Goal: Information Seeking & Learning: Learn about a topic

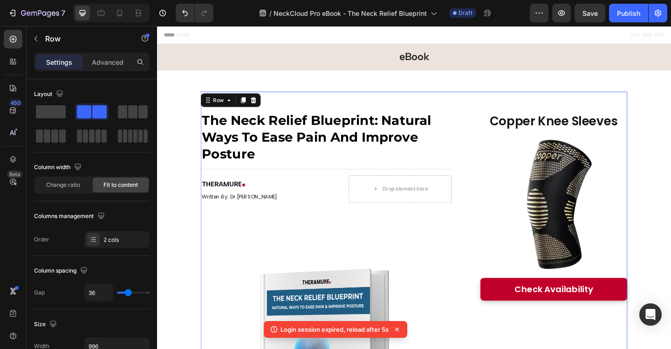
scroll to position [4401, 0]
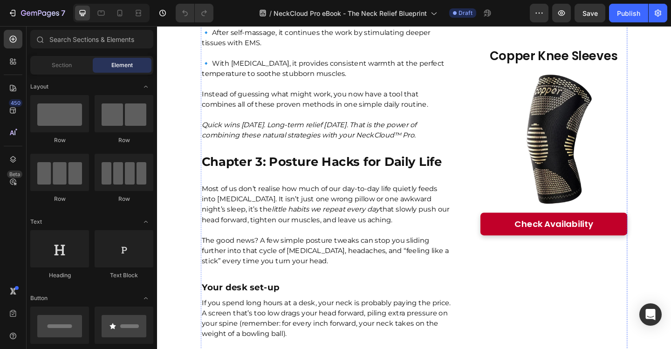
scroll to position [3617, 0]
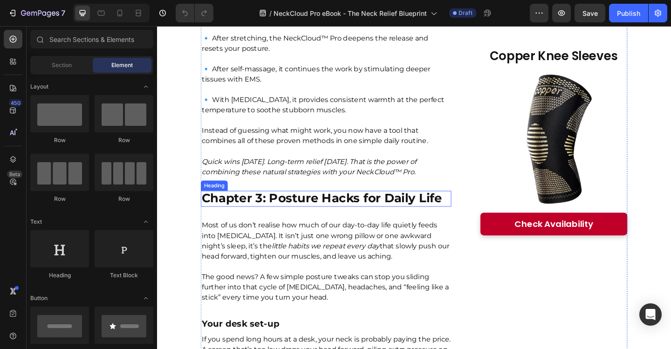
click at [366, 205] on strong "Chapter 3: Posture Hacks for Daily Life" at bounding box center [336, 213] width 261 height 16
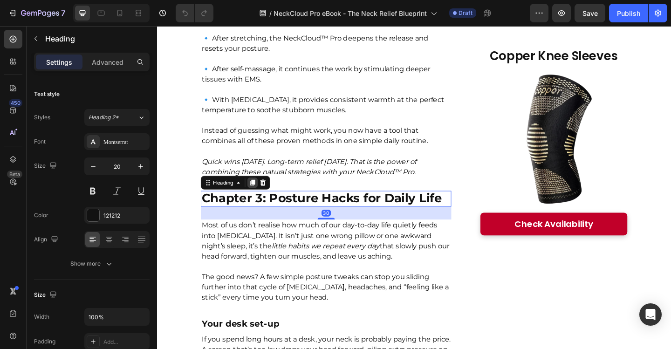
click at [257, 192] on icon at bounding box center [260, 195] width 7 height 7
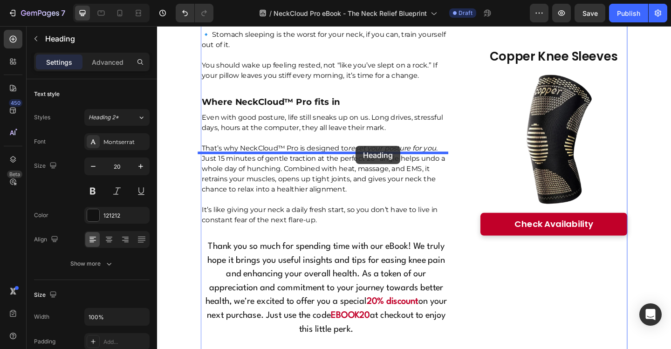
drag, startPoint x: 393, startPoint y: 122, endPoint x: 373, endPoint y: 157, distance: 39.9
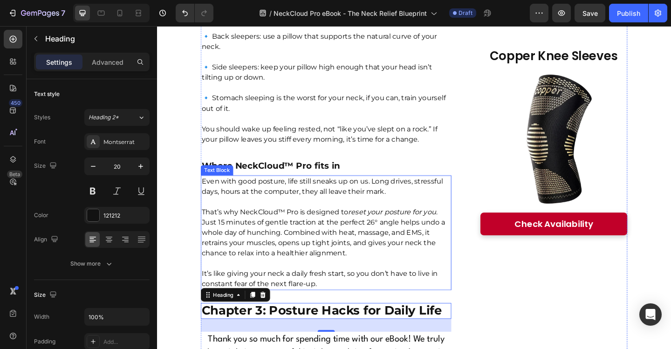
scroll to position [4454, 0]
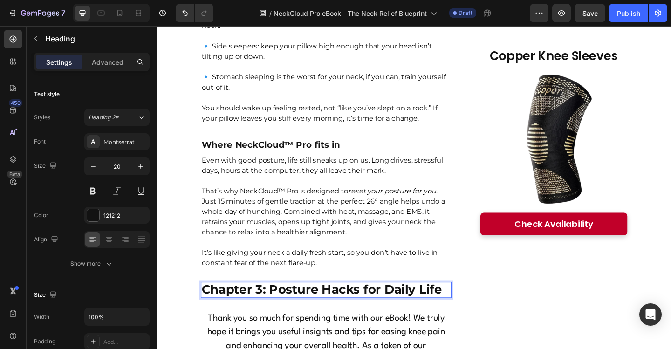
click at [322, 304] on strong "Chapter 3: Posture Hacks for Daily Life" at bounding box center [336, 312] width 261 height 16
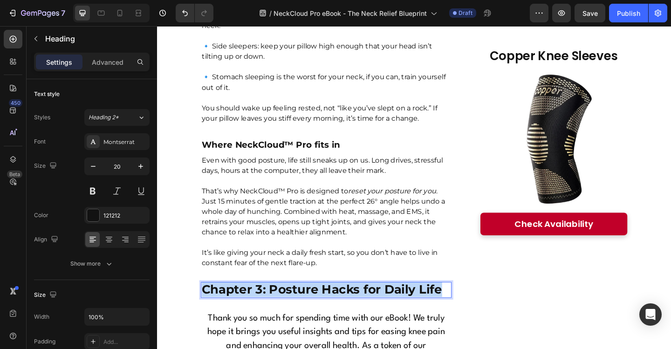
click at [322, 304] on strong "Chapter 3: Posture Hacks for Daily Life" at bounding box center [336, 312] width 261 height 16
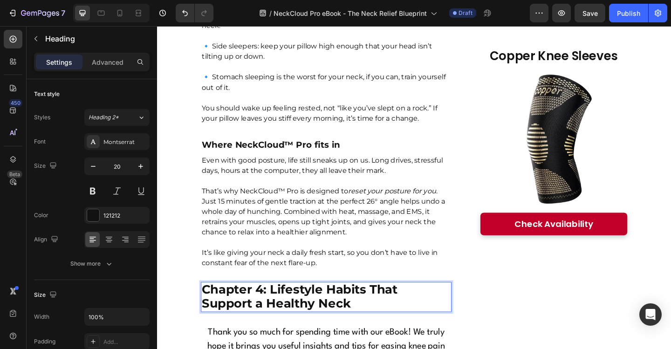
click at [370, 305] on p "Chapter 4: Lifestyle Habits That Support a Healthy Neck" at bounding box center [341, 320] width 271 height 31
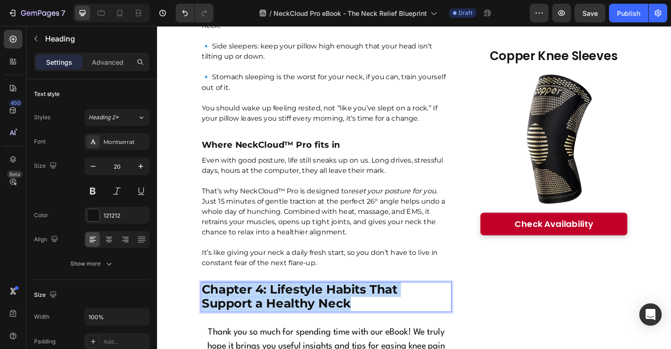
click at [370, 305] on p "Chapter 4: Lifestyle Habits That Support a Healthy Neck" at bounding box center [341, 320] width 271 height 31
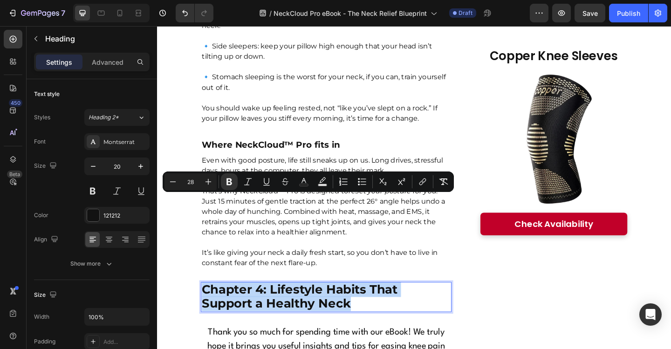
click at [307, 304] on strong "Chapter 4: Lifestyle Habits That Support a Healthy Neck" at bounding box center [312, 319] width 213 height 31
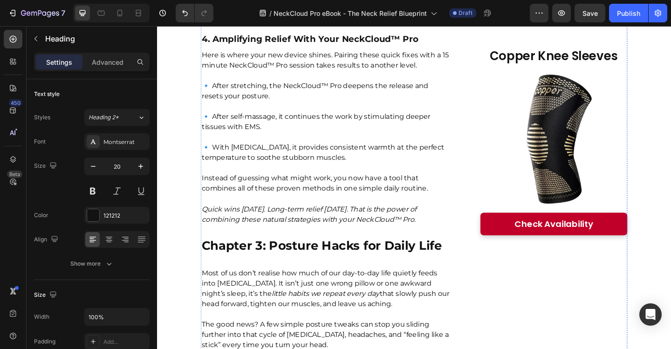
scroll to position [3615, 0]
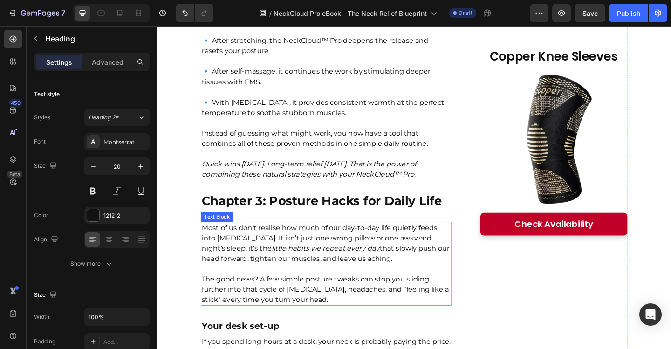
click at [347, 263] on icon "little habits we repeat every day" at bounding box center [339, 267] width 117 height 9
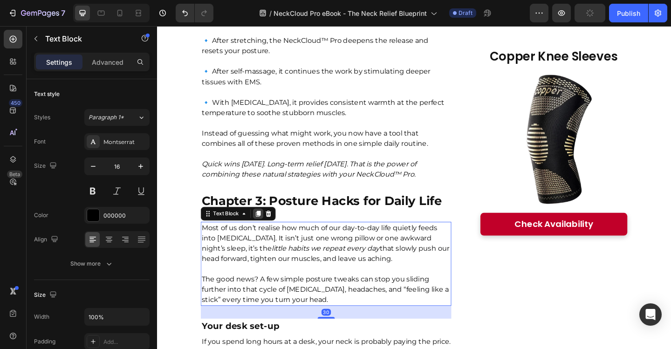
click at [265, 227] on icon at bounding box center [267, 230] width 5 height 7
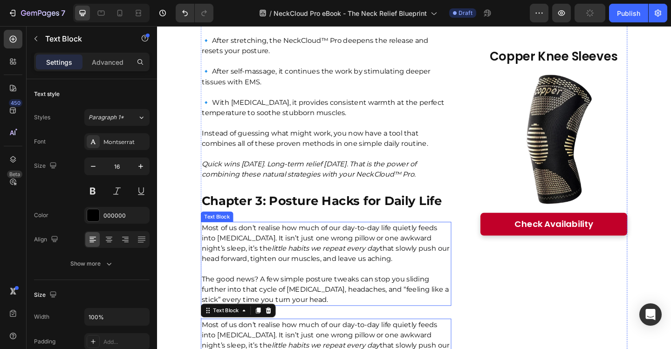
scroll to position [3754, 0]
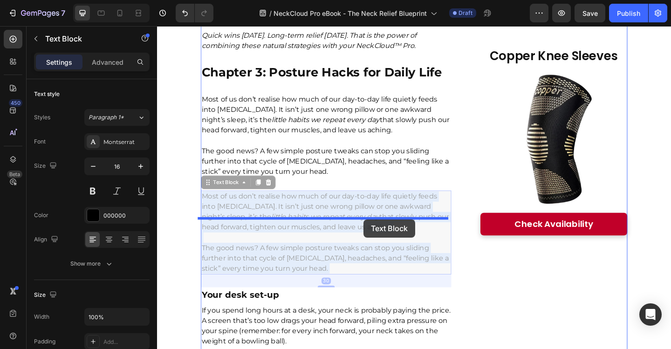
drag, startPoint x: 371, startPoint y: 151, endPoint x: 382, endPoint y: 237, distance: 87.3
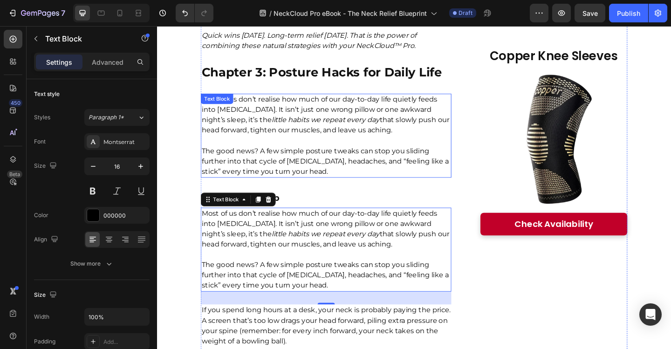
click at [226, 156] on p "The good news? A few simple posture tweaks can stop you sliding further into th…" at bounding box center [341, 173] width 271 height 34
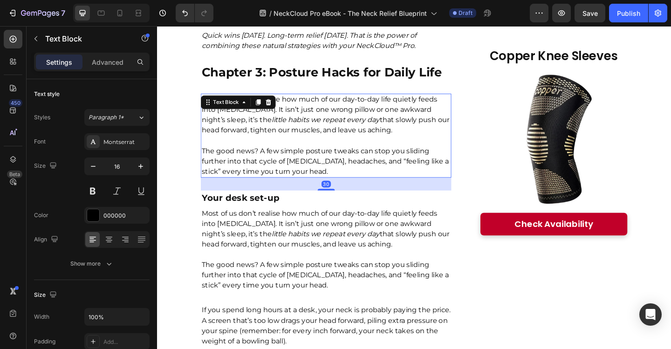
click at [206, 156] on p "The good news? A few simple posture tweaks can stop you sliding further into th…" at bounding box center [341, 173] width 271 height 34
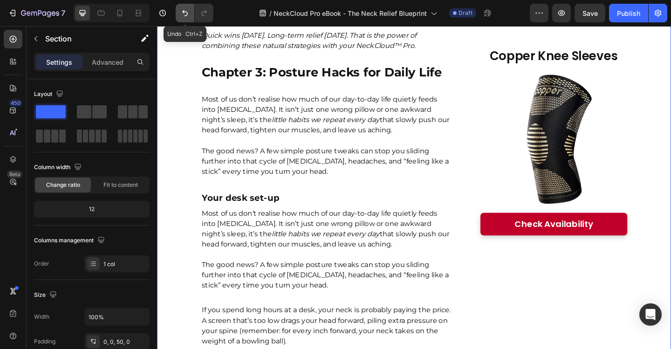
click at [185, 13] on icon "Undo/Redo" at bounding box center [184, 12] width 9 height 9
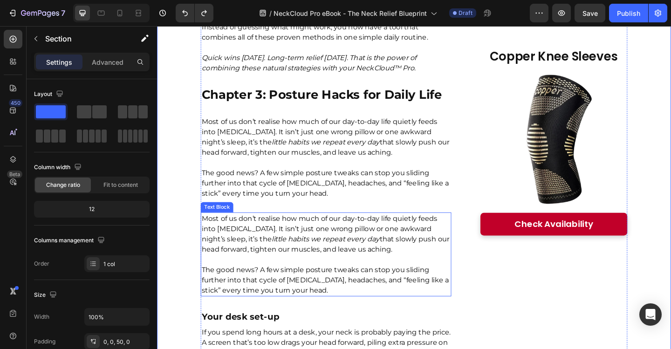
scroll to position [3708, 0]
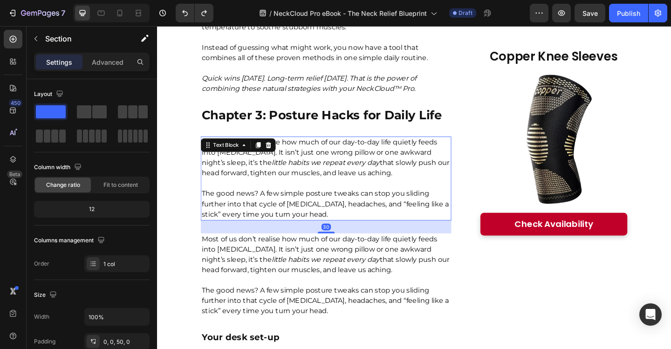
click at [348, 203] on p "The good news? A few simple posture tweaks can stop you sliding further into th…" at bounding box center [341, 220] width 271 height 34
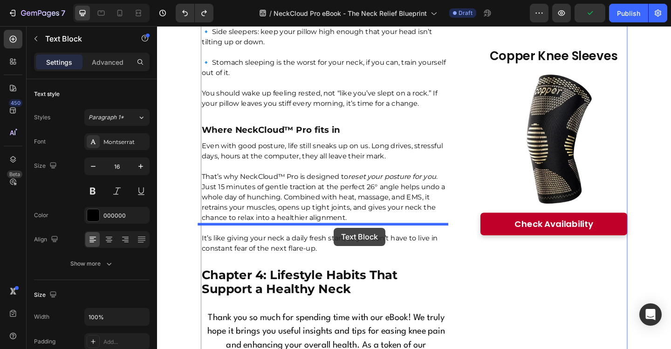
drag, startPoint x: 377, startPoint y: 184, endPoint x: 349, endPoint y: 246, distance: 67.4
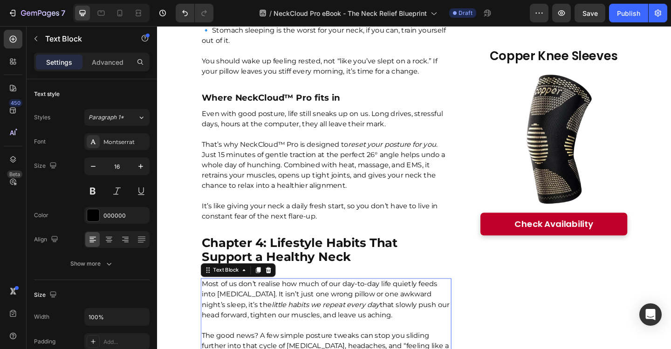
scroll to position [4563, 0]
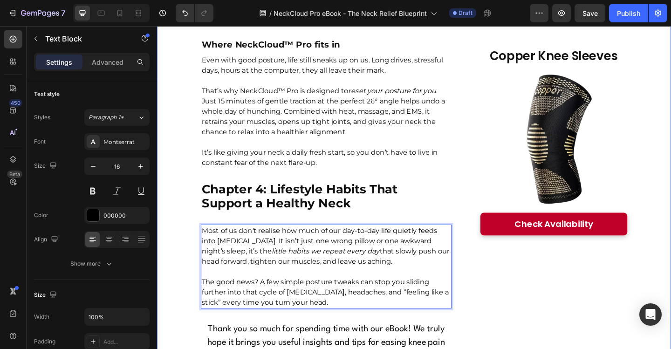
click at [206, 243] on p "Most of us don’t realise how much of our day-to-day life quietly feeds into nec…" at bounding box center [341, 265] width 271 height 45
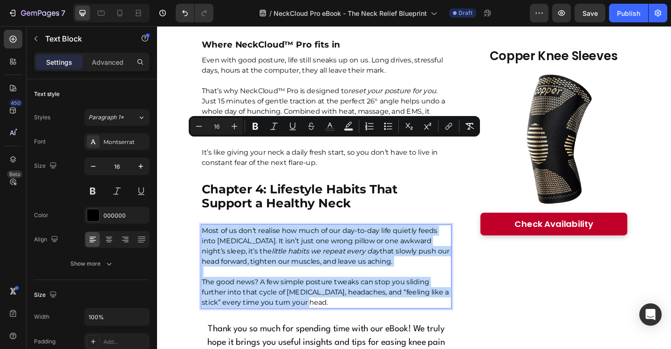
drag, startPoint x: 203, startPoint y: 154, endPoint x: 335, endPoint y: 234, distance: 154.3
click at [335, 242] on div "Most of us don’t realise how much of our day-to-day life quietly feeds into nec…" at bounding box center [341, 287] width 273 height 91
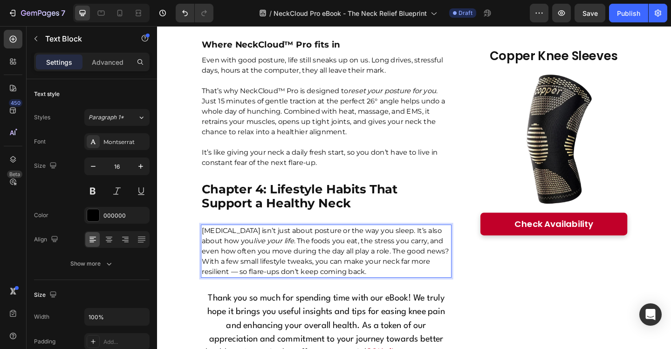
click at [471, 243] on p "Neck pain isn’t just about posture or the way you sleep. It’s also about how yo…" at bounding box center [341, 271] width 271 height 56
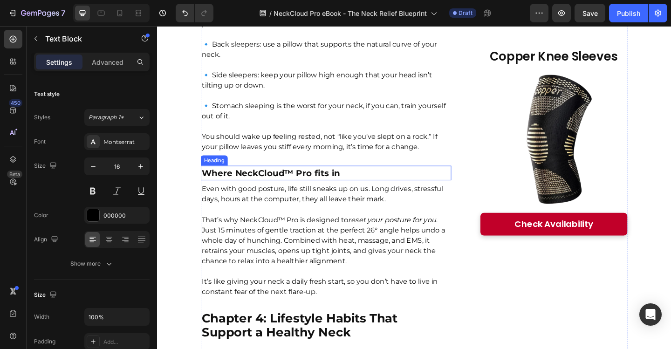
scroll to position [4423, 0]
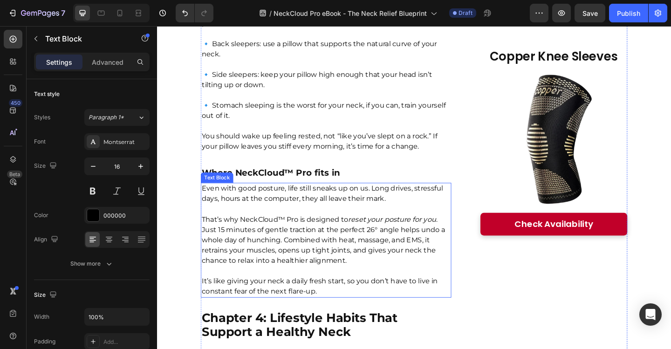
click at [353, 231] on p "That’s why NeckCloud™ Pro is designed to reset your posture for you . Just 15 m…" at bounding box center [341, 259] width 271 height 56
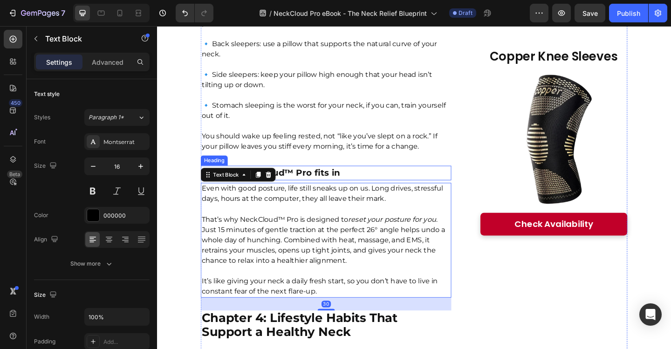
click at [365, 178] on h2 "Where NeckCloud™ Pro fits in" at bounding box center [341, 186] width 273 height 16
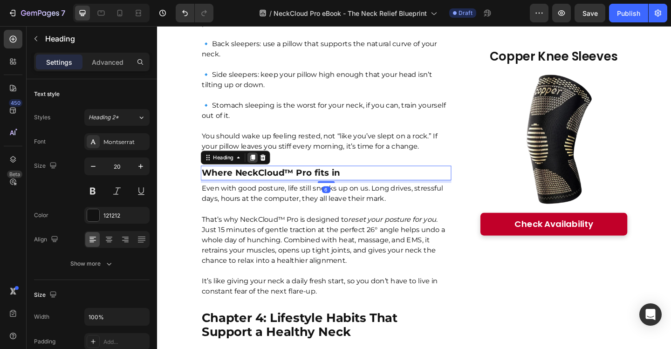
click at [258, 165] on icon at bounding box center [260, 168] width 7 height 7
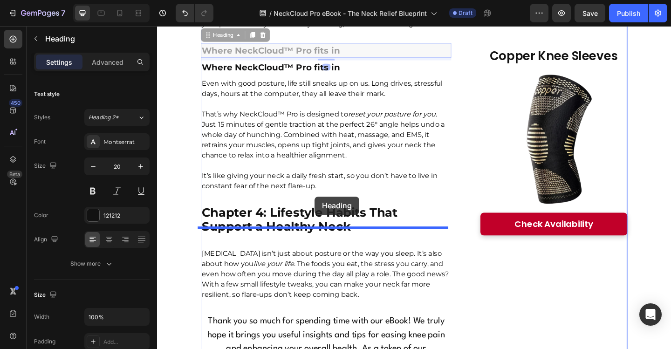
drag, startPoint x: 355, startPoint y: 90, endPoint x: 334, endPoint y: 220, distance: 131.3
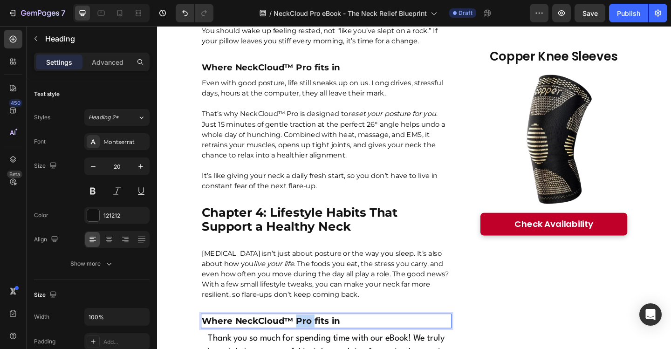
click at [314, 341] on strong "Where NeckCloud™ Pro fits in" at bounding box center [281, 346] width 151 height 11
click at [361, 340] on p "Micro-breaks & daily movement" at bounding box center [341, 347] width 271 height 14
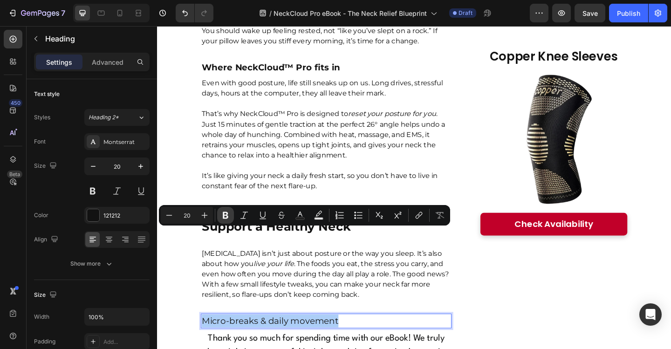
click at [230, 217] on icon "Editor contextual toolbar" at bounding box center [225, 215] width 9 height 9
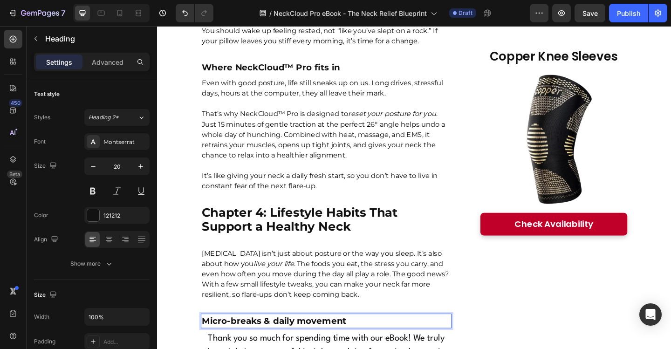
click at [390, 340] on p "Micro-breaks & daily movement" at bounding box center [341, 347] width 271 height 14
click at [401, 340] on p "⁠⁠⁠⁠⁠⁠⁠ Micro-breaks & daily movement" at bounding box center [341, 347] width 271 height 14
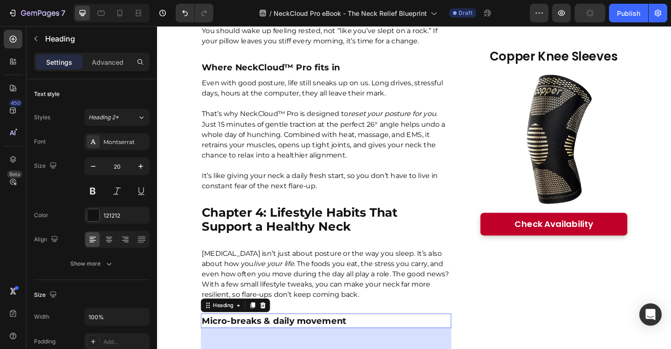
drag, startPoint x: 345, startPoint y: 261, endPoint x: 346, endPoint y: 315, distance: 53.1
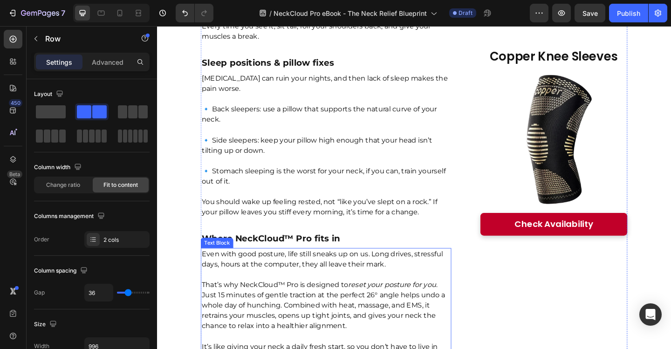
scroll to position [4351, 0]
click at [352, 302] on p "That’s why NeckCloud™ Pro is designed to reset your posture for you . Just 15 m…" at bounding box center [341, 330] width 271 height 56
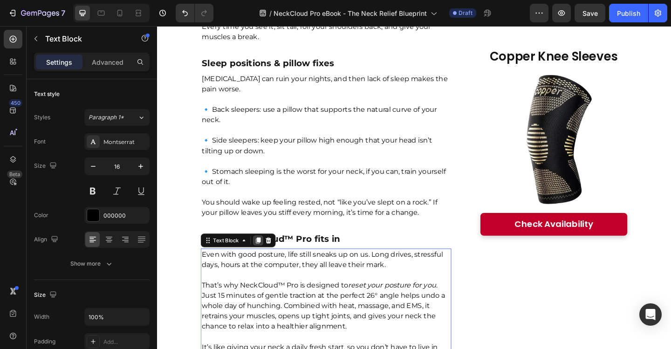
click at [263, 255] on icon at bounding box center [266, 258] width 7 height 7
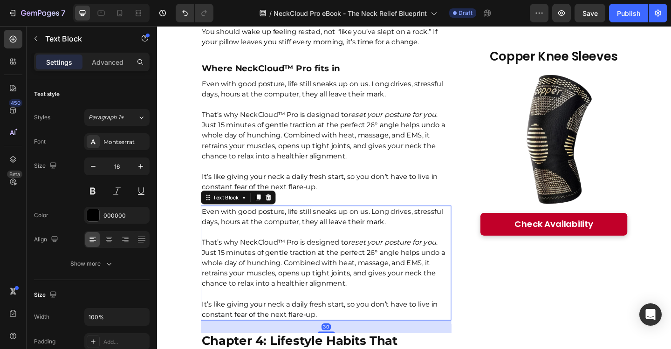
scroll to position [4512, 0]
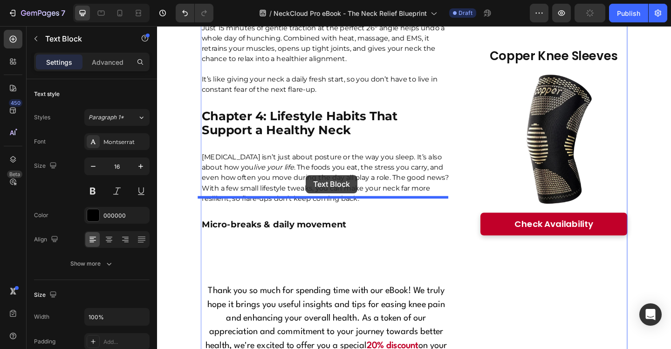
drag, startPoint x: 331, startPoint y: 103, endPoint x: 319, endPoint y: 188, distance: 86.7
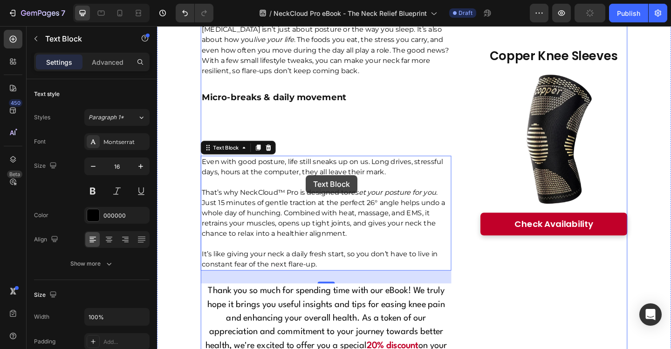
scroll to position [4642, 0]
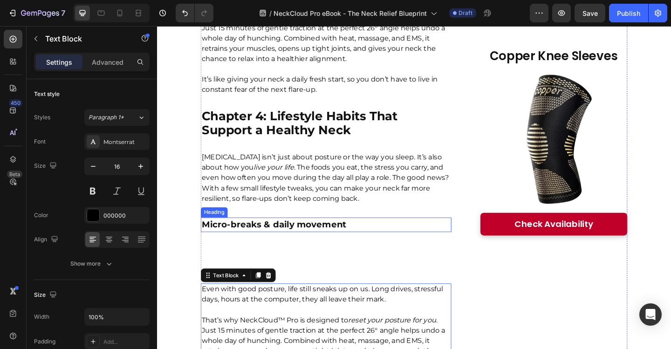
click at [333, 236] on strong "Micro-breaks & daily movement" at bounding box center [285, 241] width 158 height 11
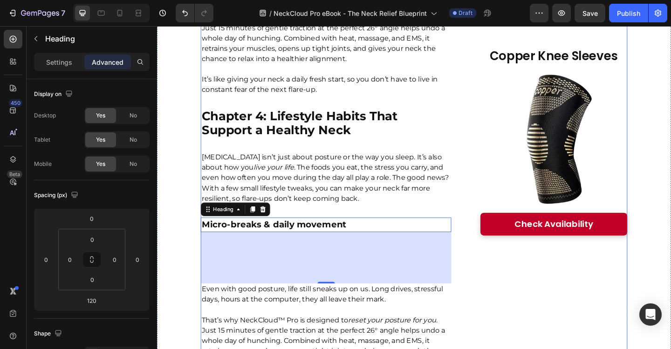
scroll to position [4689, 0]
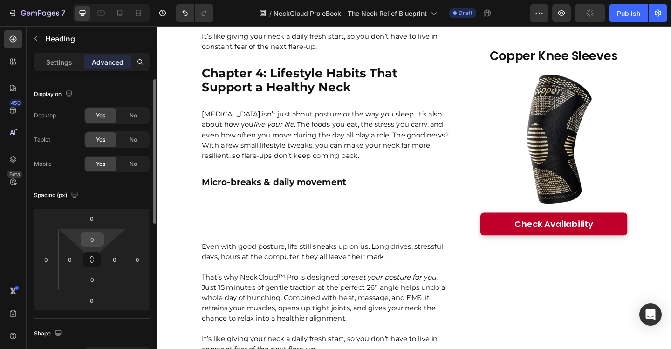
click at [98, 235] on input "0" at bounding box center [92, 240] width 19 height 14
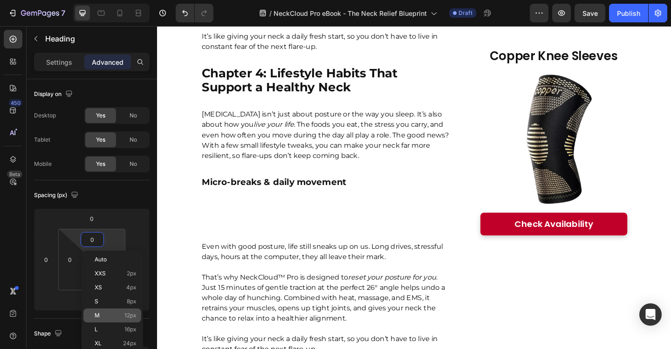
scroll to position [47, 0]
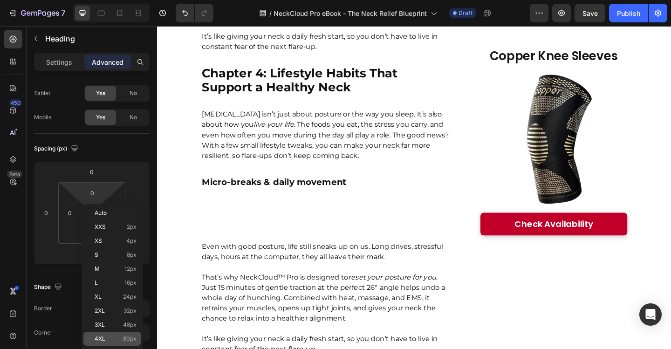
click at [131, 337] on span "80px" at bounding box center [130, 339] width 14 height 7
type input "80"
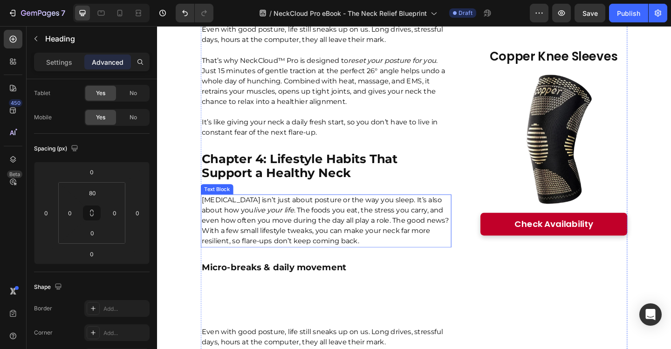
scroll to position [4456, 0]
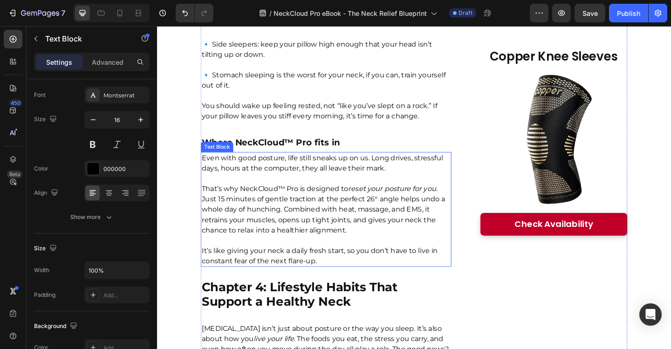
click at [340, 198] on p "That’s why NeckCloud™ Pro is designed to reset your posture for you . Just 15 m…" at bounding box center [341, 226] width 271 height 56
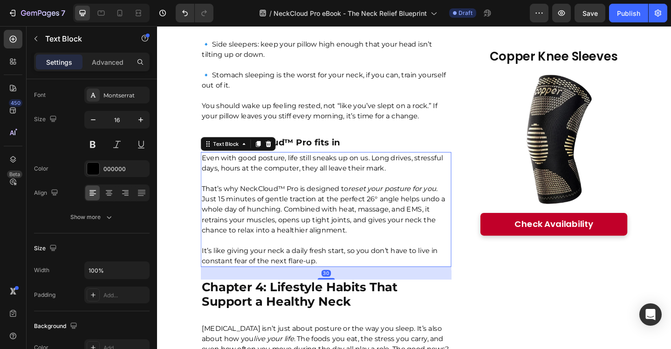
scroll to position [0, 0]
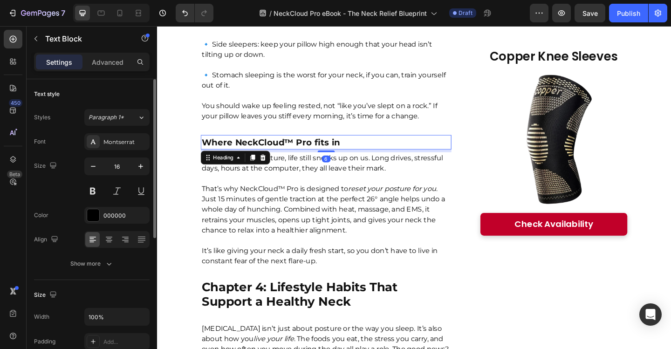
click at [329, 147] on strong "Where NeckCloud™ Pro fits in" at bounding box center [281, 152] width 151 height 11
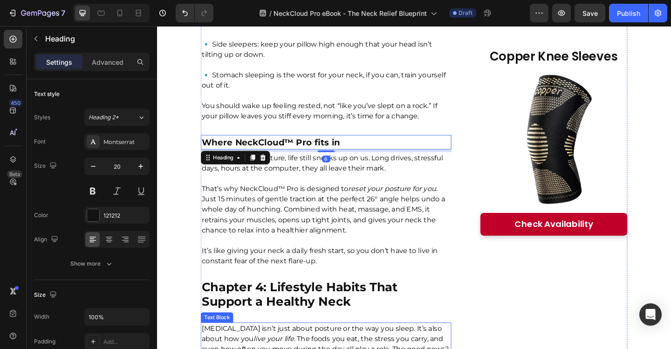
scroll to position [4502, 0]
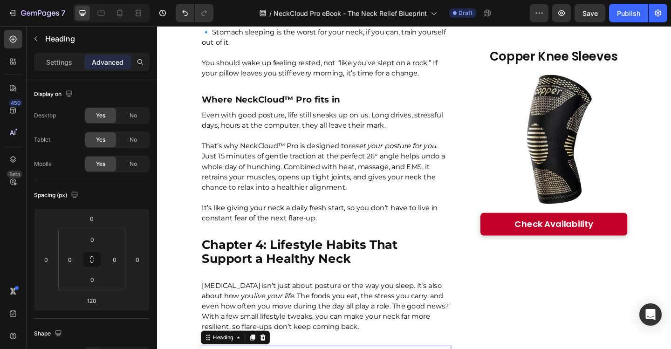
drag, startPoint x: 342, startPoint y: 350, endPoint x: 343, endPoint y: 297, distance: 53.6
type input "6"
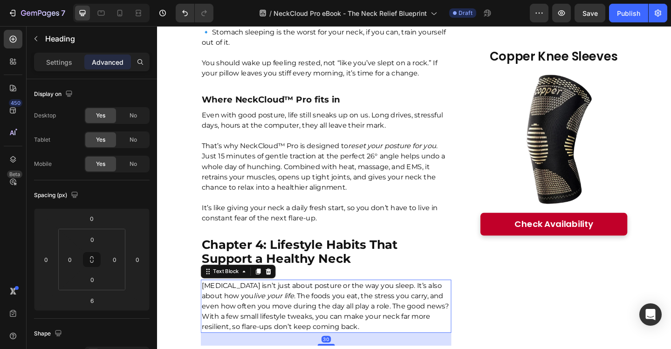
click at [368, 302] on div "Neck pain isn’t just about posture or the way you sleep. It’s also about how yo…" at bounding box center [341, 331] width 273 height 58
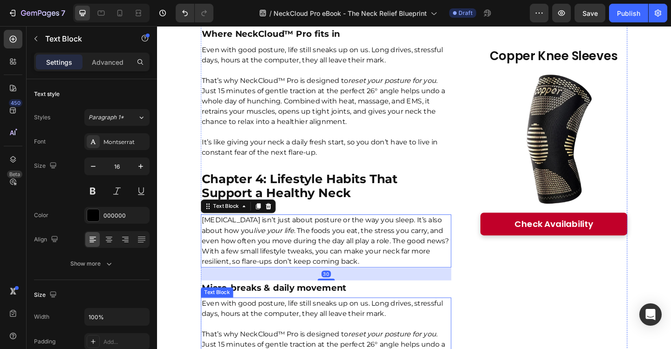
scroll to position [4596, 0]
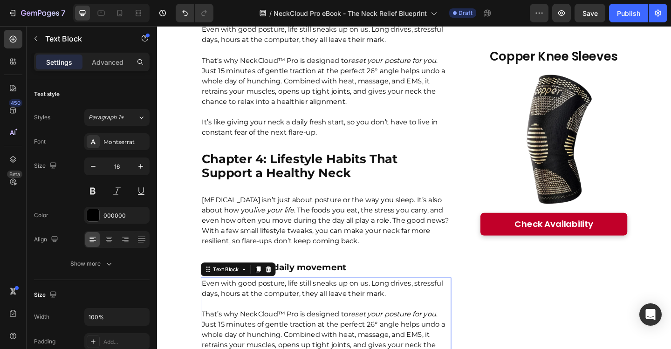
click at [225, 300] on p "Even with good posture, life still sneaks up on us. Long drives, stressful days…" at bounding box center [341, 311] width 271 height 22
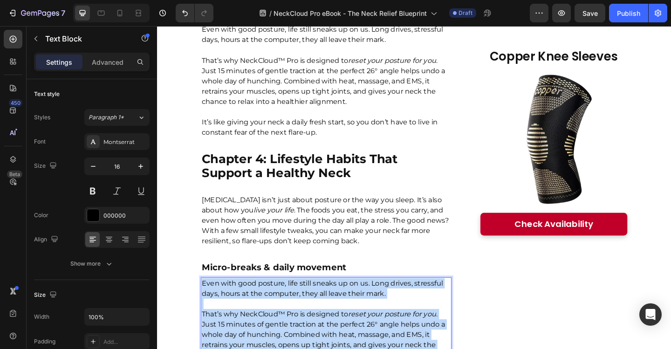
drag, startPoint x: 204, startPoint y: 212, endPoint x: 350, endPoint y: 323, distance: 182.9
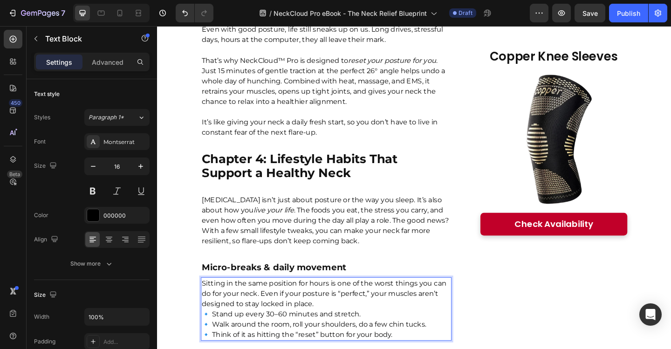
click at [343, 300] on p "Sitting in the same position for hours is one of the worst things you can do fo…" at bounding box center [341, 333] width 271 height 67
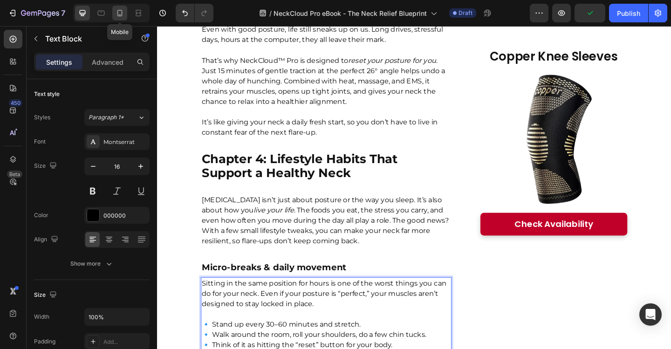
click at [118, 15] on icon at bounding box center [119, 12] width 9 height 9
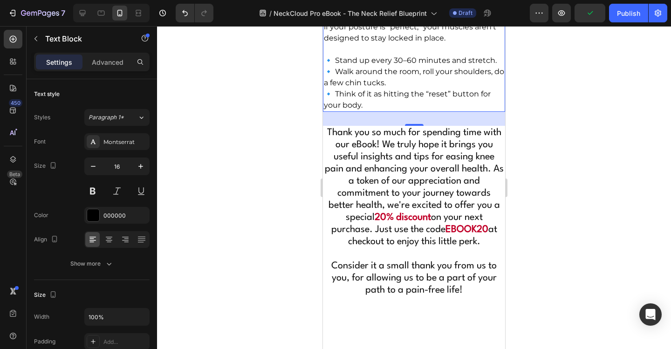
scroll to position [5869, 0]
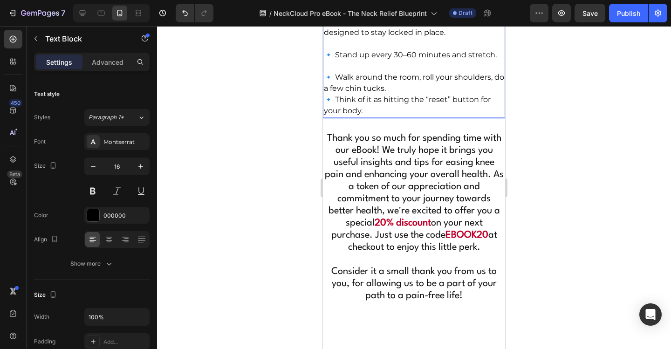
click at [394, 117] on p "⁠⁠⁠⁠⁠⁠⁠ 🔹 Walk around the room, roll your shoulders, do a few chin tucks. 🔹 Thi…" at bounding box center [414, 89] width 180 height 56
click at [403, 117] on p "🔹 Walk around the room, roll your shoulders, do a few chin tucks. 🔹 Think of it…" at bounding box center [414, 89] width 180 height 56
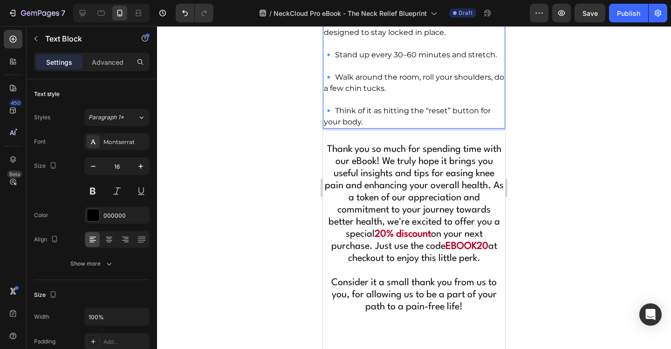
click at [396, 128] on p "⁠⁠⁠⁠⁠⁠⁠ 🔹 Think of it as hitting the “reset” button for your body." at bounding box center [414, 111] width 180 height 34
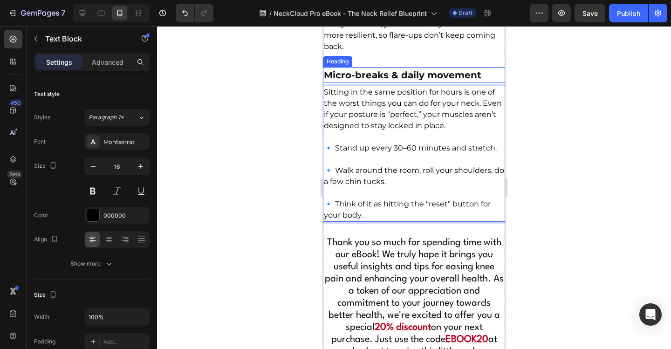
click at [414, 81] on strong "Micro-breaks & daily movement" at bounding box center [403, 74] width 158 height 11
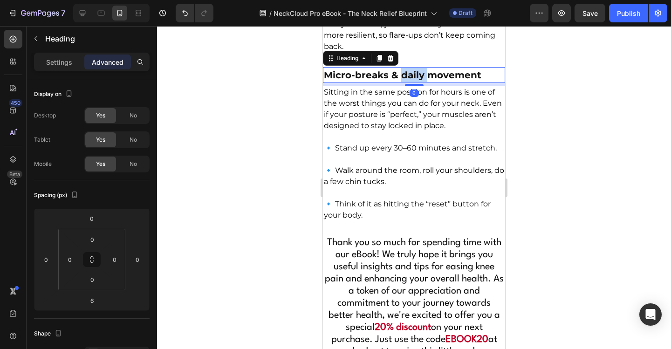
click at [415, 81] on strong "Micro-breaks & daily movement" at bounding box center [403, 74] width 158 height 11
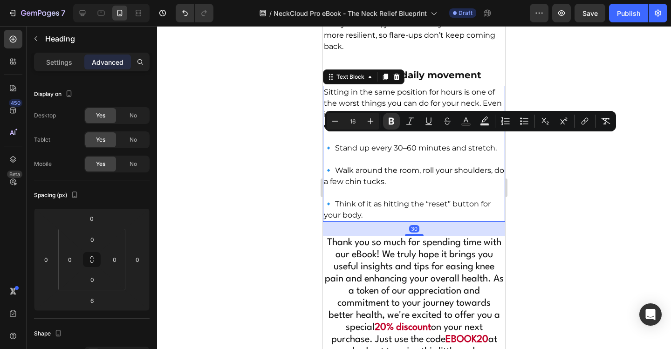
click at [410, 131] on p "Sitting in the same position for hours is one of the worst things you can do fo…" at bounding box center [414, 109] width 180 height 45
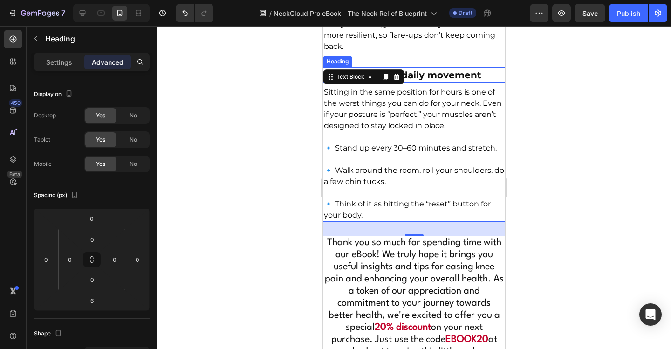
click at [450, 81] on strong "Micro-breaks & daily movement" at bounding box center [403, 74] width 158 height 11
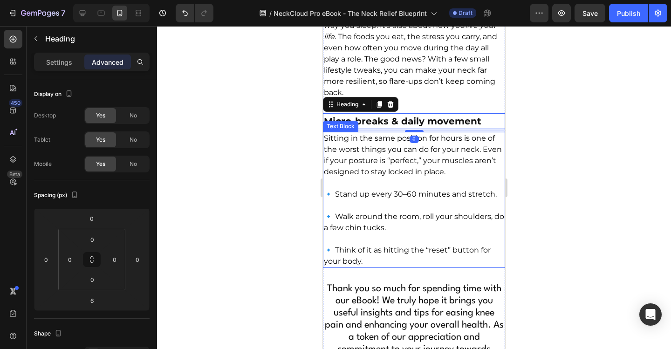
scroll to position [5730, 0]
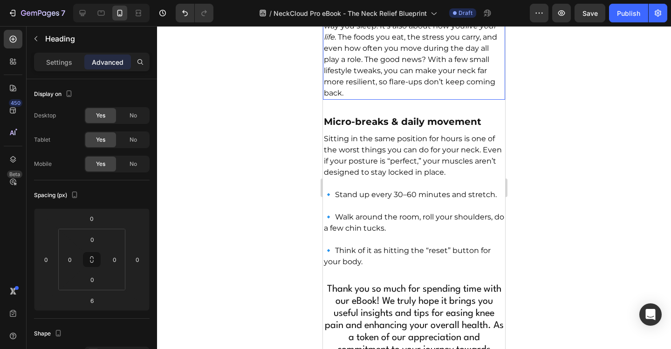
click at [444, 99] on p "[MEDICAL_DATA] isn’t just about posture or the way you sleep. It’s also about h…" at bounding box center [414, 53] width 180 height 89
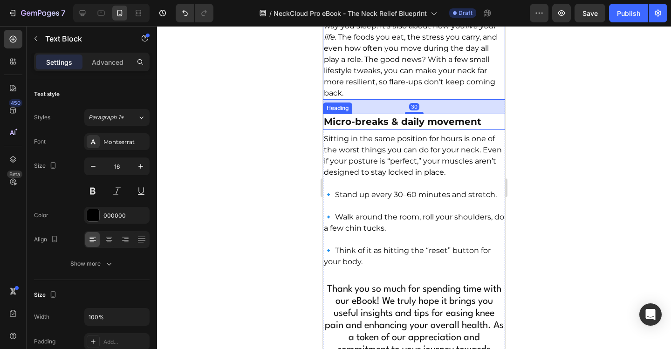
click at [454, 127] on strong "Micro-breaks & daily movement" at bounding box center [403, 121] width 158 height 11
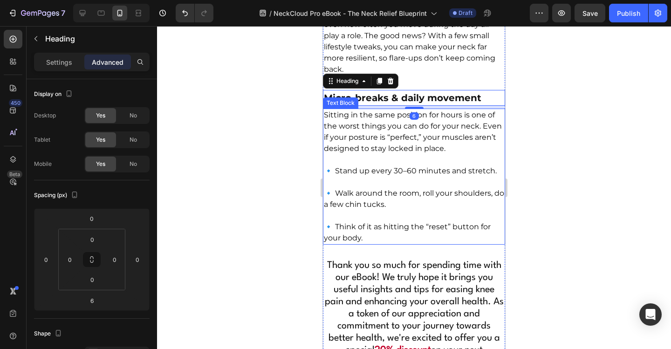
scroll to position [5776, 0]
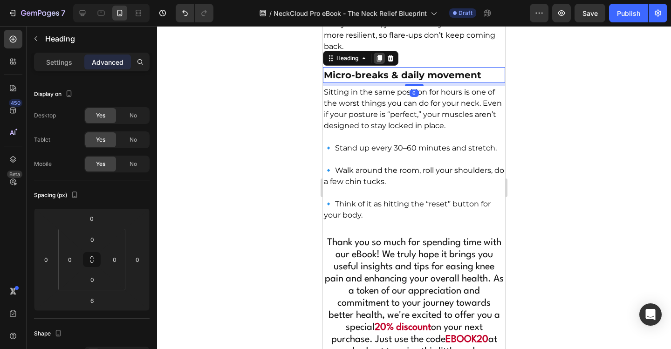
click at [379, 62] on icon at bounding box center [379, 58] width 5 height 7
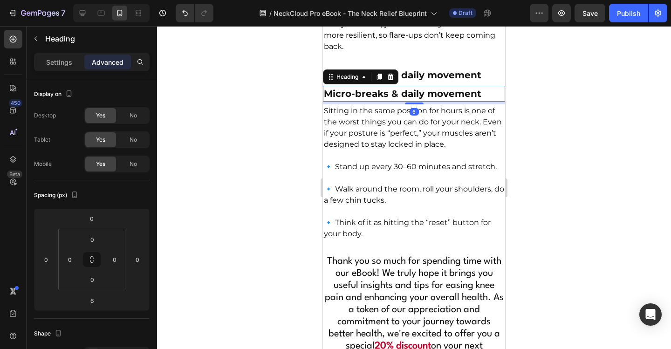
scroll to position [5823, 0]
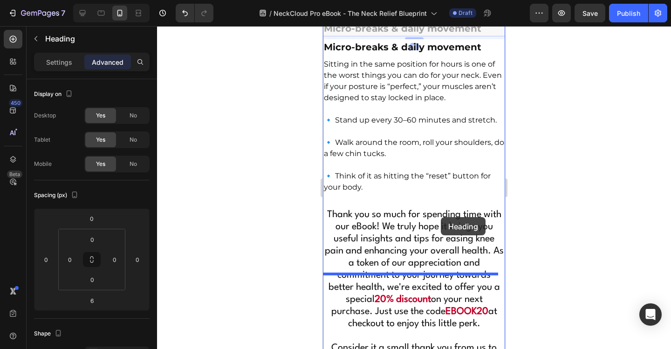
drag, startPoint x: 443, startPoint y: 92, endPoint x: 441, endPoint y: 223, distance: 130.5
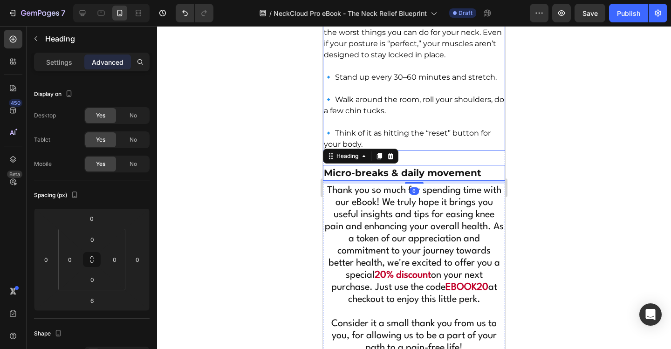
scroll to position [5869, 0]
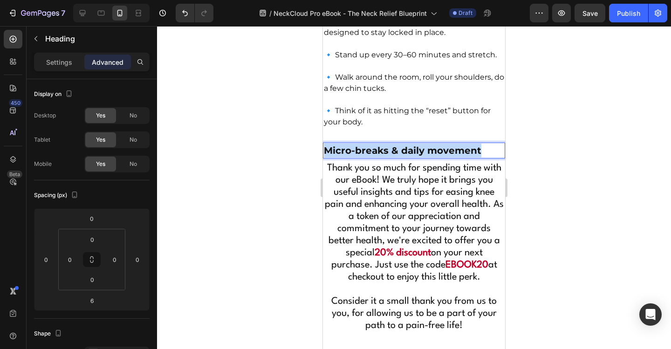
click at [416, 156] on strong "Micro-breaks & daily movement" at bounding box center [403, 150] width 158 height 11
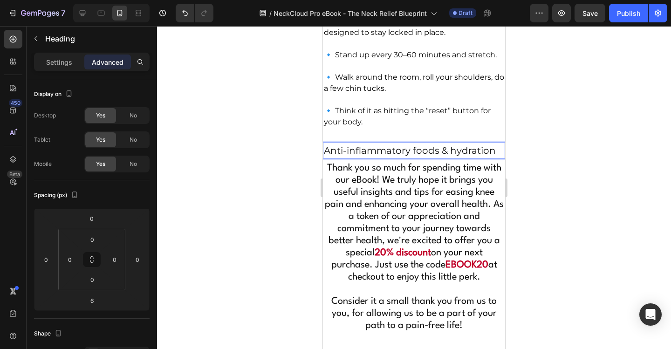
click at [416, 158] on p "Anti-inflammatory foods & hydration" at bounding box center [414, 151] width 180 height 14
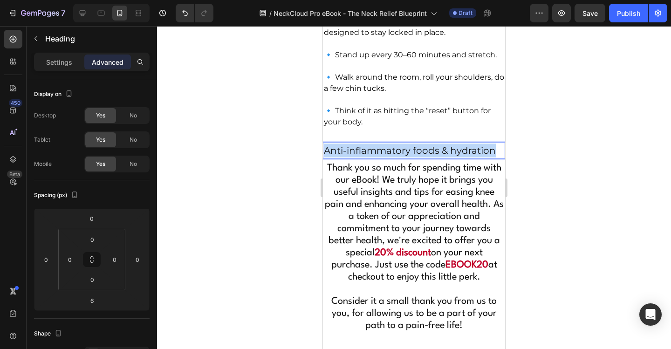
click at [416, 158] on p "Anti-inflammatory foods & hydration" at bounding box center [414, 151] width 180 height 14
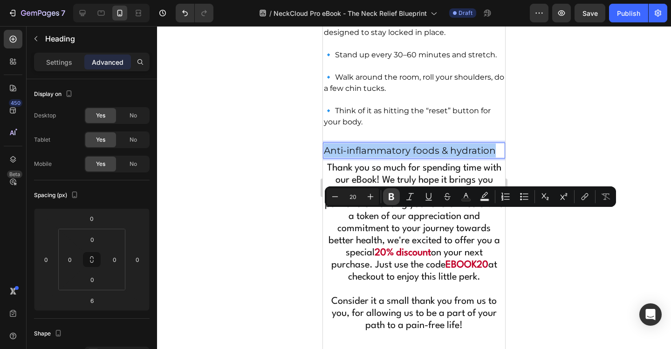
click at [395, 198] on icon "Editor contextual toolbar" at bounding box center [391, 196] width 9 height 9
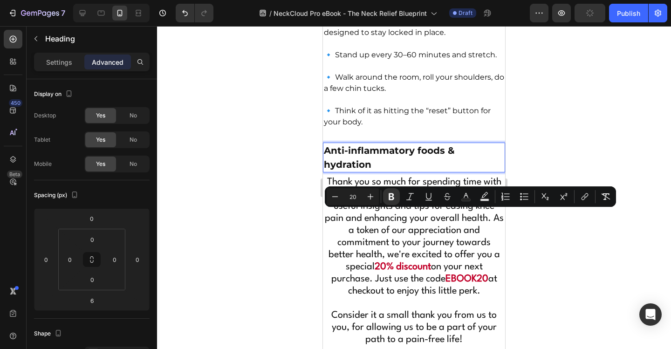
click at [405, 172] on p "Anti-inflammatory foods & hydration" at bounding box center [414, 158] width 180 height 28
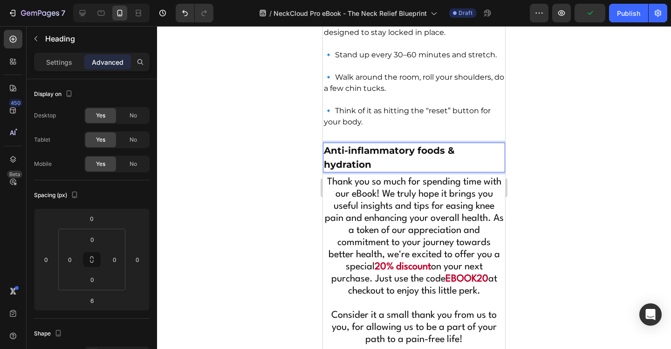
scroll to position [5823, 0]
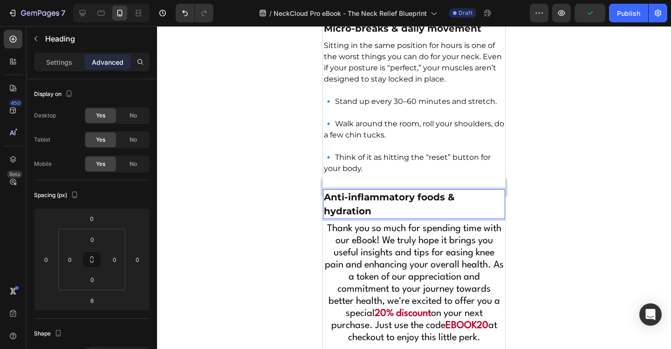
click at [415, 218] on p "Anti-inflammatory foods & hydration" at bounding box center [414, 204] width 180 height 28
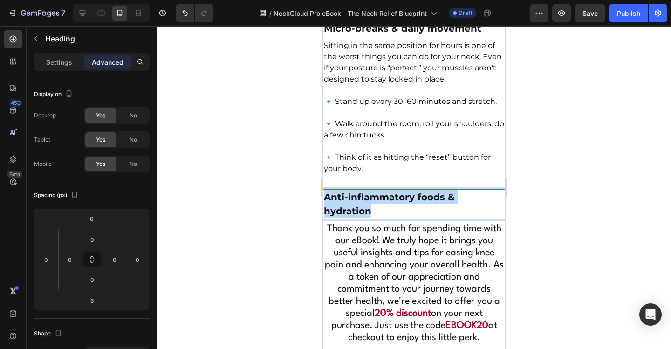
click at [415, 218] on p "Anti-inflammatory foods & hydration" at bounding box center [414, 204] width 180 height 28
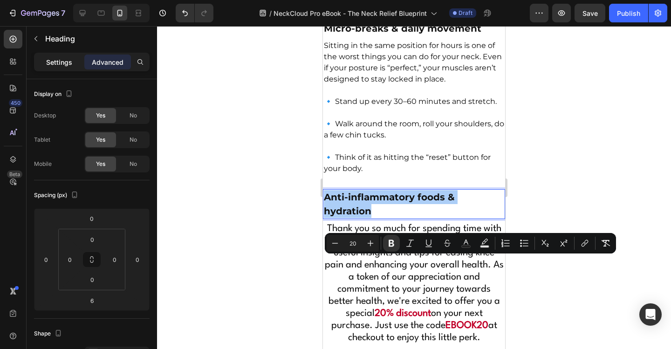
click at [64, 58] on p "Settings" at bounding box center [59, 62] width 26 height 10
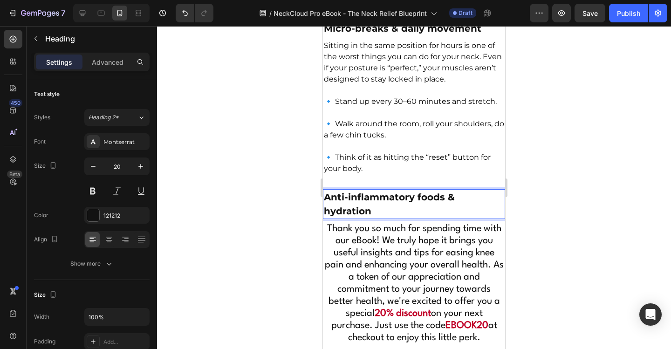
click at [409, 218] on p "Anti-inflammatory foods & hydration" at bounding box center [414, 204] width 180 height 28
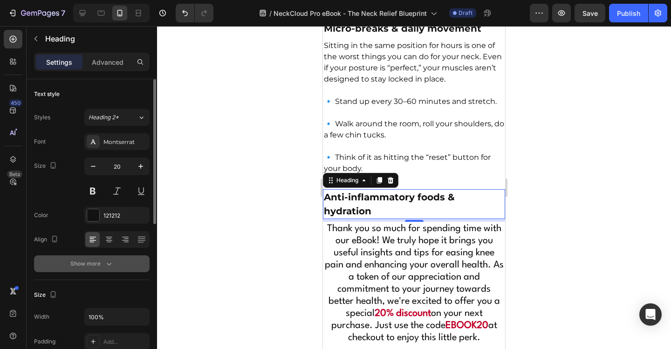
click at [118, 264] on button "Show more" at bounding box center [92, 263] width 116 height 17
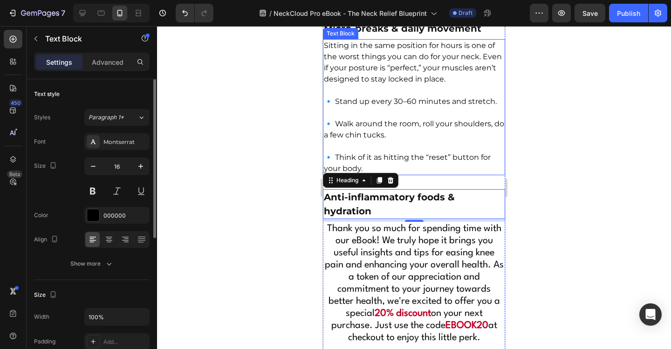
click at [446, 174] on p "🔹 Think of it as hitting the “reset” button for your body." at bounding box center [414, 158] width 180 height 34
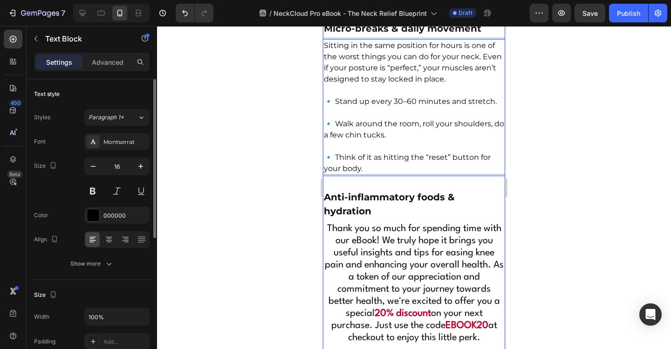
click at [434, 85] on p "Sitting in the same position for hours is one of the worst things you can do fo…" at bounding box center [414, 62] width 180 height 45
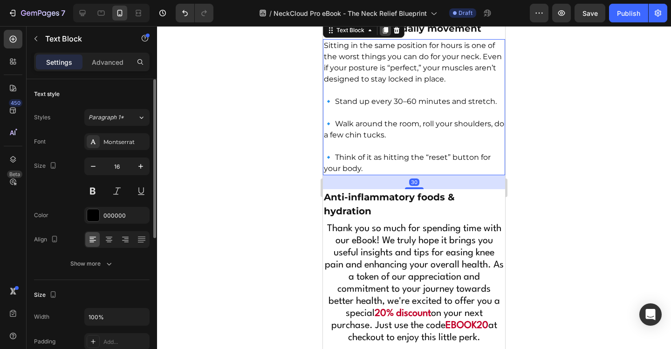
click at [384, 34] on icon at bounding box center [385, 30] width 5 height 7
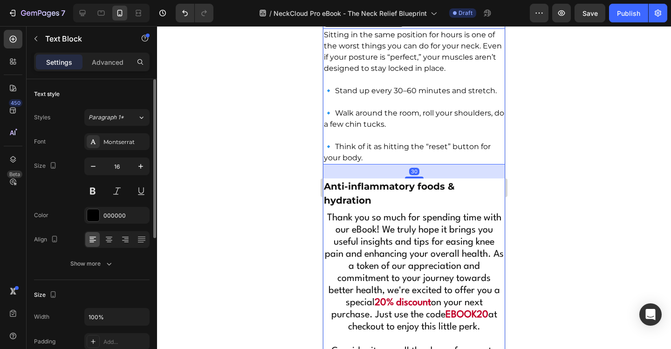
scroll to position [5926, 0]
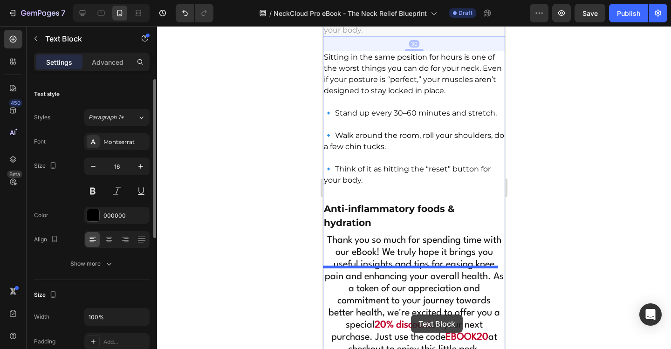
drag, startPoint x: 425, startPoint y: 95, endPoint x: 411, endPoint y: 315, distance: 220.4
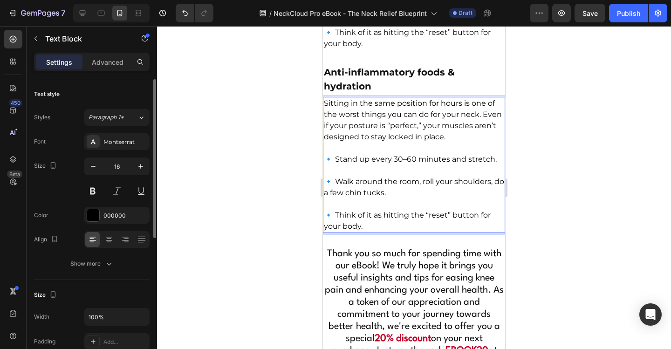
scroll to position [5951, 0]
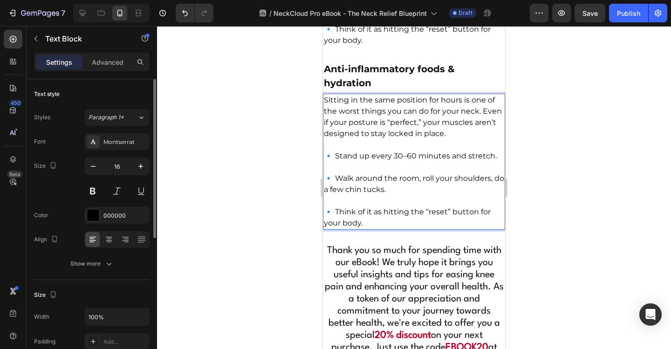
click at [358, 139] on p "Sitting in the same position for hours is one of the worst things you can do fo…" at bounding box center [414, 117] width 180 height 45
click at [334, 139] on p "Sitting in the same position for hours is one of the worst things you can do fo…" at bounding box center [414, 117] width 180 height 45
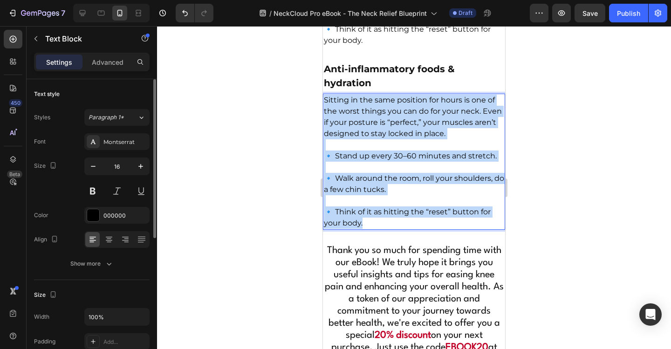
drag, startPoint x: 326, startPoint y: 167, endPoint x: 470, endPoint y: 289, distance: 188.8
click at [470, 230] on div "Sitting in the same position for hours is one of the worst things you can do fo…" at bounding box center [414, 162] width 182 height 136
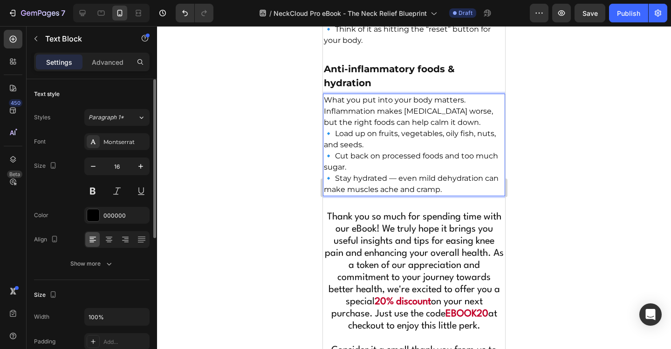
click at [455, 184] on p "What you put into your body matters. Inflammation makes neck pain worse, but th…" at bounding box center [414, 145] width 180 height 101
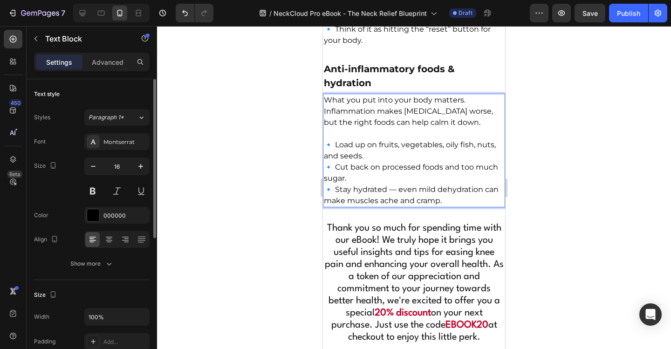
click at [406, 206] on p "⁠⁠⁠⁠⁠⁠⁠ 🔹 Load up on fruits, vegetables, oily fish, nuts, and seeds. 🔹 Cut back…" at bounding box center [414, 167] width 180 height 78
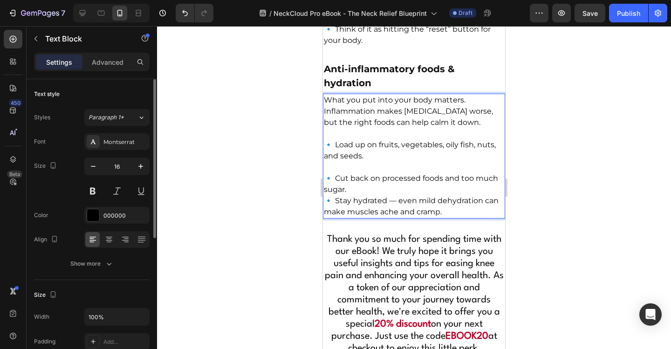
click at [399, 218] on p "⁠⁠⁠⁠⁠⁠⁠ 🔹 Cut back on processed foods and too much sugar. 🔹 Stay hydrated — eve…" at bounding box center [414, 190] width 180 height 56
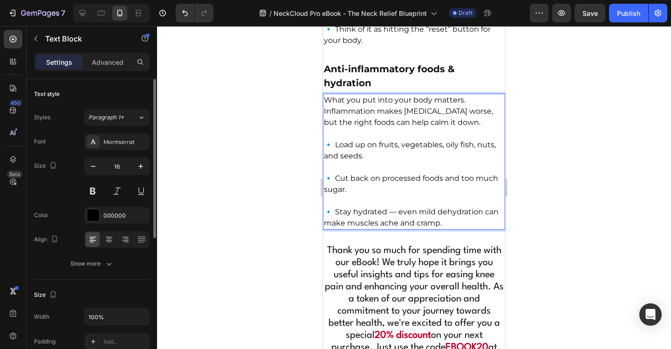
click at [398, 229] on p "⁠⁠⁠⁠⁠⁠⁠ 🔹 Stay hydrated — even mild dehydration can make muscles ache and cramp." at bounding box center [414, 212] width 180 height 34
click at [448, 229] on p "🔹 Stay hydrated, even mild dehydration can make muscles ache and cramp." at bounding box center [414, 212] width 180 height 34
click at [383, 90] on p "⁠⁠⁠⁠⁠⁠⁠ Anti-inflammatory foods & hydration" at bounding box center [414, 76] width 180 height 28
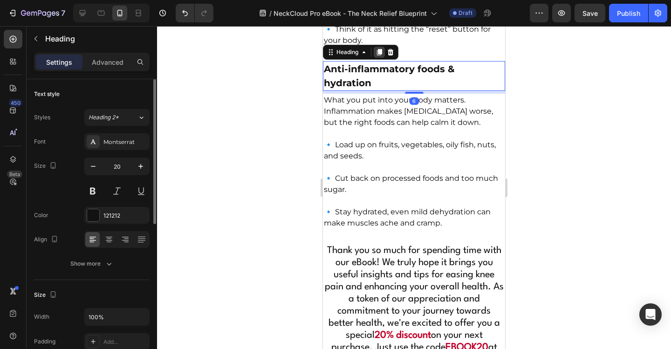
click at [383, 56] on icon at bounding box center [379, 51] width 7 height 7
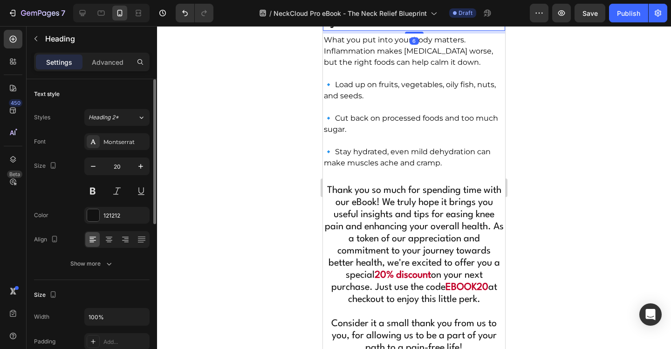
scroll to position [6044, 0]
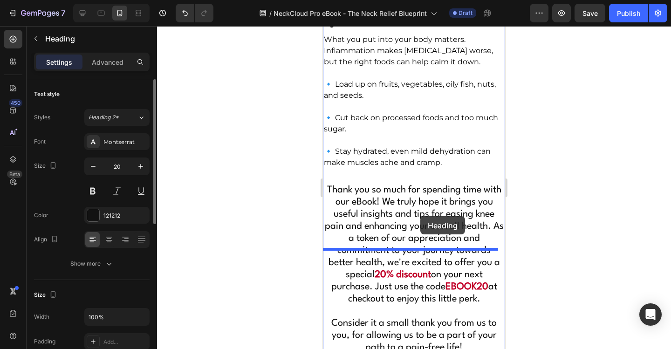
drag, startPoint x: 430, startPoint y: 54, endPoint x: 420, endPoint y: 218, distance: 164.4
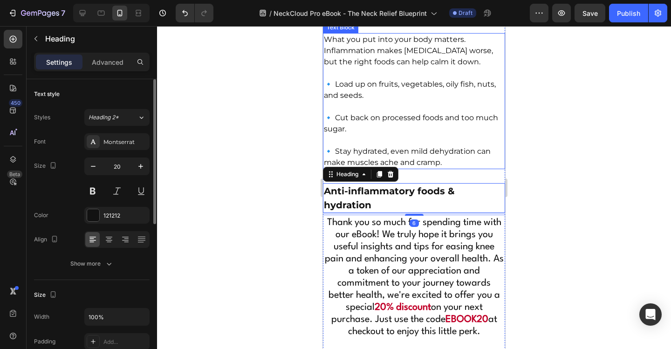
scroll to position [6058, 0]
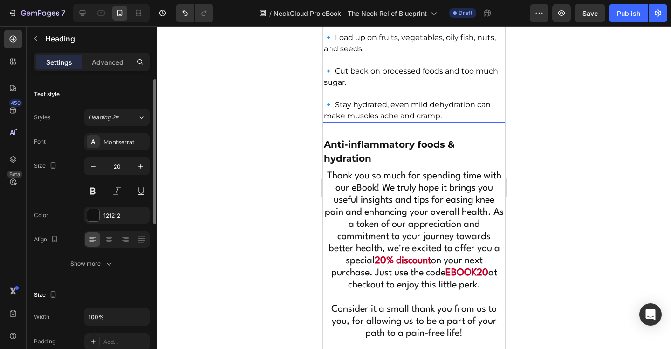
click at [417, 88] on p "🔹 Cut back on processed foods and too much sugar." at bounding box center [414, 72] width 180 height 34
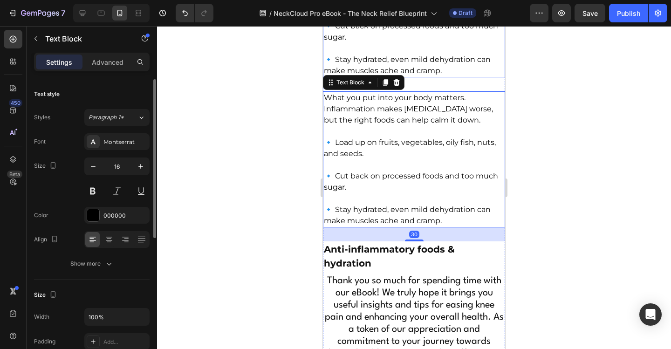
scroll to position [6105, 0]
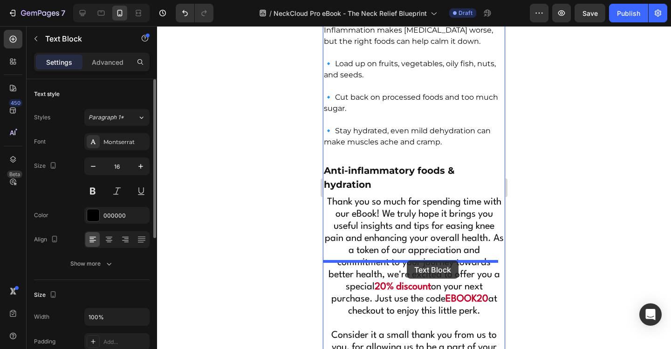
drag, startPoint x: 420, startPoint y: 94, endPoint x: 407, endPoint y: 261, distance: 166.9
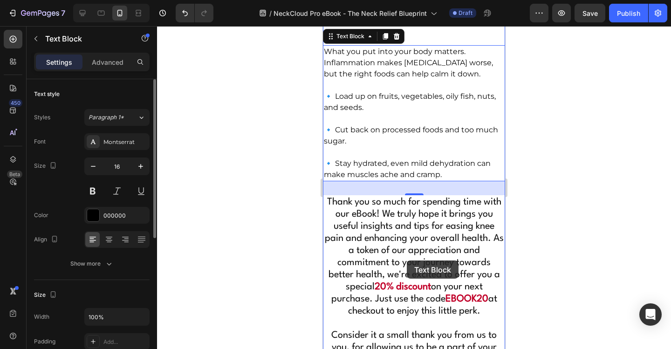
scroll to position [6032, 0]
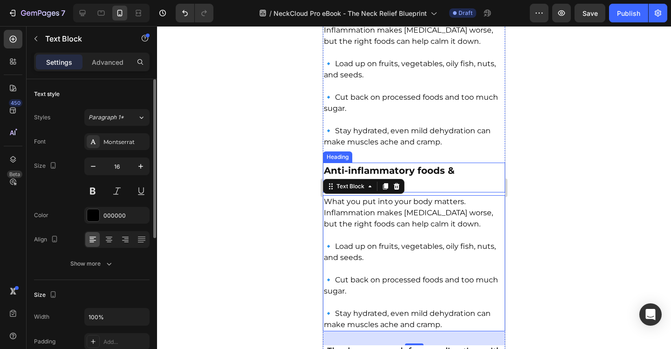
click at [409, 192] on p "⁠⁠⁠⁠⁠⁠⁠ Anti-inflammatory foods & hydration" at bounding box center [414, 178] width 180 height 28
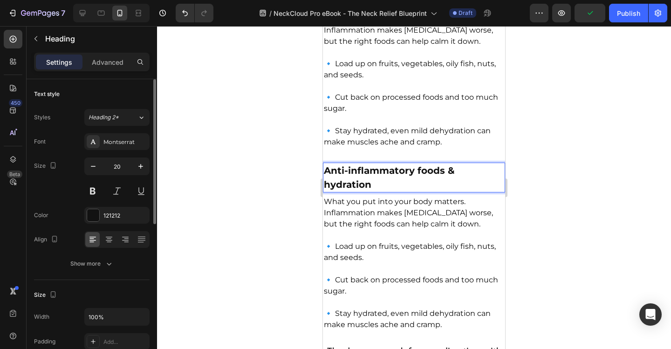
click at [390, 192] on p "Anti-inflammatory foods & hydration" at bounding box center [414, 178] width 180 height 28
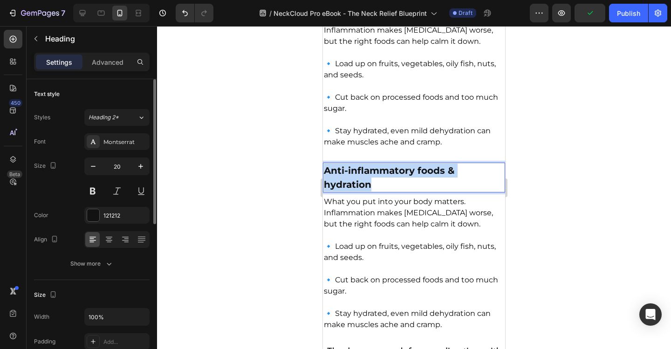
click at [390, 192] on p "Anti-inflammatory foods & hydration" at bounding box center [414, 178] width 180 height 28
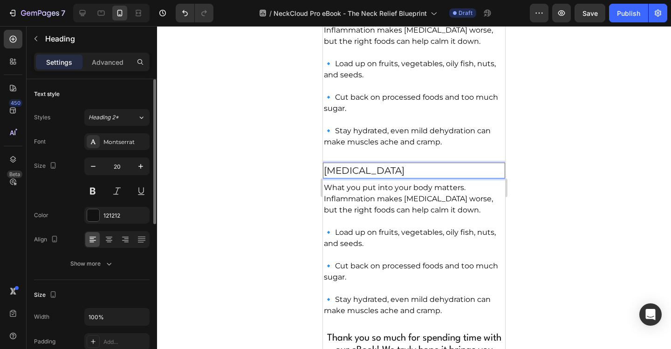
click at [400, 178] on p "[MEDICAL_DATA]" at bounding box center [414, 171] width 180 height 14
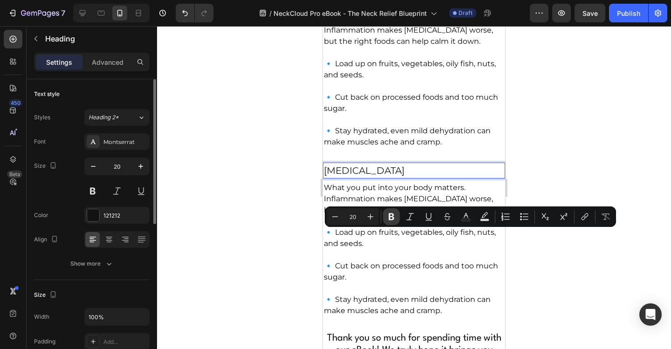
click at [391, 219] on icon "Editor contextual toolbar" at bounding box center [392, 216] width 6 height 7
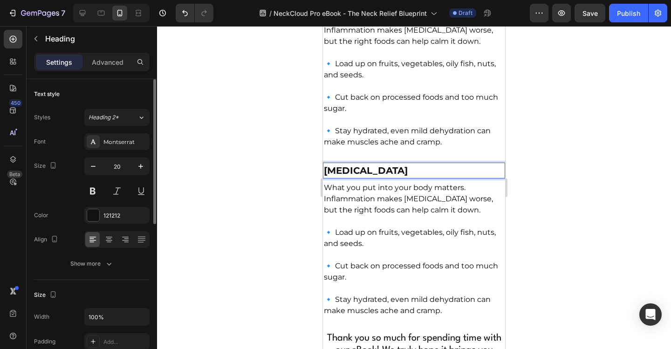
click at [443, 178] on p "[MEDICAL_DATA]" at bounding box center [414, 171] width 180 height 14
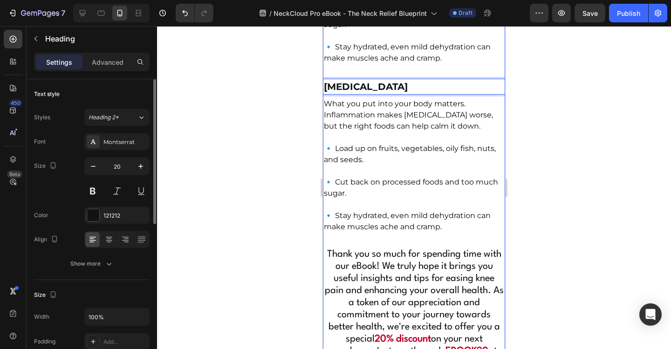
scroll to position [6125, 0]
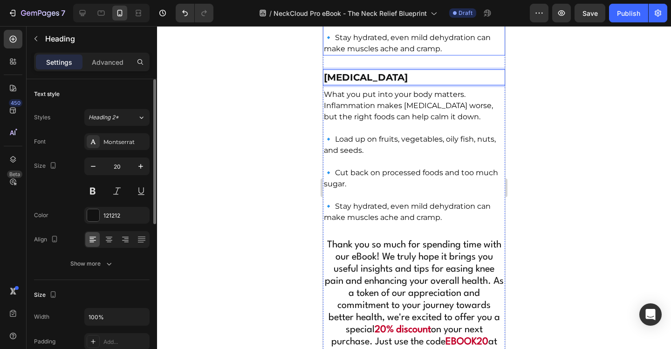
click at [427, 55] on p "🔹 Stay hydrated, even mild dehydration can make muscles ache and cramp." at bounding box center [414, 38] width 180 height 34
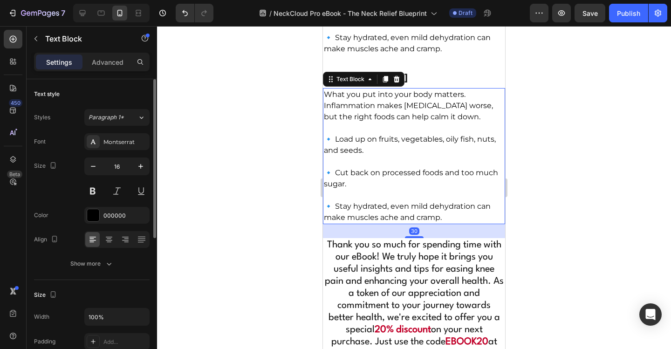
click at [432, 156] on p "🔹 Load up on fruits, vegetables, oily fish, nuts, and seeds." at bounding box center [414, 140] width 180 height 34
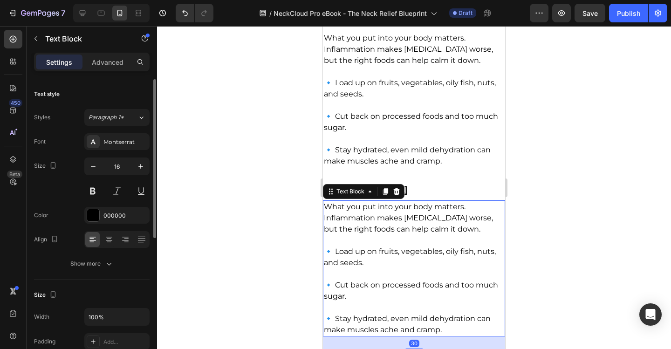
scroll to position [5985, 0]
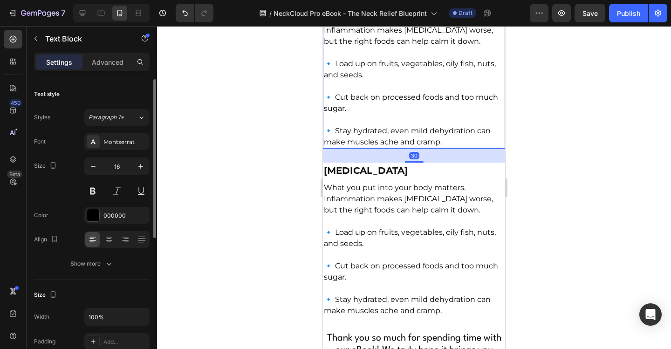
click at [447, 114] on p "🔹 Cut back on processed foods and too much sugar." at bounding box center [414, 98] width 180 height 34
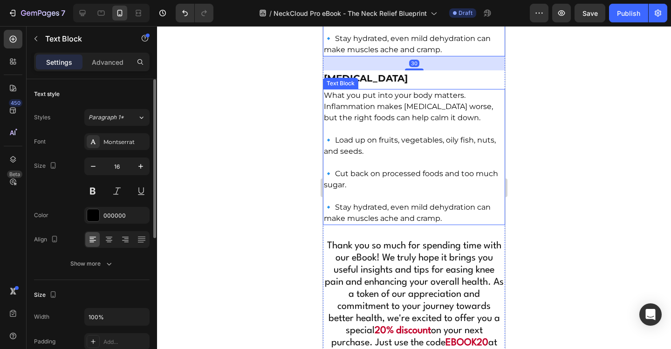
scroll to position [6125, 0]
click at [437, 190] on p "🔹 Cut back on processed foods and too much sugar." at bounding box center [414, 173] width 180 height 34
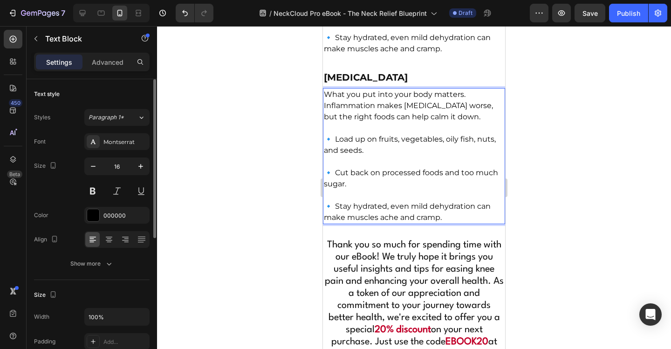
click at [331, 123] on p "What you put into your body matters. Inflammation makes [MEDICAL_DATA] worse, b…" at bounding box center [414, 106] width 180 height 34
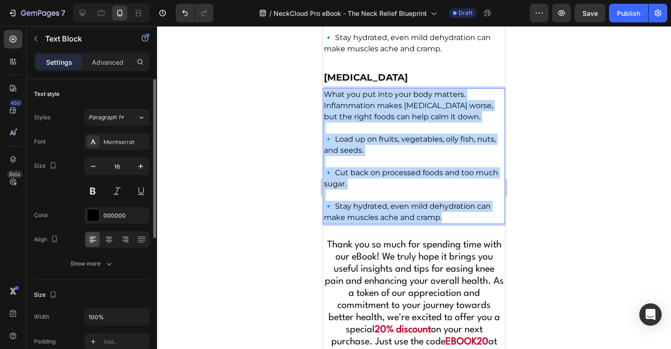
drag, startPoint x: 327, startPoint y: 160, endPoint x: 458, endPoint y: 283, distance: 179.0
click at [458, 224] on div "What you put into your body matters. Inflammation makes neck pain worse, but th…" at bounding box center [414, 156] width 182 height 136
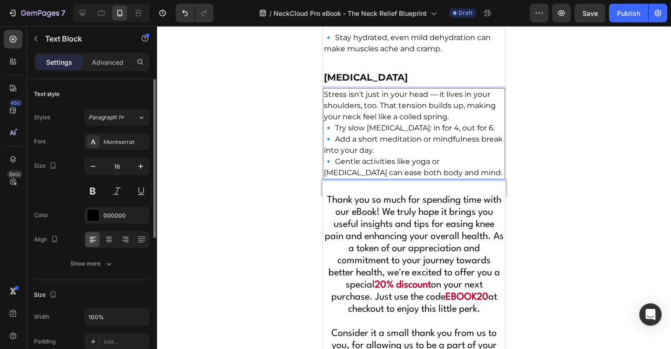
click at [451, 178] on p "Stress isn’t just in your head — it lives in your shoulders, too. That tension …" at bounding box center [414, 133] width 180 height 89
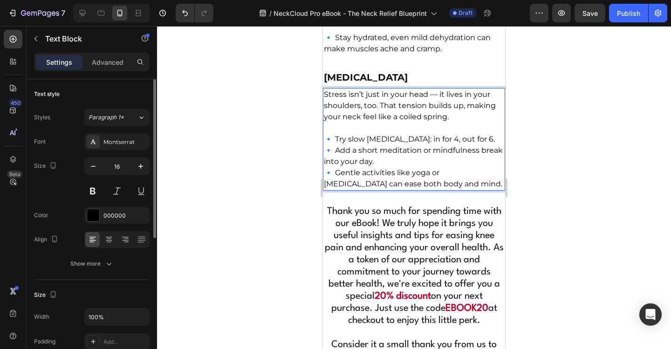
click at [381, 190] on p "⁠⁠⁠⁠⁠⁠⁠ 🔹 Try slow breathing exercises: in for 4, out for 6. 🔹 Add a short medi…" at bounding box center [414, 156] width 180 height 67
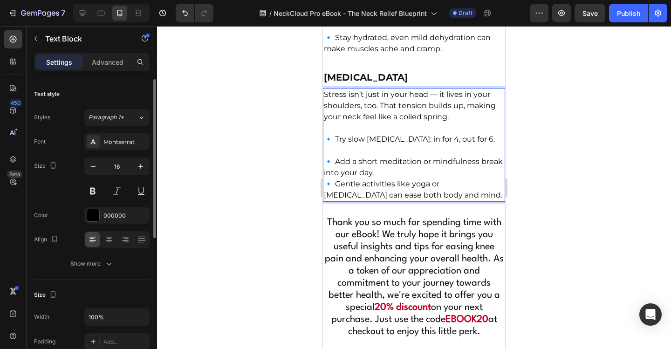
click at [403, 201] on p "⁠⁠⁠⁠⁠⁠⁠ 🔹 Add a short meditation or mindfulness break into your day. 🔹 Gentle a…" at bounding box center [414, 173] width 180 height 56
click at [404, 201] on p "🔹 Add a short meditation or mindfulness break into your day. 🔹 Gentle activitie…" at bounding box center [414, 173] width 180 height 56
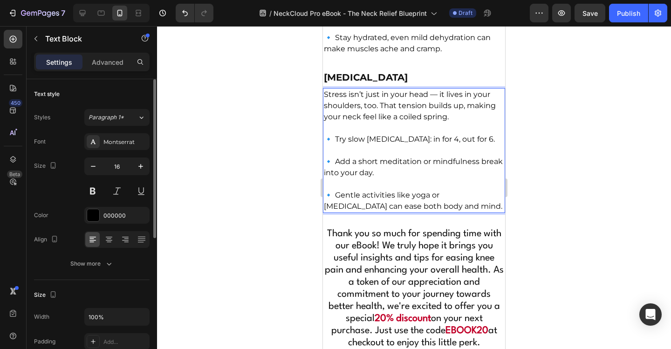
click at [436, 123] on p "Stress isn’t just in your head — it lives in your shoulders, too. That tension …" at bounding box center [414, 106] width 180 height 34
click at [436, 84] on p "⁠⁠⁠⁠⁠⁠⁠ Stress management" at bounding box center [414, 77] width 180 height 14
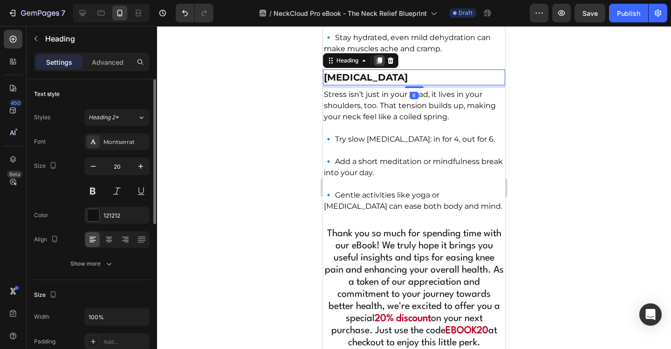
click at [384, 66] on div at bounding box center [379, 60] width 11 height 11
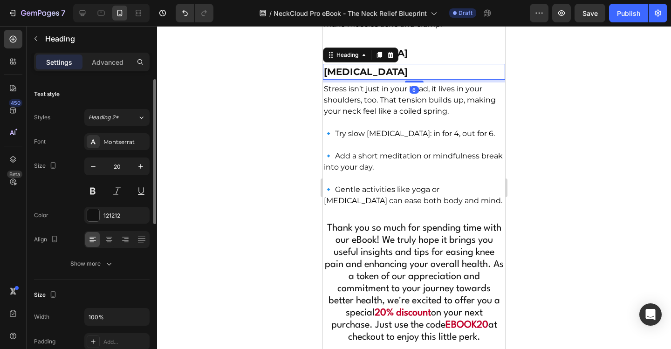
scroll to position [6172, 0]
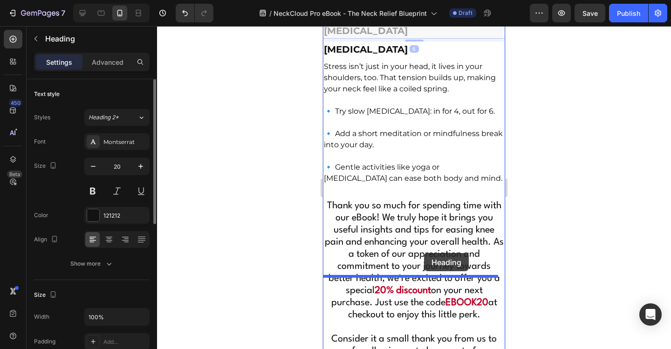
drag, startPoint x: 451, startPoint y: 98, endPoint x: 424, endPoint y: 253, distance: 157.5
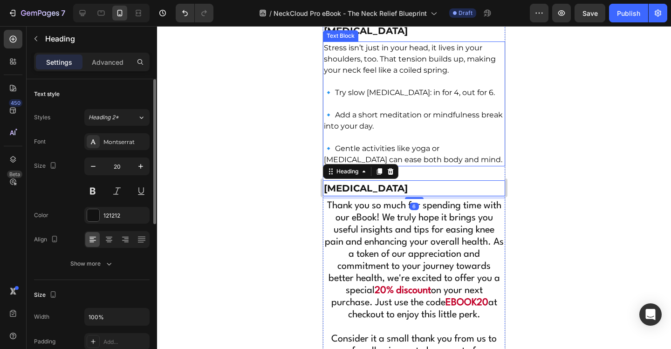
click at [424, 132] on p "🔹 Add a short meditation or mindfulness break into your day." at bounding box center [414, 115] width 180 height 34
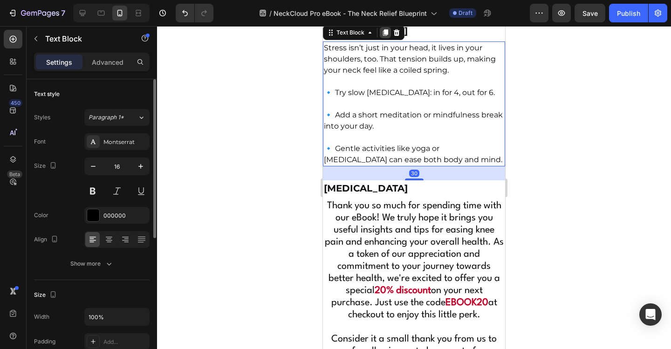
click at [383, 36] on icon at bounding box center [385, 32] width 7 height 7
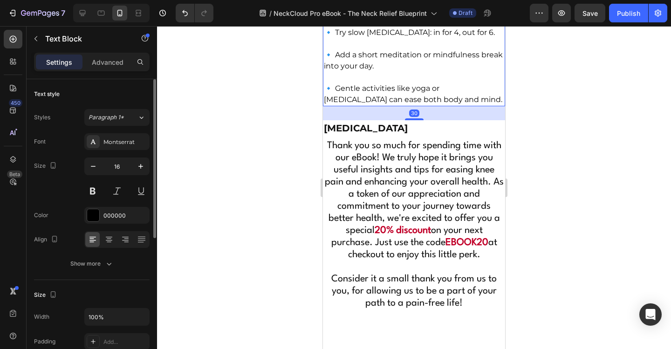
scroll to position [6278, 0]
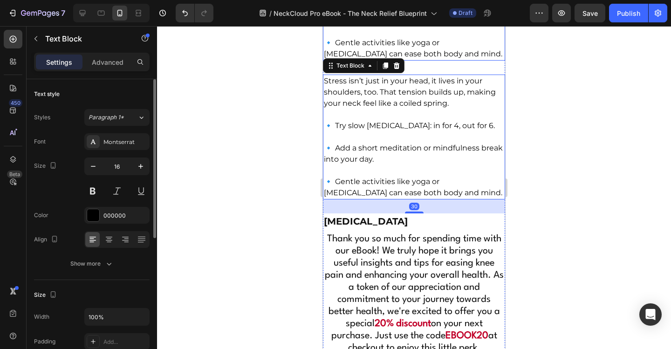
click at [466, 60] on p "🔹 Gentle activities like yoga or [MEDICAL_DATA] can ease both body and mind." at bounding box center [414, 43] width 180 height 34
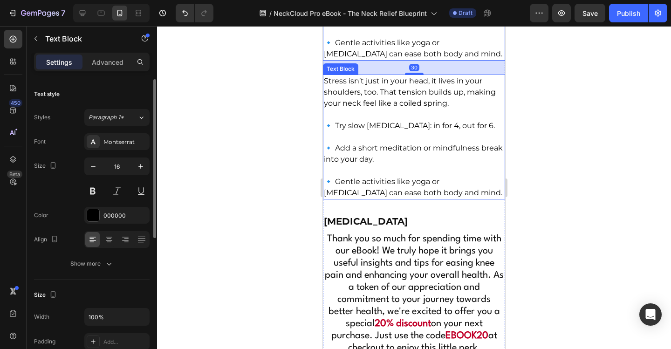
scroll to position [6324, 0]
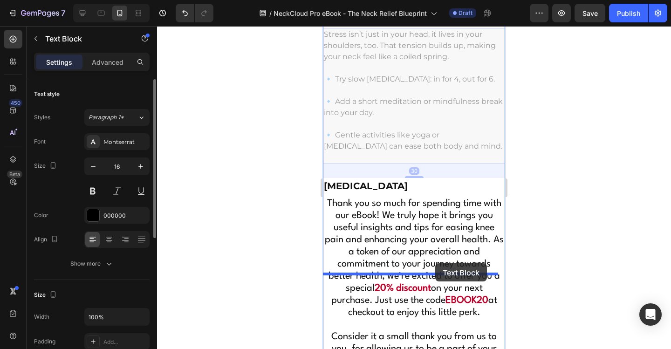
drag, startPoint x: 447, startPoint y: 180, endPoint x: 435, endPoint y: 263, distance: 84.2
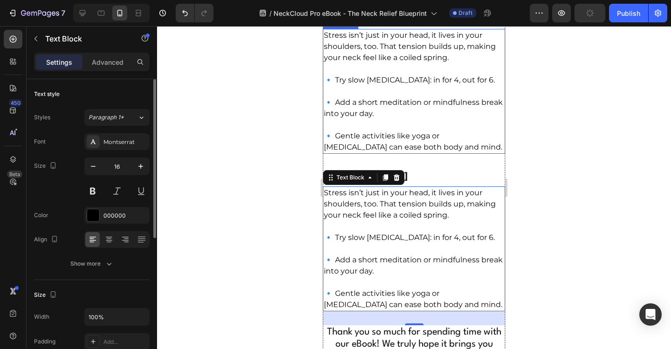
scroll to position [6278, 0]
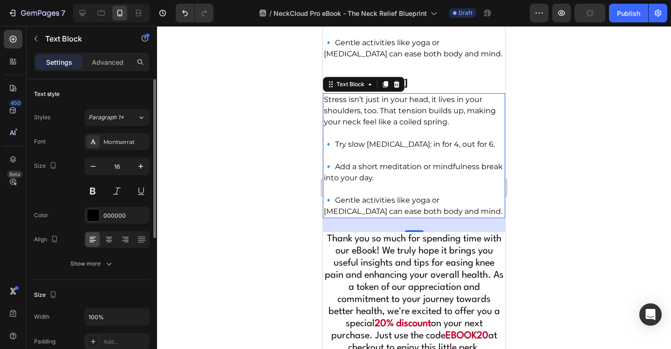
click at [443, 90] on h2 "⁠⁠⁠⁠⁠⁠⁠ Stress management" at bounding box center [414, 83] width 182 height 16
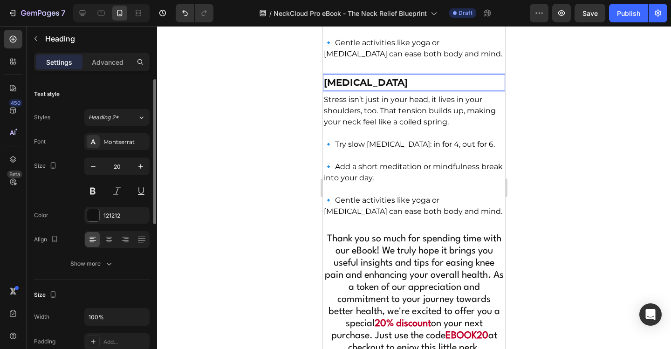
click at [438, 89] on p "[MEDICAL_DATA]" at bounding box center [414, 82] width 180 height 14
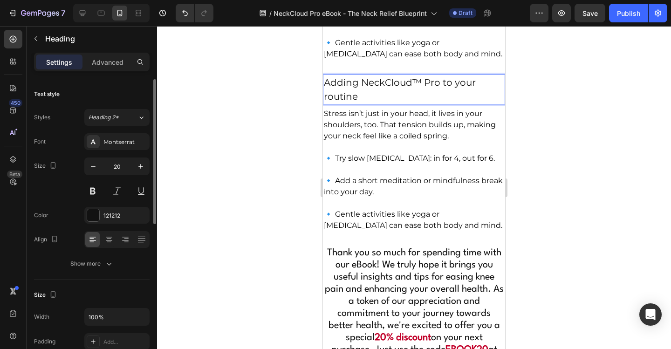
click at [410, 103] on p "Adding NeckCloud™ Pro to your routine" at bounding box center [414, 89] width 180 height 28
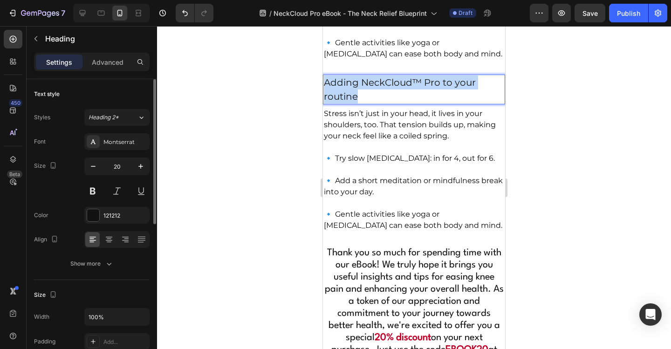
click at [410, 103] on p "Adding NeckCloud™ Pro to your routine" at bounding box center [414, 89] width 180 height 28
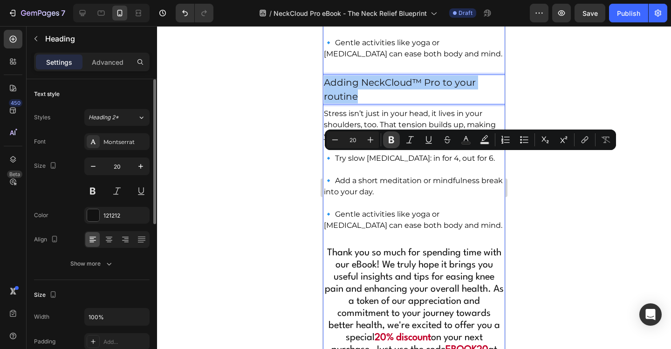
click at [390, 137] on icon "Editor contextual toolbar" at bounding box center [392, 140] width 6 height 7
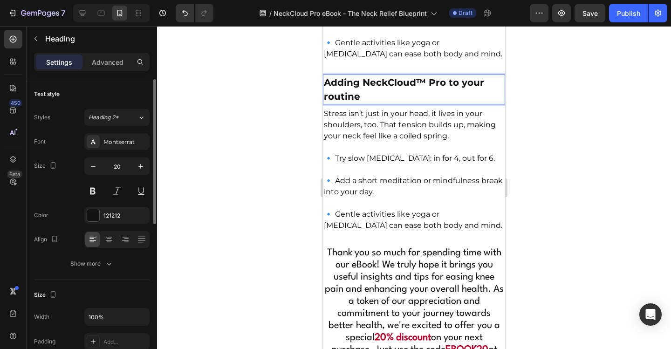
click at [390, 102] on strong "Adding NeckCloud™ Pro to your routine" at bounding box center [404, 89] width 160 height 25
click at [392, 103] on p "Adding NeckCloud™ Pro to your routine" at bounding box center [414, 89] width 180 height 28
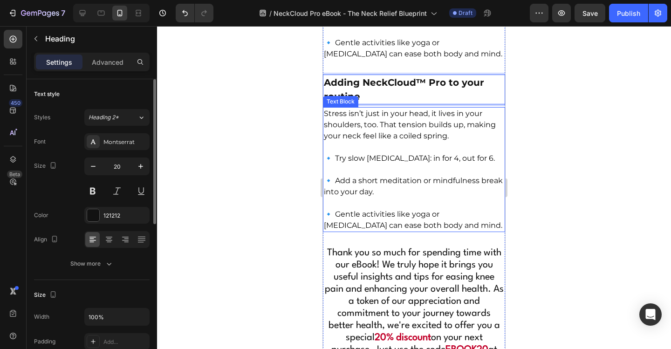
click at [367, 142] on p "Stress isn’t just in your head, it lives in your shoulders, too. That tension b…" at bounding box center [414, 125] width 180 height 34
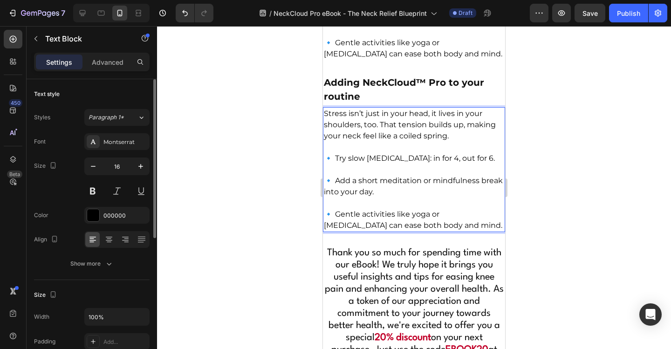
click at [348, 142] on p "Stress isn’t just in your head, it lives in your shoulders, too. That tension b…" at bounding box center [414, 125] width 180 height 34
click at [328, 142] on p "Stress isn’t just in your head, it lives in your shoulders, too. That tension b…" at bounding box center [414, 125] width 180 height 34
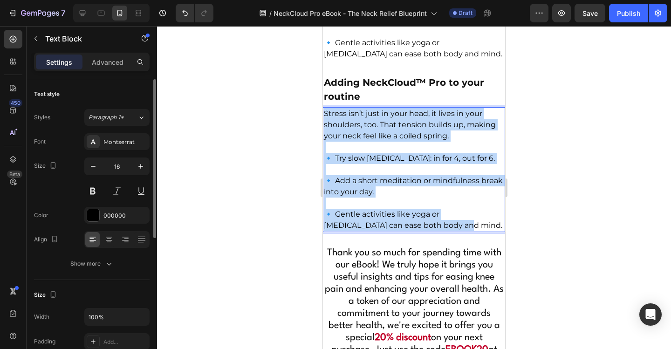
drag, startPoint x: 326, startPoint y: 190, endPoint x: 448, endPoint y: 312, distance: 172.7
click at [448, 232] on div "Stress isn’t just in your head, it lives in your shoulders, too. That tension b…" at bounding box center [414, 169] width 182 height 125
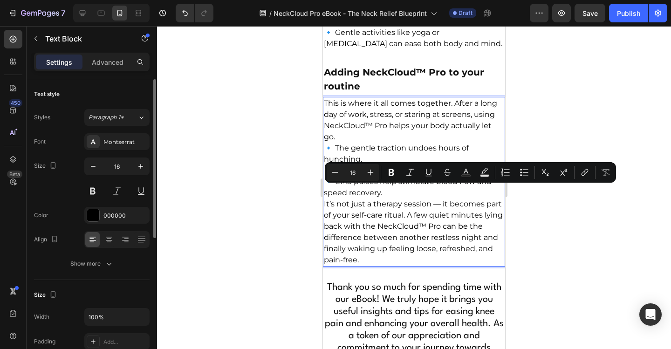
scroll to position [6290, 0]
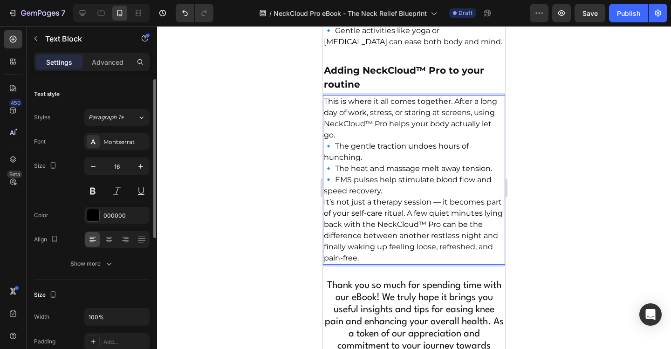
click at [424, 197] on p "This is where it all comes together. After a long day of work, stress, or stari…" at bounding box center [414, 146] width 180 height 101
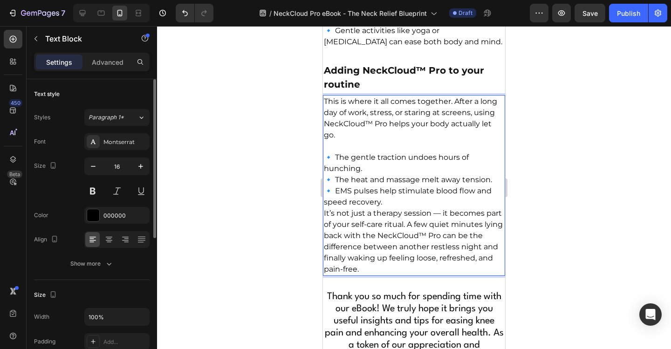
click at [407, 208] on p "⁠⁠⁠⁠⁠⁠⁠ 🔹 The gentle traction undoes hours of hunching. 🔹 The heat and massage …" at bounding box center [414, 174] width 180 height 67
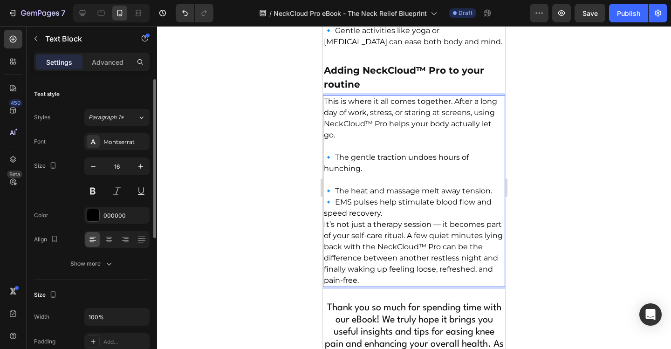
scroll to position [6383, 0]
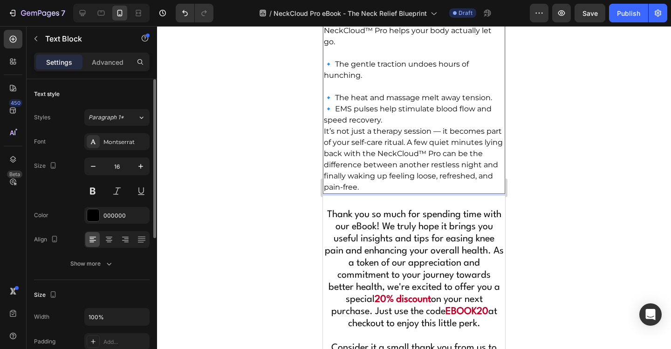
click at [492, 126] on p "⁠⁠⁠⁠⁠⁠⁠ 🔹 The heat and massage melt away tension. 🔹 EMS pulses help stimulate b…" at bounding box center [414, 103] width 180 height 45
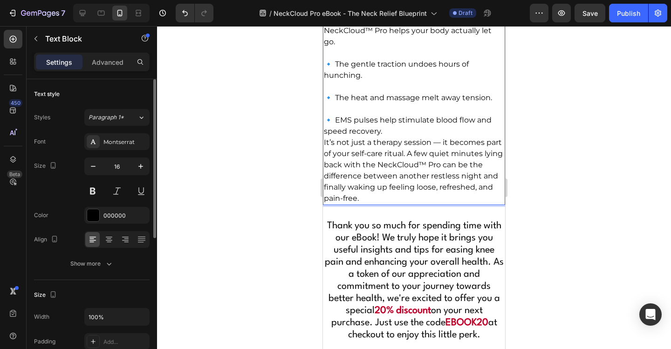
click at [414, 137] on p "⁠⁠⁠⁠⁠⁠⁠ 🔹 EMS pulses help stimulate blood flow and speed recovery." at bounding box center [414, 120] width 180 height 34
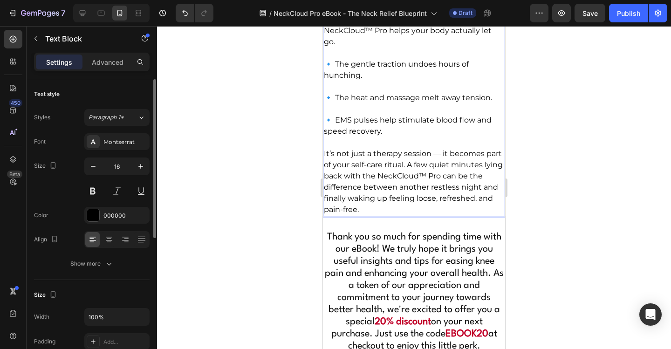
click at [438, 215] on p "It’s not just a therapy session — it becomes part of your self-care ritual. A f…" at bounding box center [414, 181] width 180 height 67
click at [543, 213] on div at bounding box center [414, 187] width 514 height 323
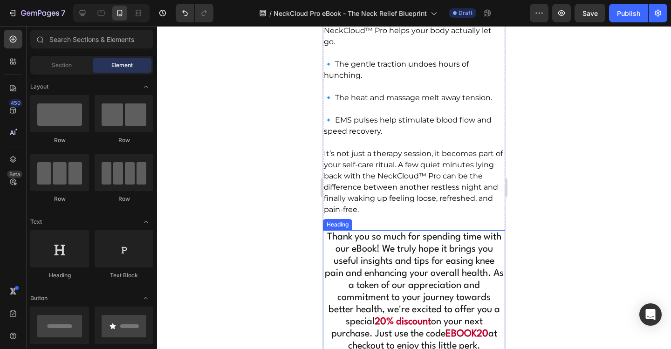
scroll to position [6430, 0]
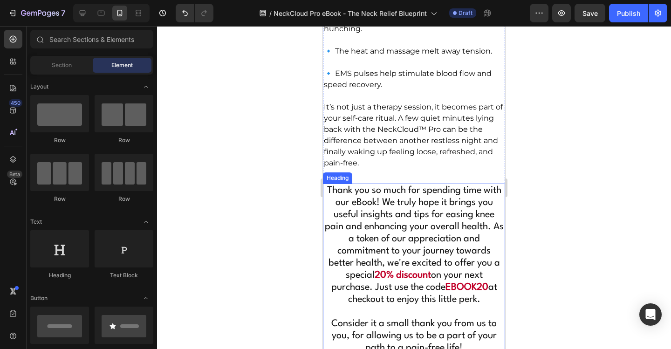
click at [420, 280] on span "Thank you so much for spending time with our eBook! We truly hope it brings you…" at bounding box center [414, 233] width 179 height 94
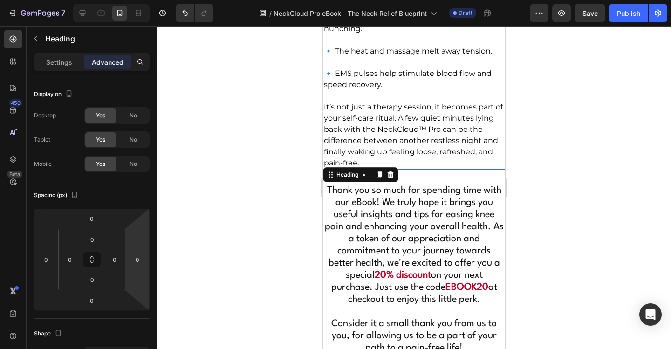
scroll to position [6476, 0]
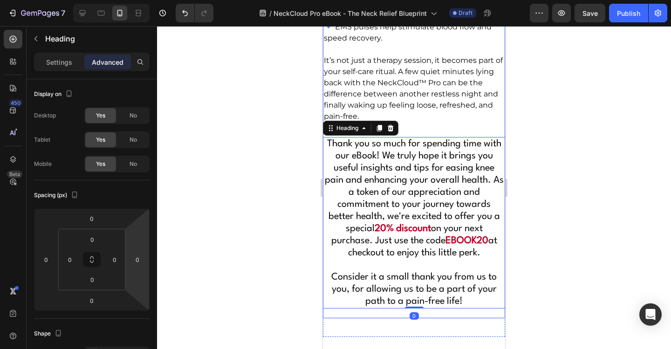
click at [435, 122] on p "It’s not just a therapy session, it becomes part of your self-care ritual. A fe…" at bounding box center [414, 88] width 180 height 67
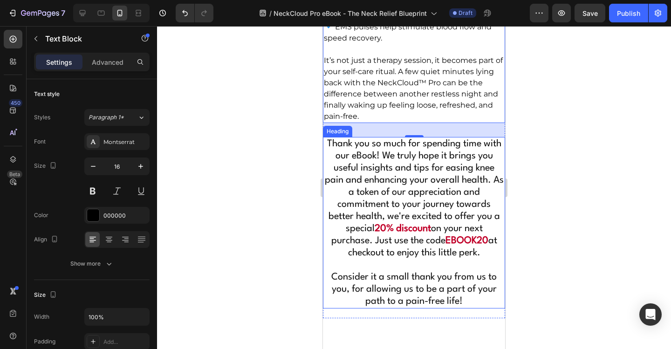
click at [418, 233] on span "Thank you so much for spending time with our eBook! We truly hope it brings you…" at bounding box center [414, 186] width 179 height 94
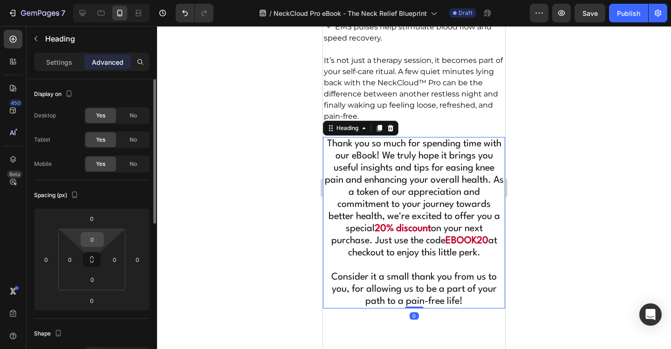
click at [101, 239] on input "0" at bounding box center [92, 240] width 19 height 14
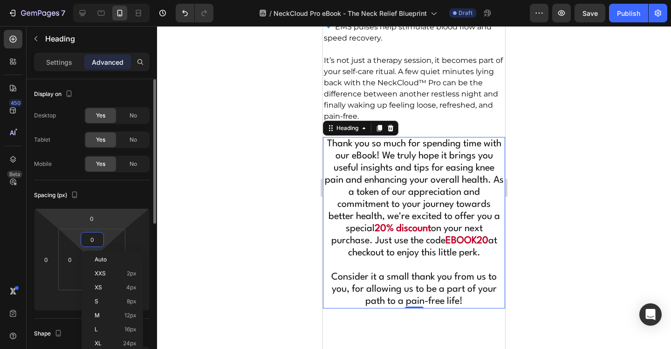
scroll to position [47, 0]
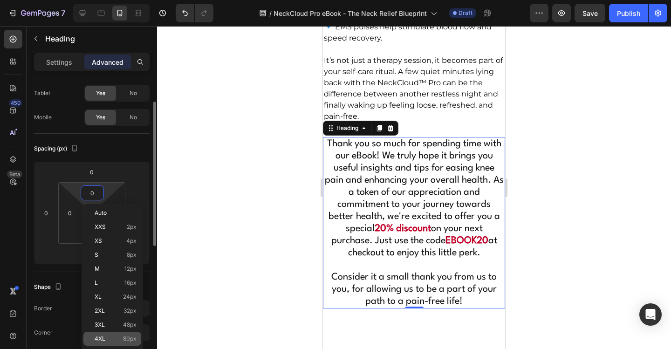
click at [128, 338] on span "80px" at bounding box center [130, 339] width 14 height 7
type input "80"
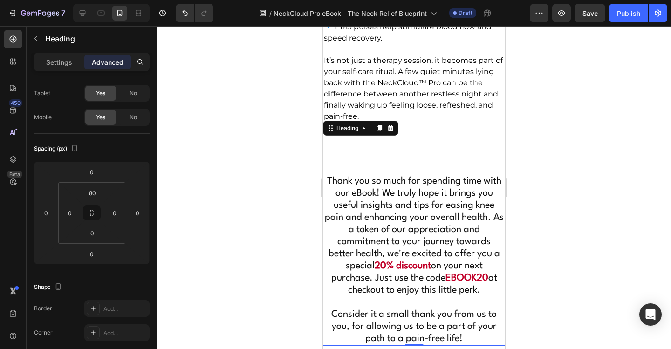
click at [423, 122] on p "It’s not just a therapy session, it becomes part of your self-care ritual. A fe…" at bounding box center [414, 88] width 180 height 67
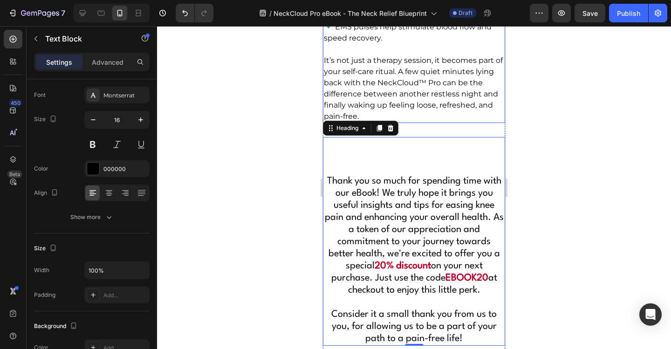
scroll to position [0, 0]
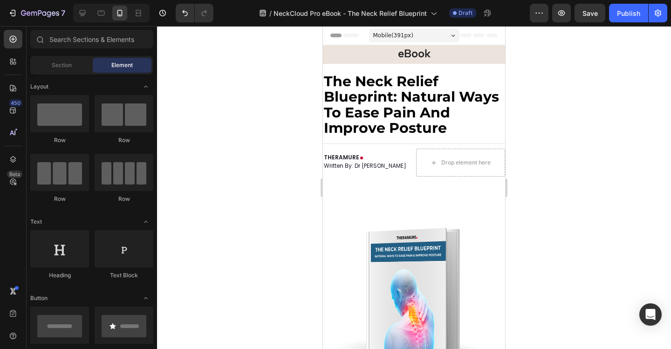
scroll to position [6476, 0]
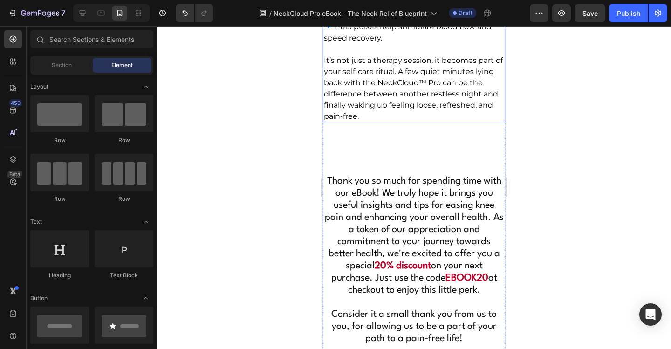
click at [421, 122] on p "It’s not just a therapy session, it becomes part of your self-care ritual. A fe…" at bounding box center [414, 88] width 180 height 67
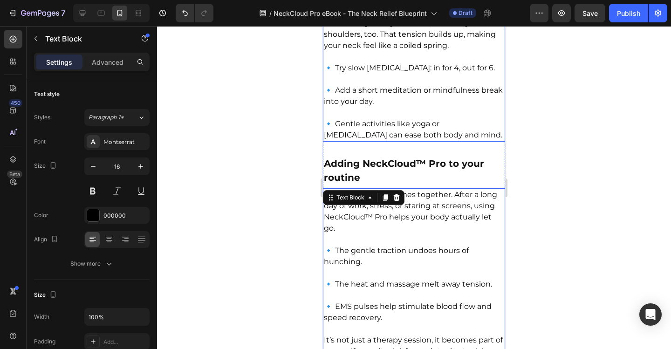
click at [433, 107] on p "🔹 Add a short meditation or mindfulness break into your day." at bounding box center [414, 91] width 180 height 34
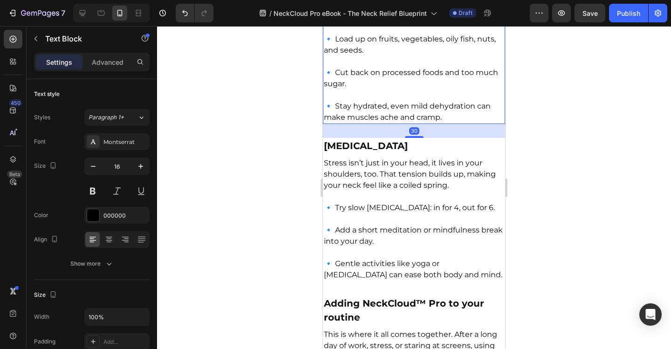
click at [434, 123] on p "🔹 Stay hydrated, even mild dehydration can make muscles ache and cramp." at bounding box center [414, 106] width 180 height 34
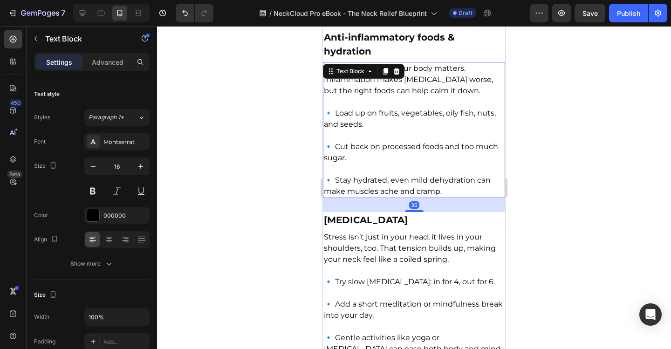
scroll to position [5917, 0]
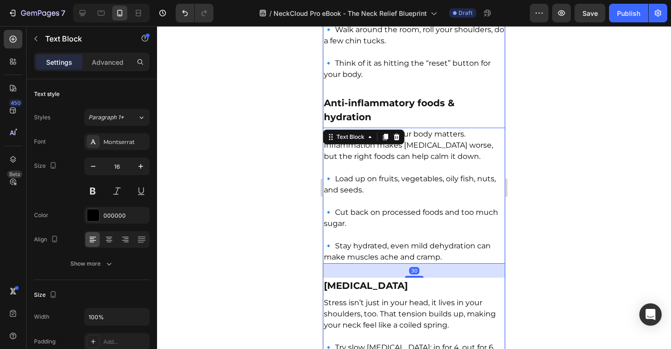
click at [437, 80] on p "🔹 Think of it as hitting the “reset” button for your body." at bounding box center [414, 64] width 180 height 34
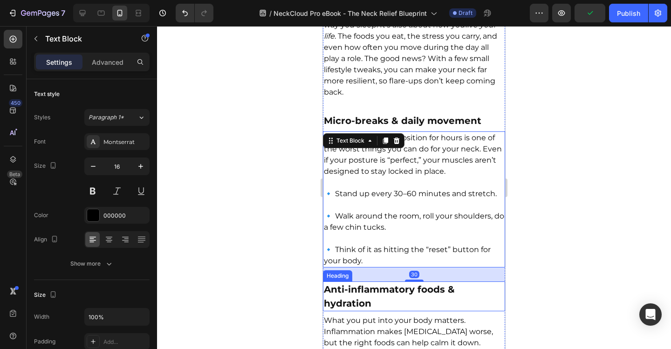
scroll to position [5684, 0]
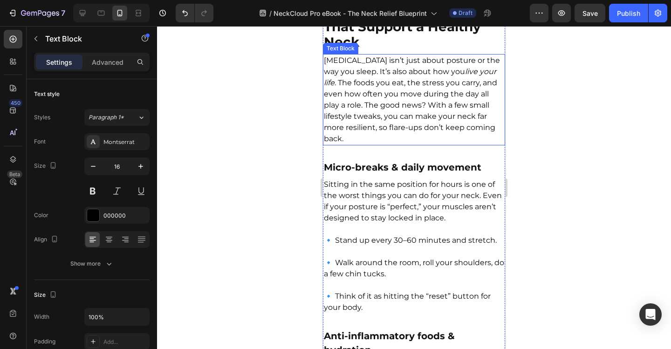
click at [423, 144] on p "[MEDICAL_DATA] isn’t just about posture or the way you sleep. It’s also about h…" at bounding box center [414, 99] width 180 height 89
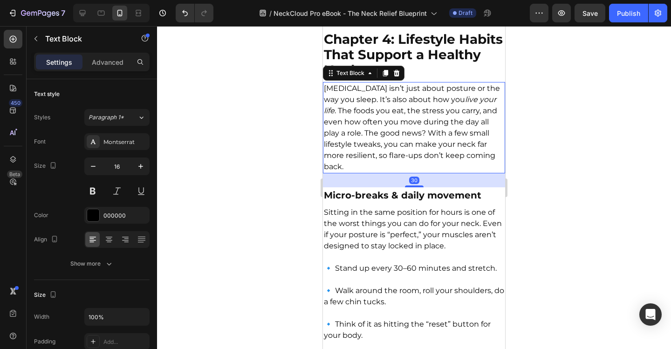
scroll to position [5637, 0]
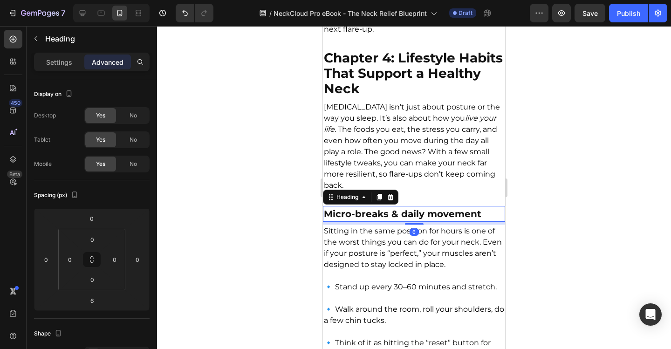
click at [434, 222] on div "Micro-breaks & daily movement Heading 6" at bounding box center [414, 214] width 182 height 16
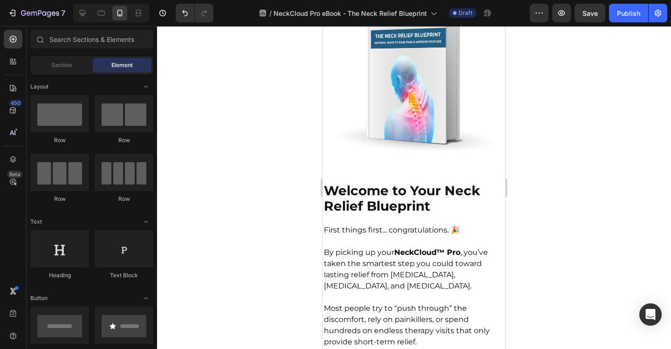
drag, startPoint x: 501, startPoint y: 263, endPoint x: 828, endPoint y: 75, distance: 377.1
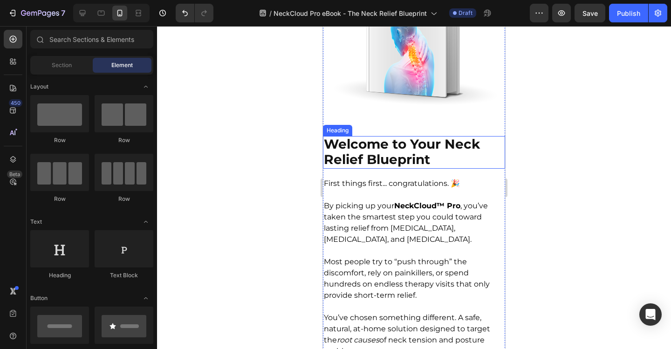
click at [424, 150] on strong "Welcome to Your Neck Relief Blueprint" at bounding box center [402, 151] width 156 height 31
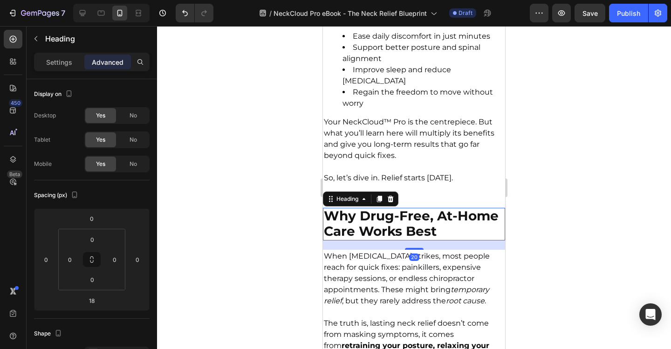
click at [417, 220] on strong "Why Drug-Free, At-Home Care Works Best" at bounding box center [411, 223] width 175 height 31
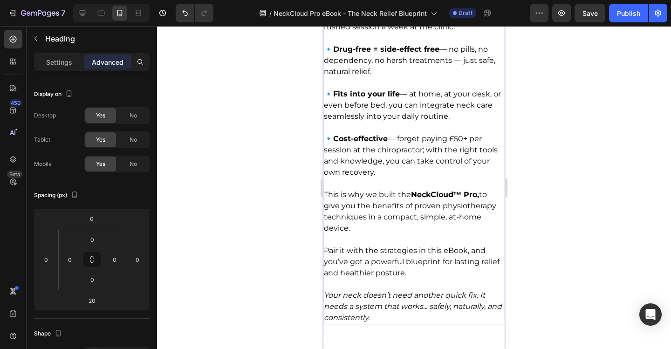
scroll to position [1332, 0]
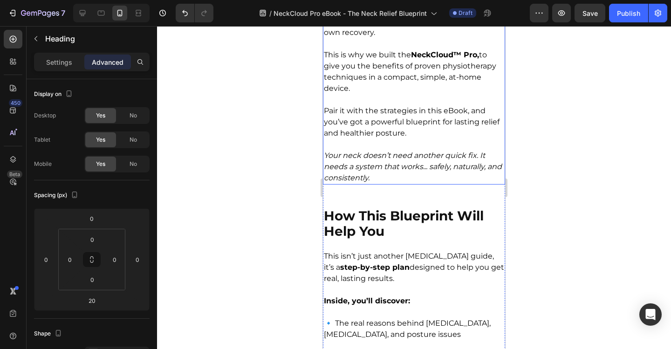
click at [422, 167] on icon "Your neck doesn’t need another quick fix. It needs a system that works... safel…" at bounding box center [413, 166] width 178 height 31
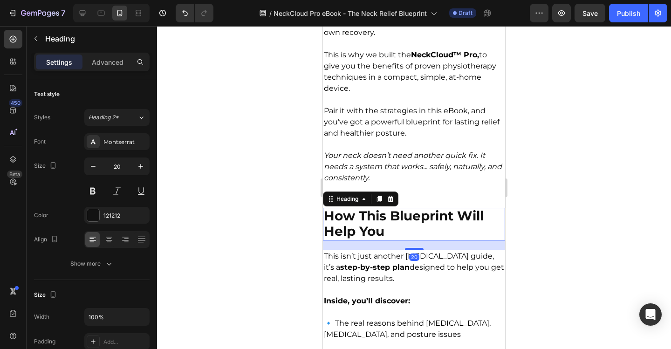
click at [419, 226] on h2 "How This Blueprint Will Help You" at bounding box center [414, 224] width 182 height 33
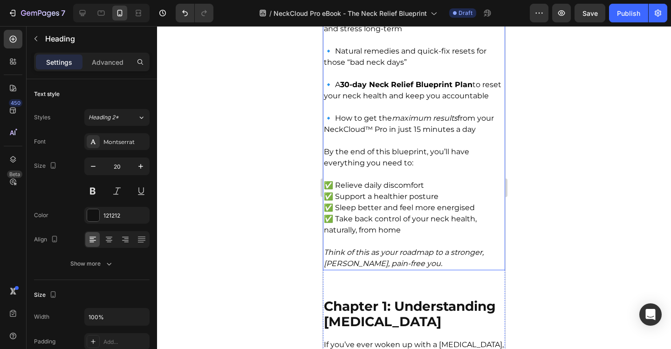
scroll to position [1798, 0]
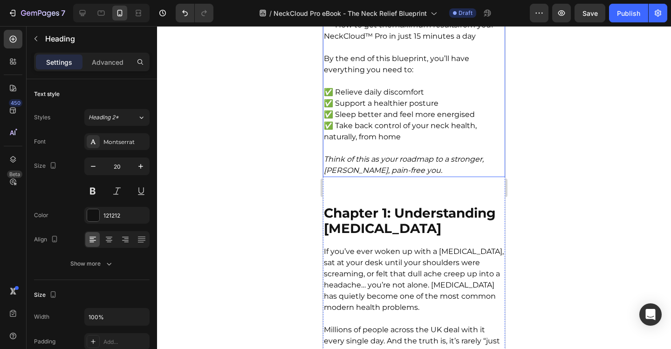
click at [439, 122] on p "✅ Relieve daily discomfort ✅ Support a healthier posture ✅ Sleep better and fee…" at bounding box center [414, 115] width 180 height 56
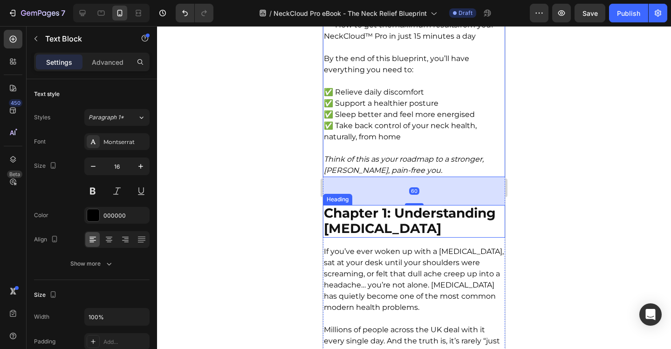
click at [421, 232] on h2 "Chapter 1: Understanding [MEDICAL_DATA]" at bounding box center [414, 221] width 182 height 33
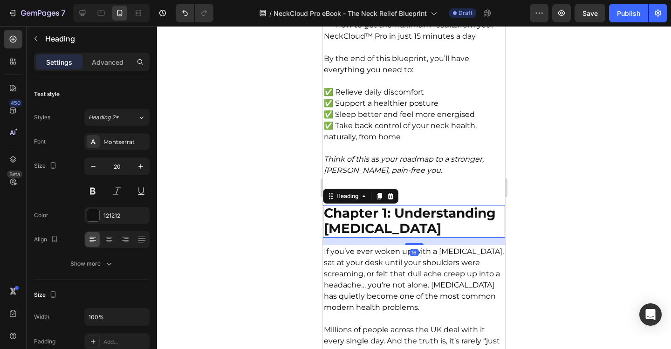
scroll to position [1891, 0]
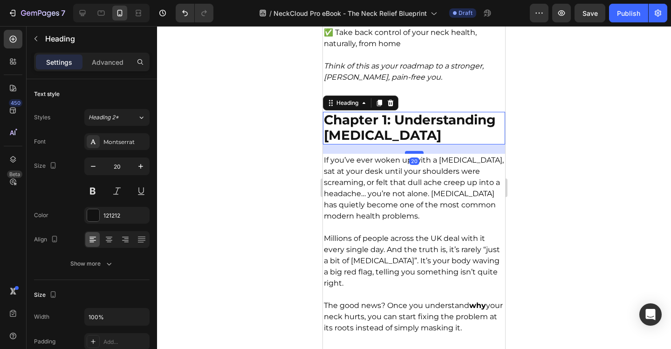
click at [419, 154] on div at bounding box center [414, 152] width 19 height 3
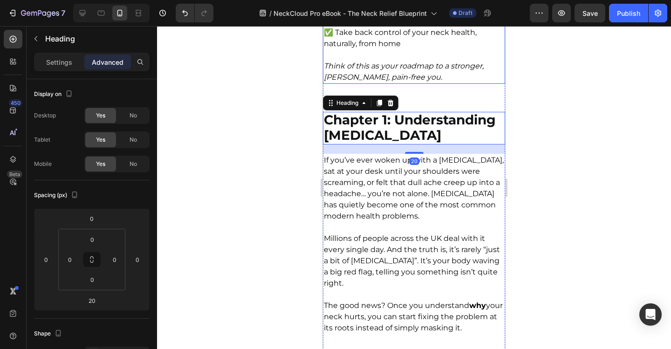
click at [450, 83] on p "Think of this as your roadmap to a stronger, [PERSON_NAME], pain-free you." at bounding box center [414, 72] width 180 height 22
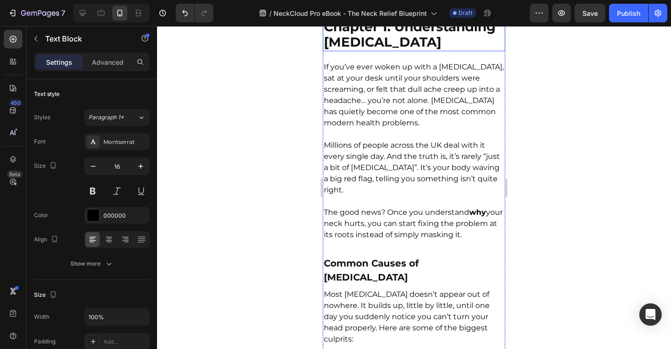
scroll to position [2078, 0]
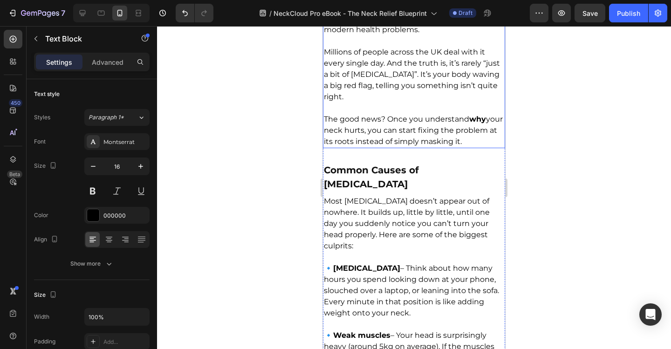
click at [432, 147] on p "The good news? Once you understand why your neck hurts, you can start fixing th…" at bounding box center [414, 131] width 180 height 34
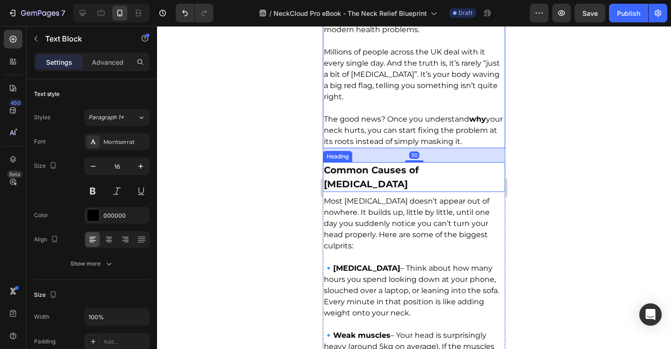
scroll to position [2124, 0]
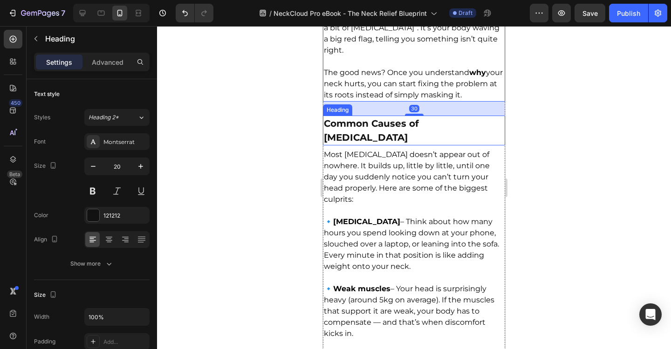
click at [419, 143] on strong "Common Causes of [MEDICAL_DATA]" at bounding box center [371, 130] width 95 height 25
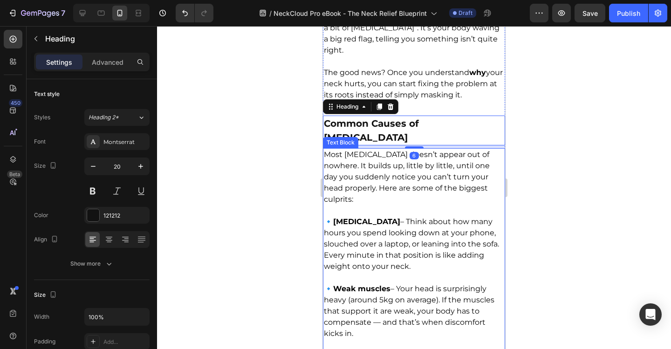
scroll to position [2171, 0]
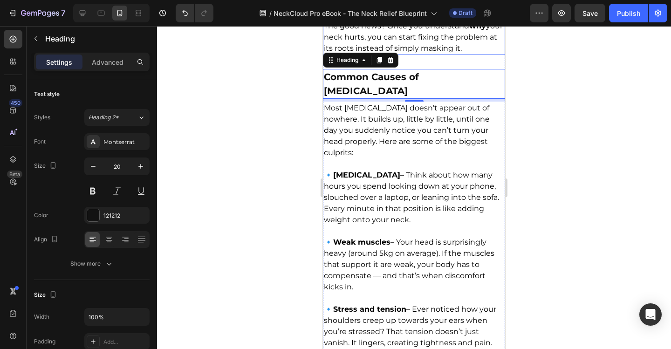
click at [465, 54] on p "The good news? Once you understand why your neck hurts, you can start fixing th…" at bounding box center [414, 38] width 180 height 34
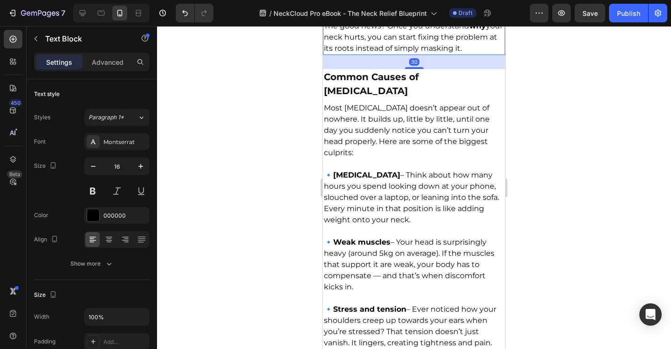
click at [565, 132] on div at bounding box center [414, 187] width 514 height 323
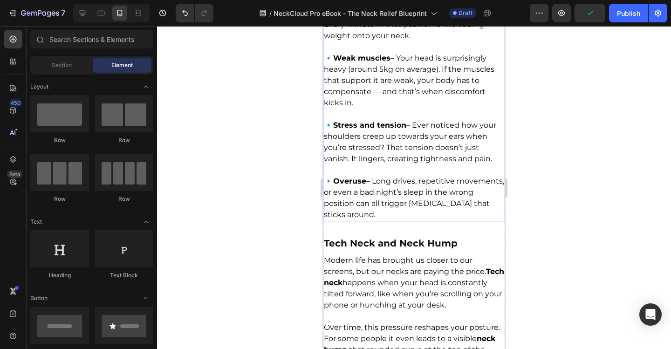
scroll to position [2404, 0]
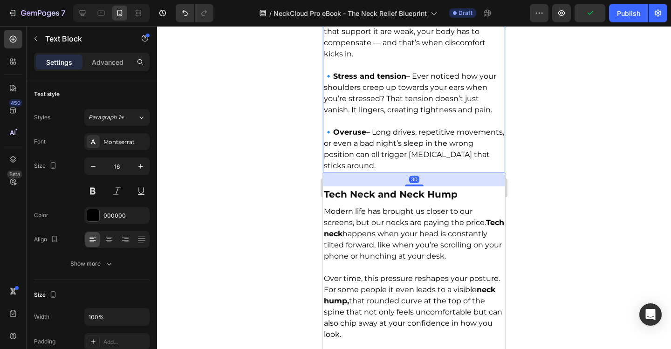
click at [445, 172] on p "🔹 Overuse – Long drives, repetitive movements, or even a bad night’s sleep in t…" at bounding box center [414, 149] width 180 height 45
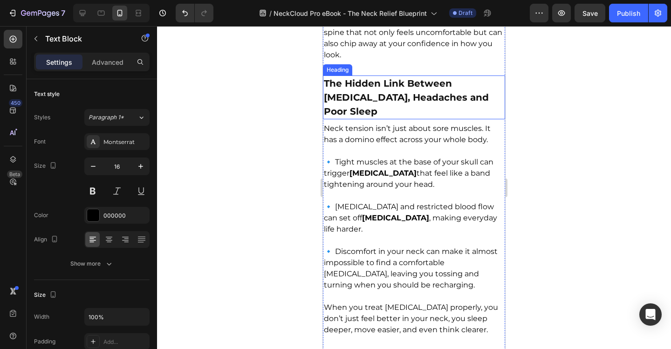
click at [429, 117] on strong "The Hidden Link Between [MEDICAL_DATA], Headaches and Poor Sleep" at bounding box center [406, 97] width 165 height 39
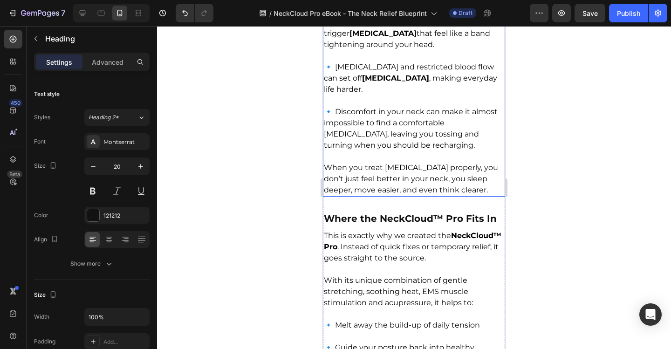
scroll to position [2917, 0]
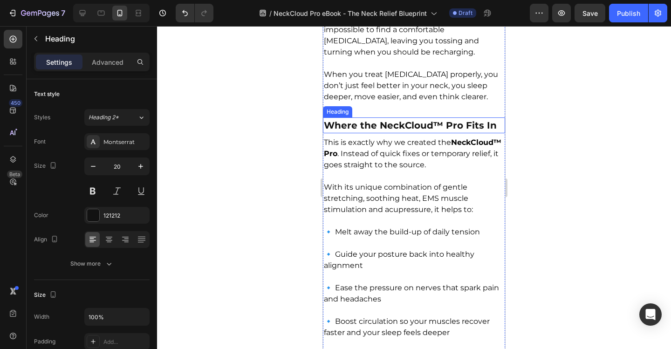
click at [436, 131] on strong "Where the NeckCloud™ Pro Fits In" at bounding box center [410, 125] width 173 height 11
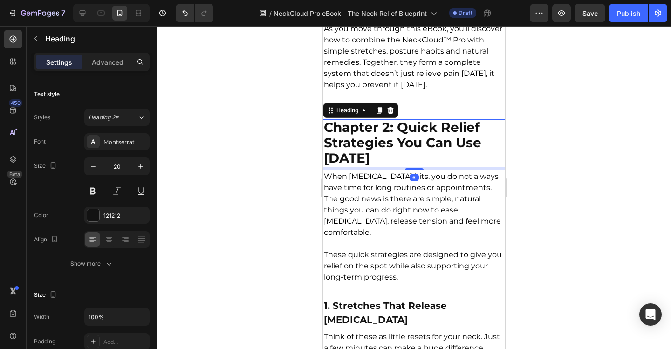
click at [447, 164] on strong "Chapter 2: Quick Relief Strategies You Can Use [DATE]" at bounding box center [403, 142] width 158 height 47
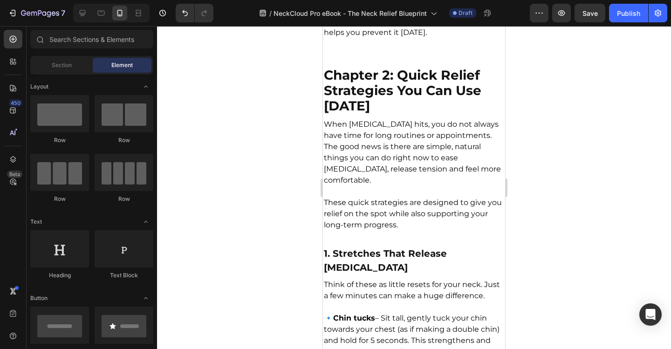
scroll to position [3266, 0]
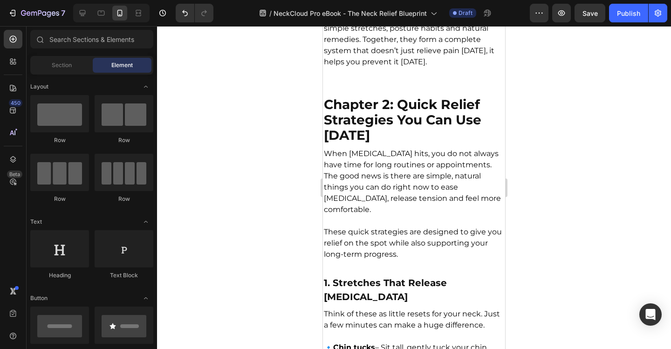
click at [462, 140] on strong "Chapter 2: Quick Relief Strategies You Can Use [DATE]" at bounding box center [403, 119] width 158 height 47
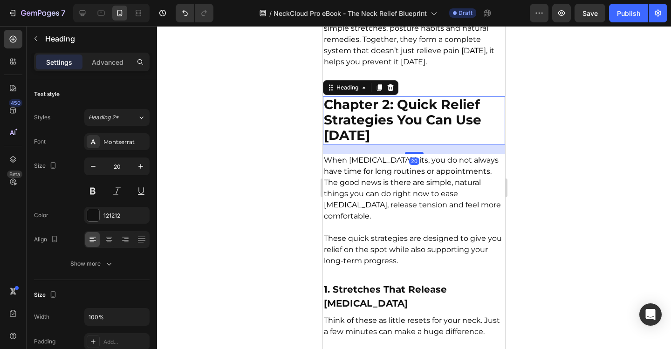
drag, startPoint x: 414, startPoint y: 171, endPoint x: 421, endPoint y: 178, distance: 9.2
click at [421, 144] on div "20" at bounding box center [414, 144] width 182 height 0
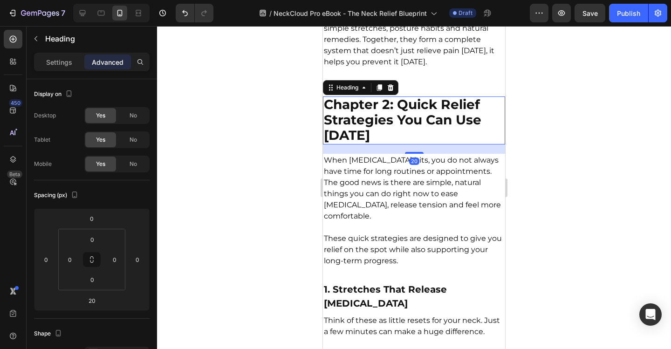
click at [555, 128] on div at bounding box center [414, 187] width 514 height 323
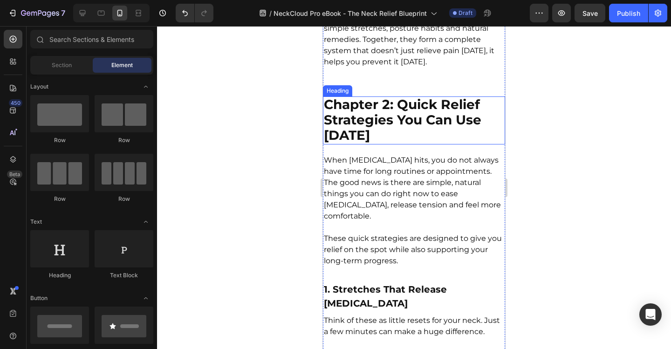
click at [428, 141] on strong "Chapter 2: Quick Relief Strategies You Can Use [DATE]" at bounding box center [403, 119] width 158 height 47
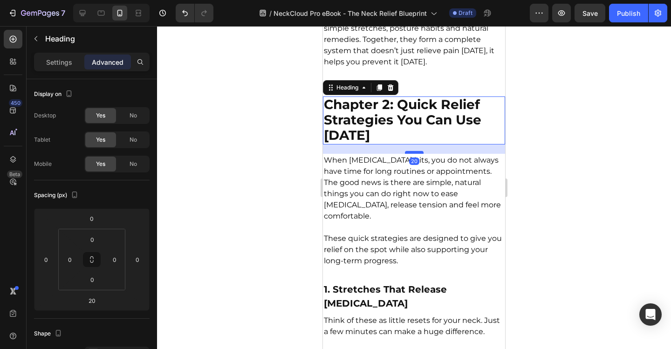
click at [419, 154] on div at bounding box center [414, 152] width 19 height 3
click at [587, 144] on div at bounding box center [414, 187] width 514 height 323
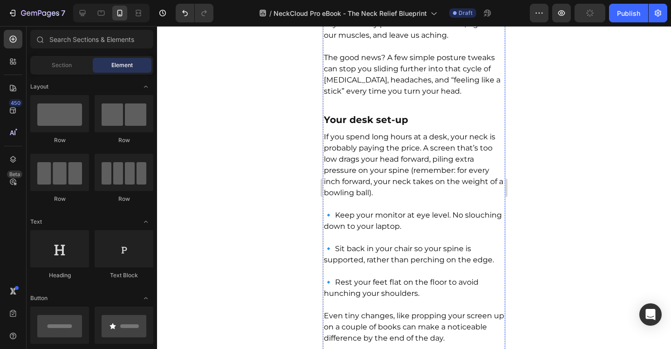
scroll to position [4477, 0]
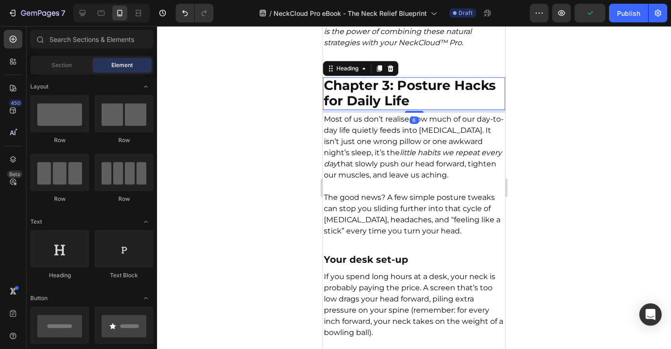
click at [443, 110] on h2 "Chapter 3: Posture Hacks for Daily Life" at bounding box center [414, 93] width 182 height 33
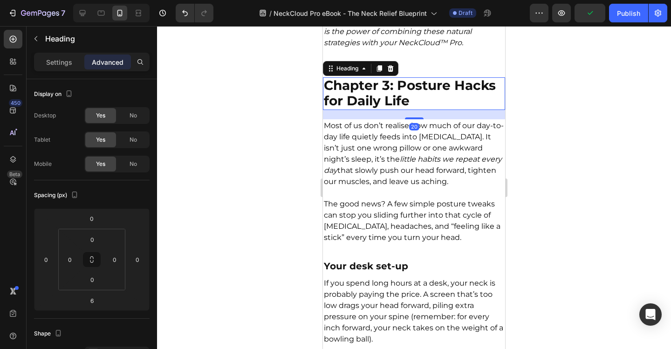
drag, startPoint x: 416, startPoint y: 157, endPoint x: 421, endPoint y: 162, distance: 7.3
click at [421, 110] on div "20" at bounding box center [414, 110] width 182 height 0
type input "20"
click at [547, 144] on div at bounding box center [414, 187] width 514 height 323
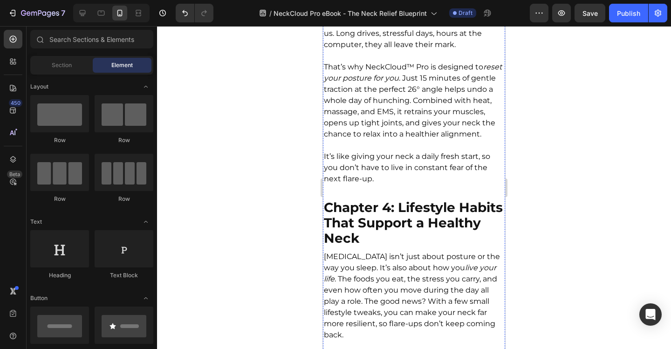
scroll to position [5642, 0]
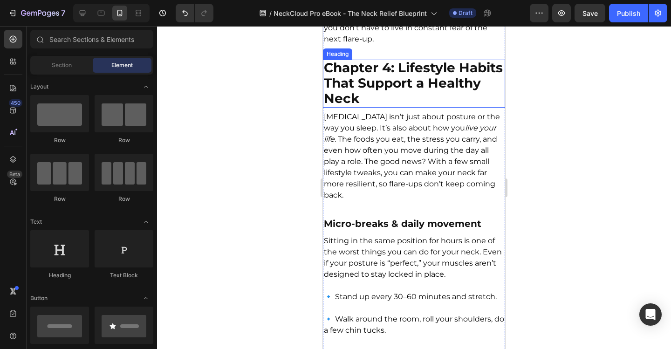
click at [435, 107] on p "⁠⁠⁠⁠⁠⁠⁠ Chapter 4: Lifestyle Habits That Support a Healthy Neck" at bounding box center [414, 84] width 180 height 46
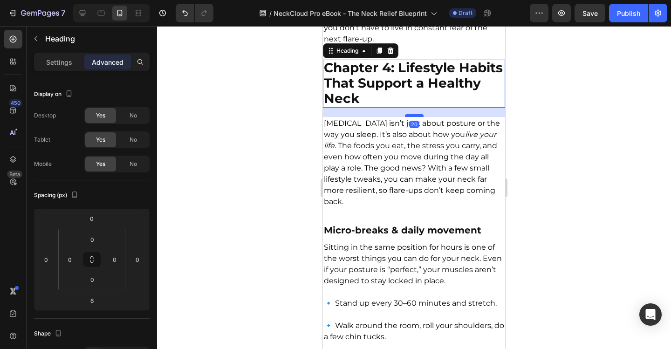
drag, startPoint x: 416, startPoint y: 175, endPoint x: 419, endPoint y: 182, distance: 6.9
click at [419, 117] on div at bounding box center [414, 115] width 19 height 3
type input "20"
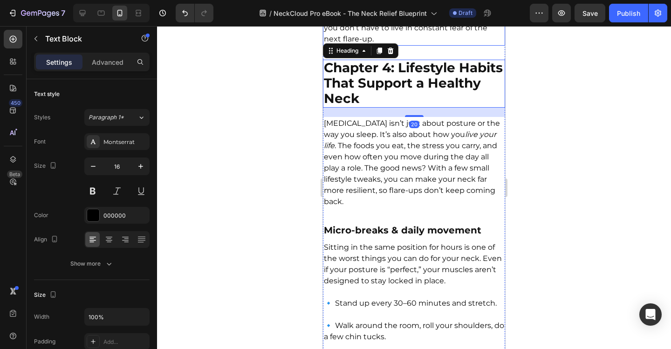
click at [430, 45] on p "It’s like giving your neck a daily fresh start, so you don’t have to live in co…" at bounding box center [414, 28] width 180 height 34
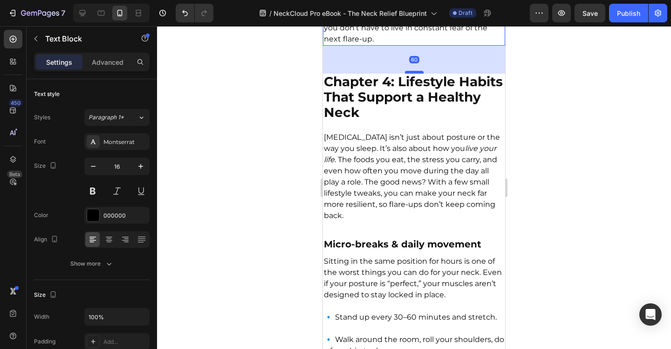
drag, startPoint x: 413, startPoint y: 124, endPoint x: 417, endPoint y: 138, distance: 14.4
click at [417, 74] on div at bounding box center [414, 72] width 19 height 3
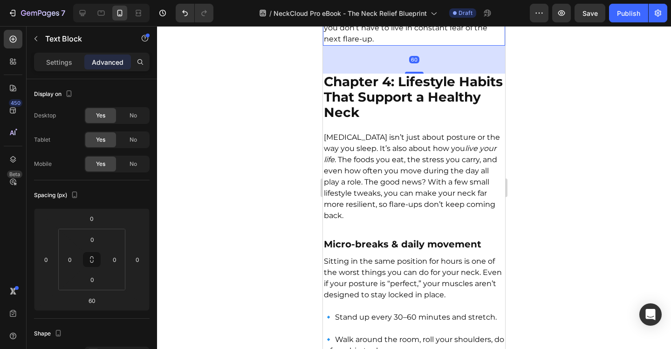
scroll to position [5549, 0]
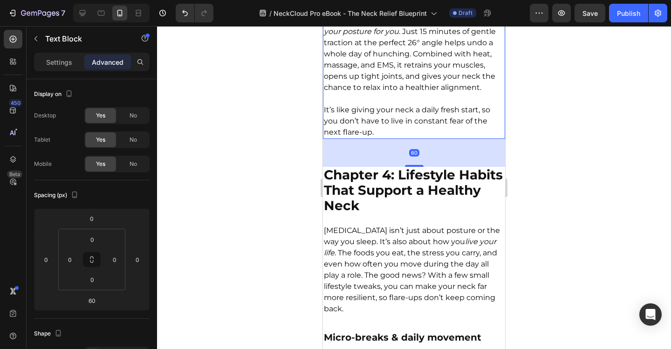
click at [553, 153] on div at bounding box center [414, 187] width 514 height 323
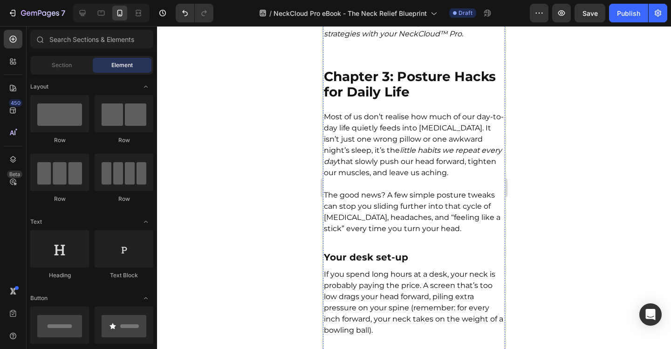
scroll to position [4431, 0]
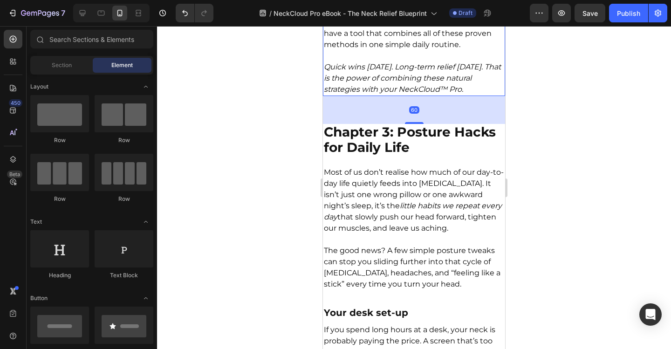
click at [442, 94] on icon "Quick wins [DATE]. Long-term relief [DATE]. That is the power of combining thes…" at bounding box center [412, 77] width 177 height 31
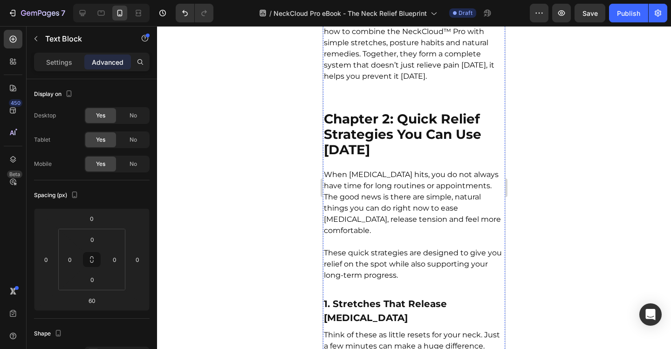
scroll to position [3172, 0]
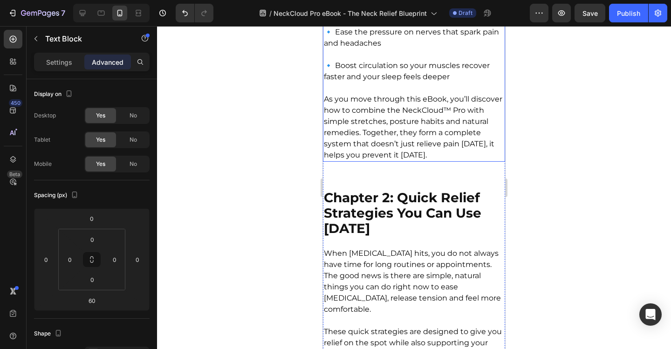
click at [436, 134] on p "As you move through this eBook, you’ll discover how to combine the NeckCloud™ P…" at bounding box center [414, 127] width 180 height 67
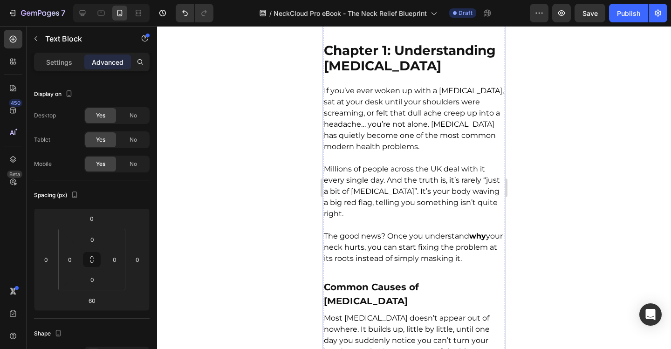
scroll to position [1867, 0]
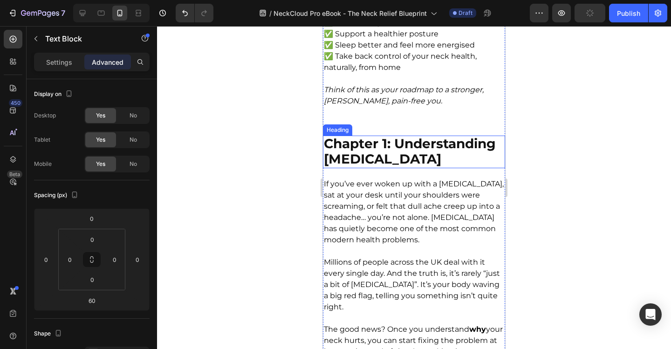
click at [426, 167] on strong "Chapter 1: Understanding [MEDICAL_DATA]" at bounding box center [410, 151] width 172 height 31
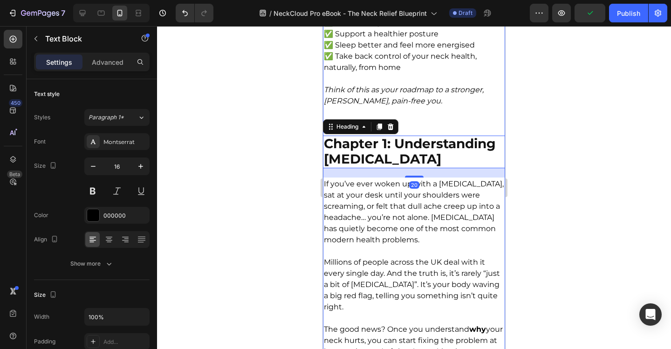
click at [448, 84] on p at bounding box center [414, 78] width 180 height 11
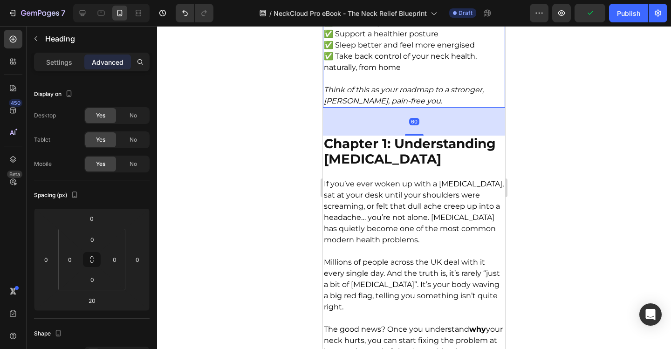
click at [424, 167] on strong "Chapter 1: Understanding [MEDICAL_DATA]" at bounding box center [410, 151] width 172 height 31
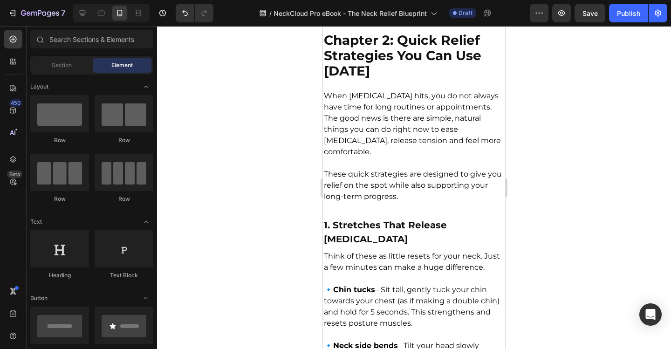
scroll to position [3307, 0]
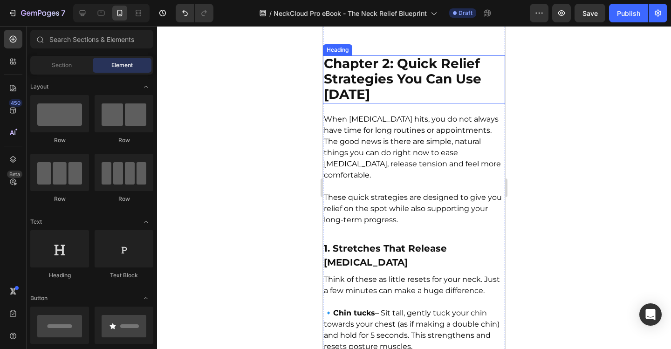
click at [427, 102] on strong "Chapter 2: Quick Relief Strategies You Can Use [DATE]" at bounding box center [403, 78] width 158 height 47
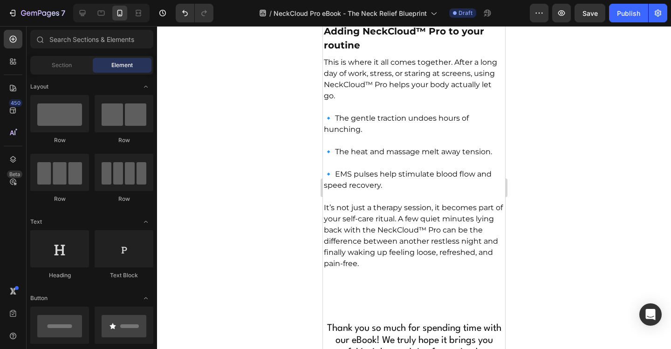
scroll to position [6449, 0]
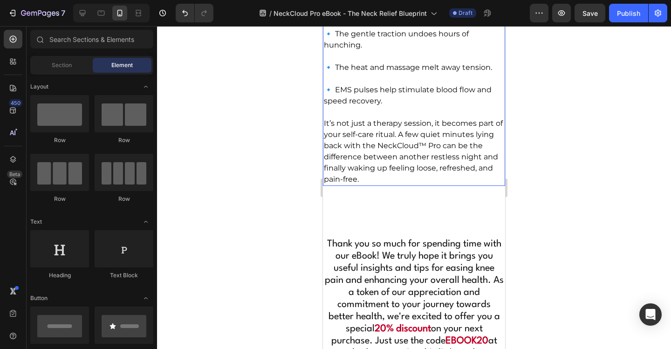
click at [433, 185] on p "It’s not just a therapy session, it becomes part of your self-care ritual. A fe…" at bounding box center [414, 151] width 180 height 67
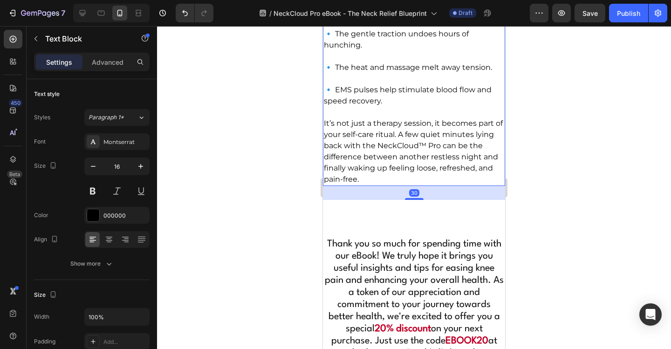
scroll to position [6355, 0]
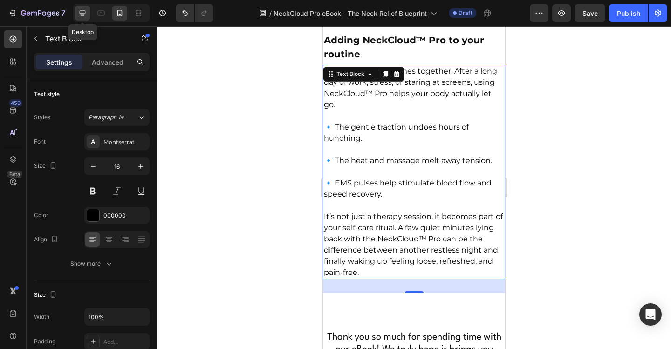
click at [82, 14] on icon at bounding box center [83, 13] width 6 height 6
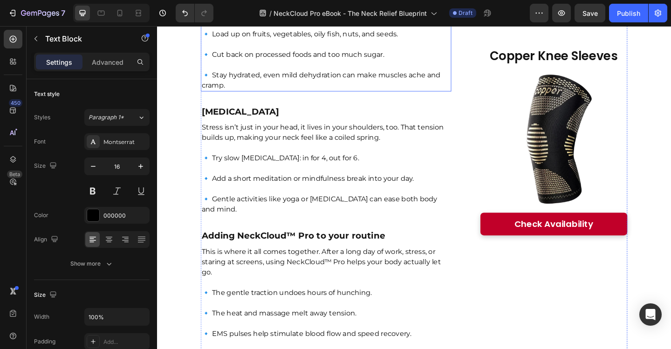
scroll to position [5036, 0]
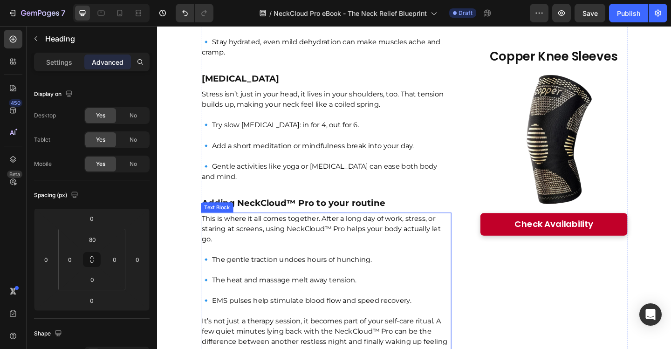
scroll to position [5129, 0]
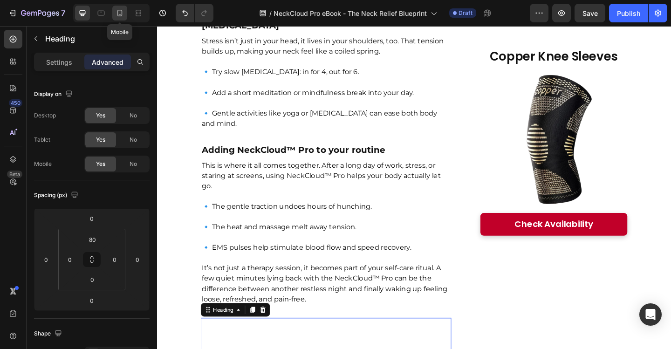
click at [119, 14] on icon at bounding box center [119, 12] width 9 height 9
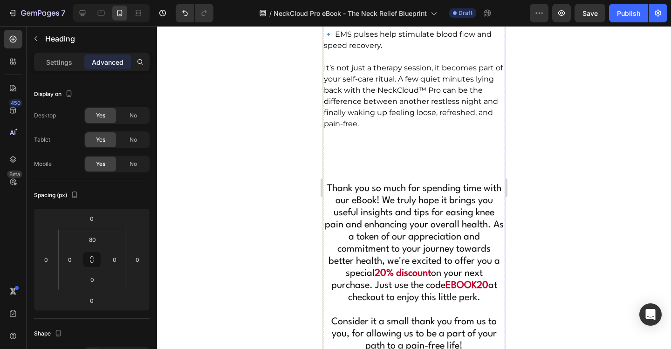
scroll to position [6458, 0]
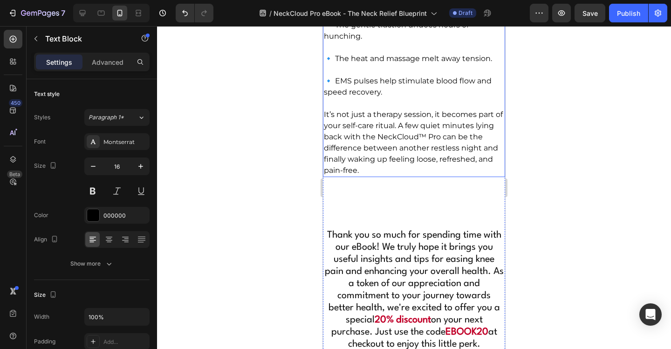
click at [429, 98] on p "🔹 EMS pulses help stimulate blood flow and speed recovery." at bounding box center [414, 81] width 180 height 34
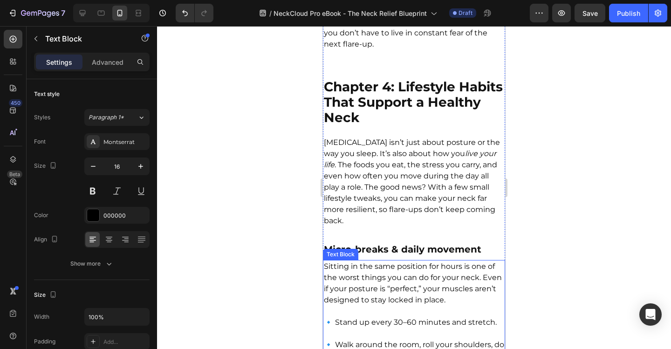
scroll to position [5712, 0]
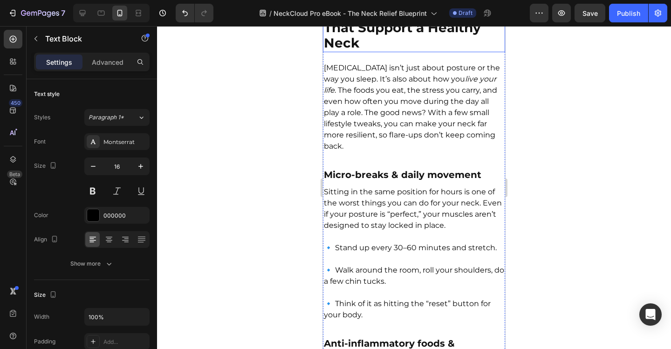
click at [437, 51] on strong "Chapter 4: Lifestyle Habits That Support a Healthy Neck" at bounding box center [413, 27] width 179 height 47
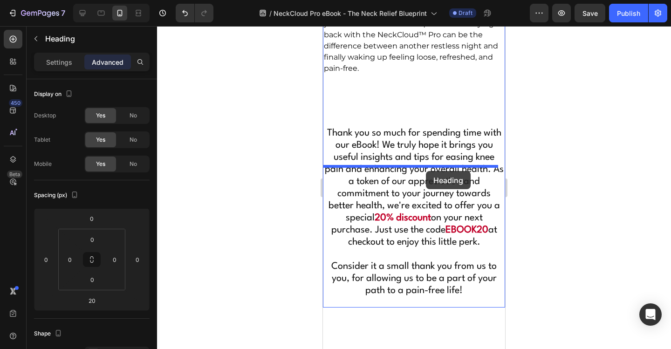
drag, startPoint x: 434, startPoint y: 87, endPoint x: 426, endPoint y: 171, distance: 84.8
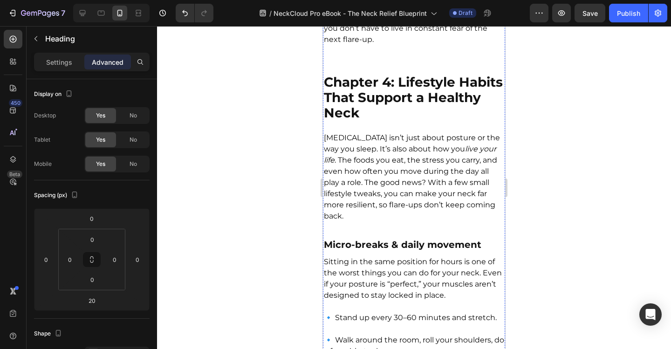
scroll to position [5721, 0]
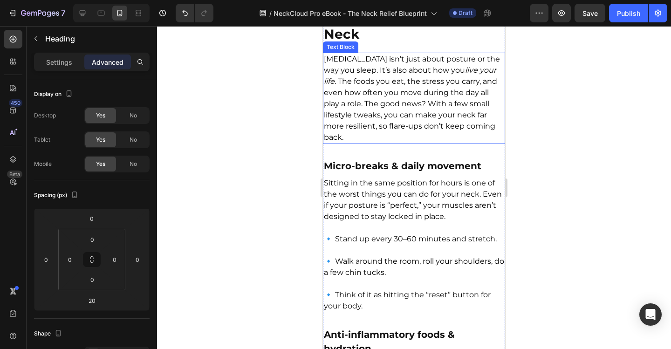
click at [431, 143] on p "[MEDICAL_DATA] isn’t just about posture or the way you sleep. It’s also about h…" at bounding box center [414, 98] width 180 height 89
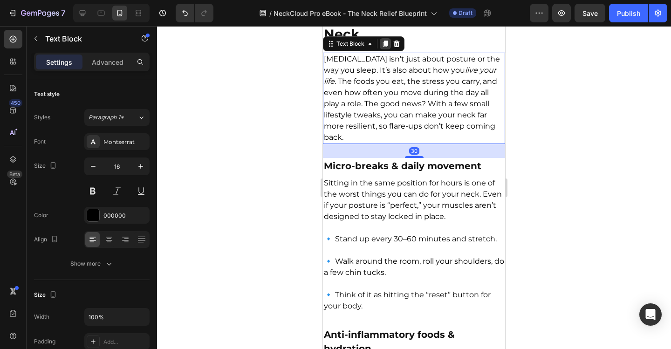
click at [389, 48] on icon at bounding box center [385, 43] width 7 height 7
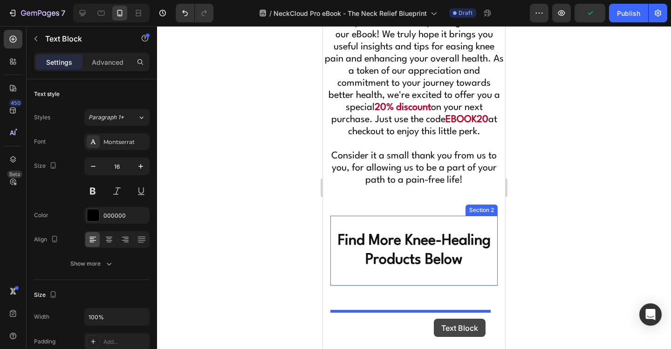
scroll to position [6865, 0]
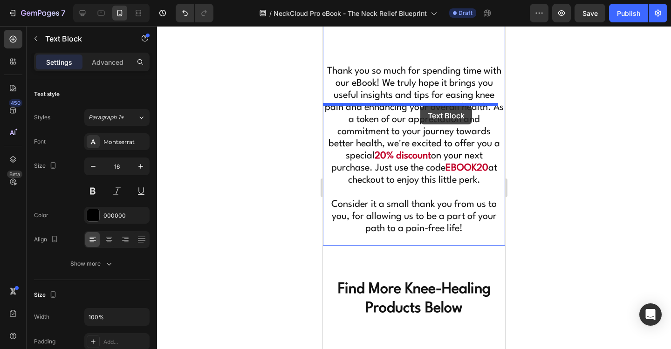
drag, startPoint x: 438, startPoint y: 55, endPoint x: 420, endPoint y: 106, distance: 54.7
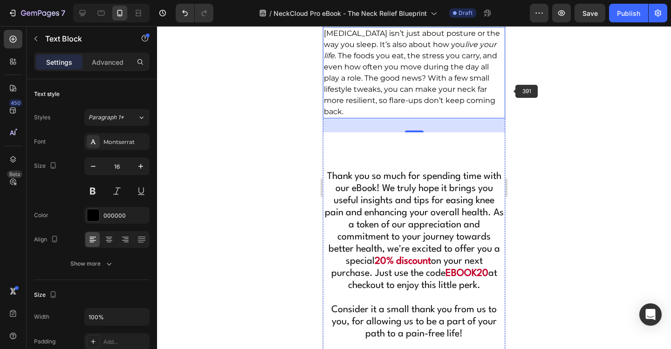
click at [599, 92] on div at bounding box center [414, 187] width 514 height 323
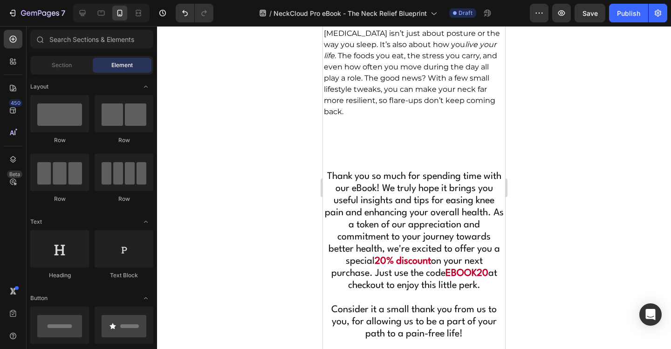
drag, startPoint x: 180, startPoint y: 94, endPoint x: 522, endPoint y: 118, distance: 342.0
click at [522, 118] on div at bounding box center [414, 187] width 514 height 323
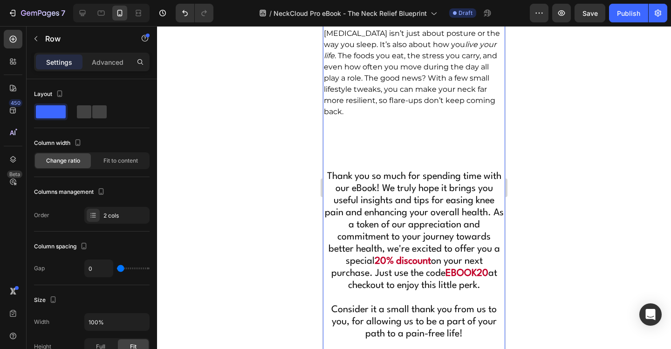
click at [547, 93] on div at bounding box center [414, 187] width 514 height 323
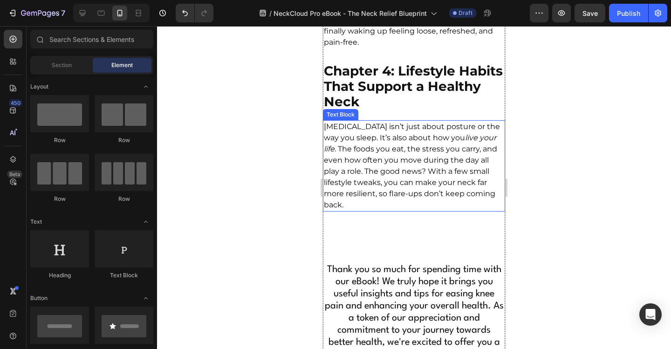
scroll to position [6632, 0]
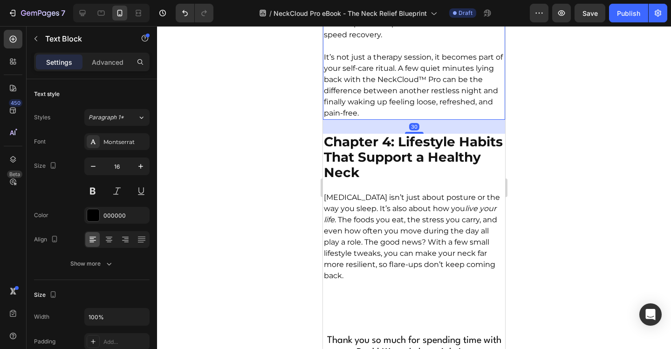
scroll to position [6492, 0]
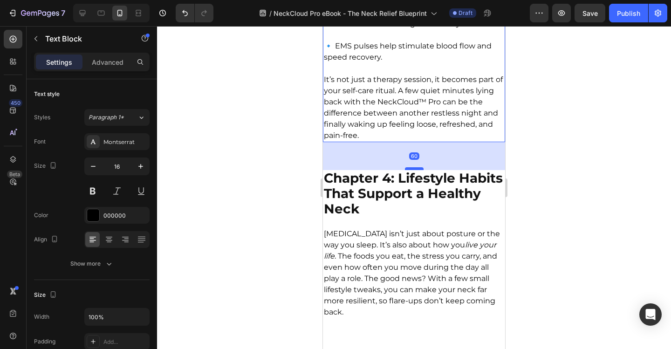
drag, startPoint x: 416, startPoint y: 233, endPoint x: 415, endPoint y: 247, distance: 14.0
click at [415, 170] on div at bounding box center [414, 168] width 19 height 3
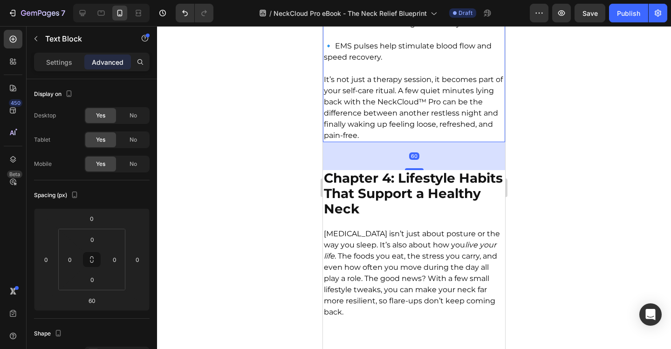
click at [563, 210] on div at bounding box center [414, 187] width 514 height 323
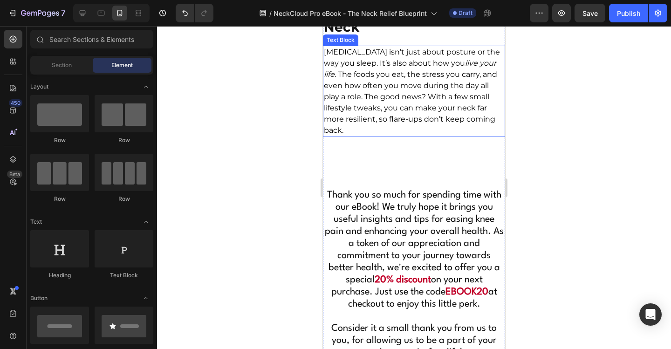
scroll to position [6679, 0]
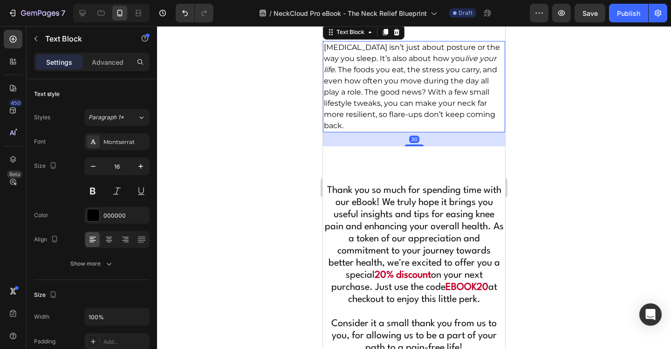
click at [432, 131] on p "[MEDICAL_DATA] isn’t just about posture or the way you sleep. It’s also about h…" at bounding box center [414, 86] width 180 height 89
click at [538, 160] on div at bounding box center [414, 187] width 514 height 323
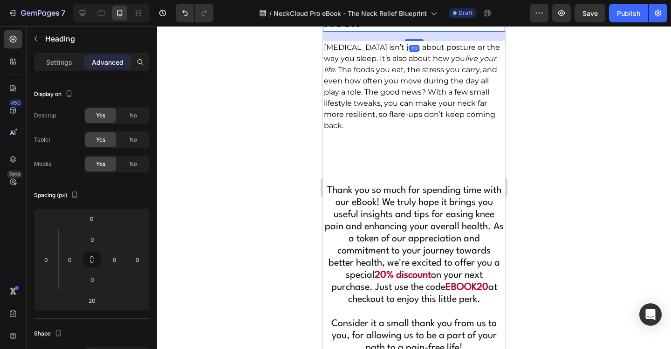
click at [423, 32] on h2 "Chapter 4: Lifestyle Habits That Support a Healthy Neck" at bounding box center [414, 8] width 182 height 48
click at [423, 31] on p "Chapter 4: Lifestyle Habits That Support a Healthy Neck" at bounding box center [414, 8] width 180 height 46
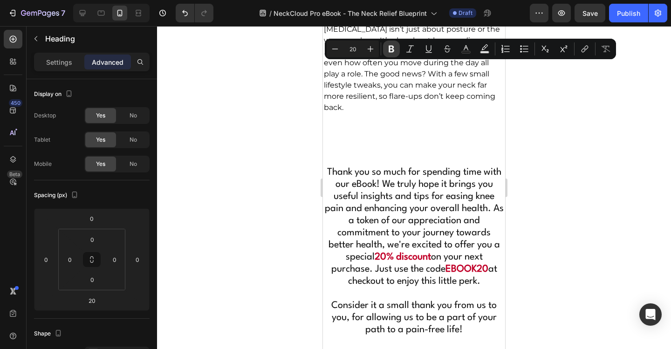
click at [392, 48] on icon "Editor contextual toolbar" at bounding box center [392, 49] width 6 height 7
click at [371, 46] on icon "Editor contextual toolbar" at bounding box center [370, 48] width 9 height 9
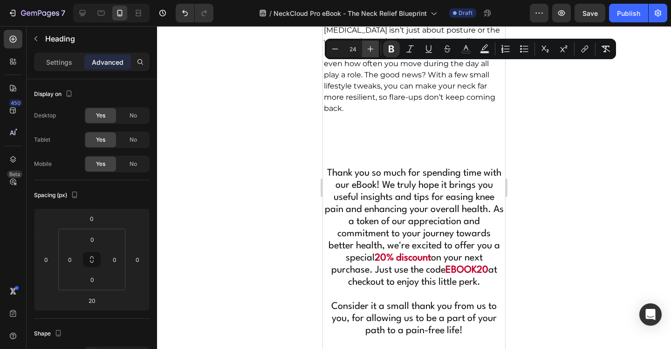
click at [371, 46] on icon "Editor contextual toolbar" at bounding box center [370, 48] width 9 height 9
click at [371, 49] on icon "Editor contextual toolbar" at bounding box center [371, 49] width 6 height 6
type input "28"
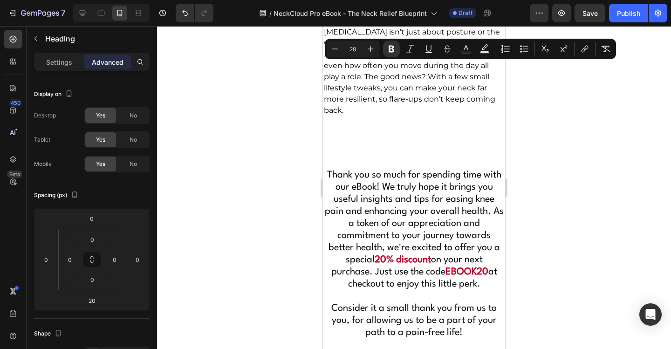
click at [563, 116] on div at bounding box center [414, 187] width 514 height 323
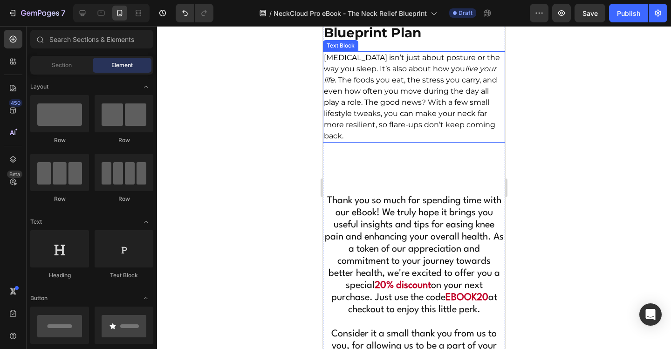
scroll to position [6632, 0]
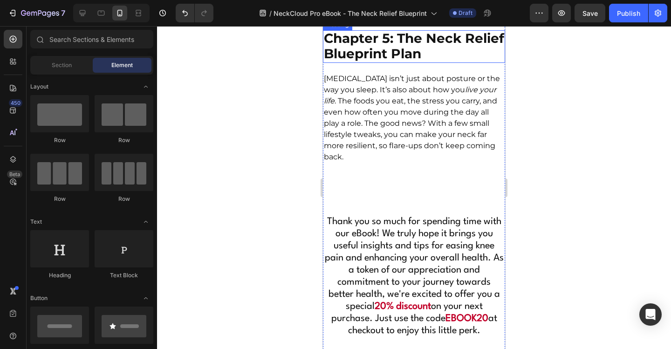
click at [444, 62] on strong "Chapter 5: The Neck Relief Blueprint Plan" at bounding box center [414, 45] width 180 height 31
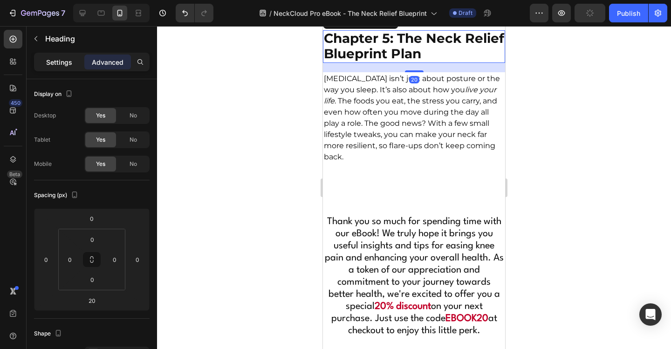
click at [78, 57] on div "Settings" at bounding box center [59, 62] width 47 height 15
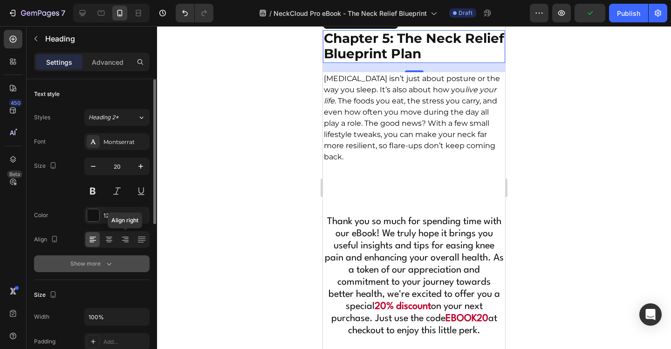
click at [120, 256] on button "Show more" at bounding box center [92, 263] width 116 height 17
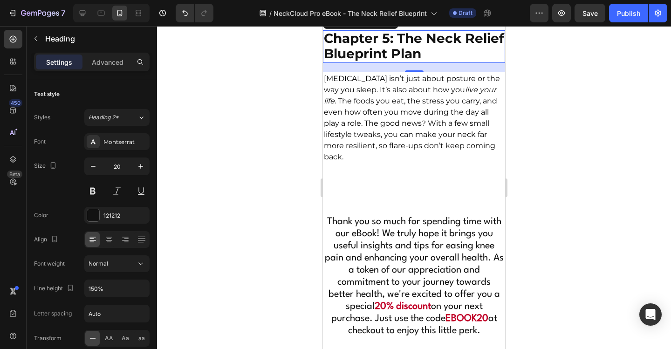
click at [620, 91] on div at bounding box center [414, 187] width 514 height 323
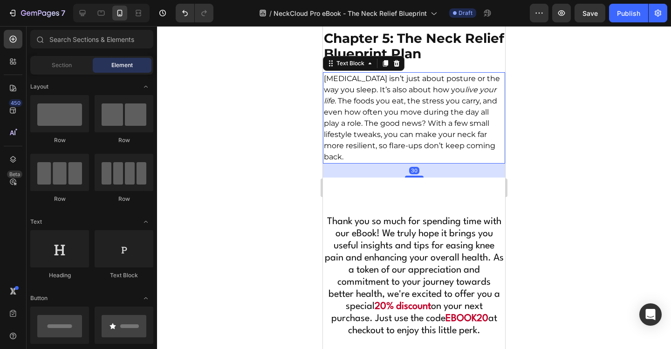
click at [426, 163] on p "[MEDICAL_DATA] isn’t just about posture or the way you sleep. It’s also about h…" at bounding box center [414, 117] width 180 height 89
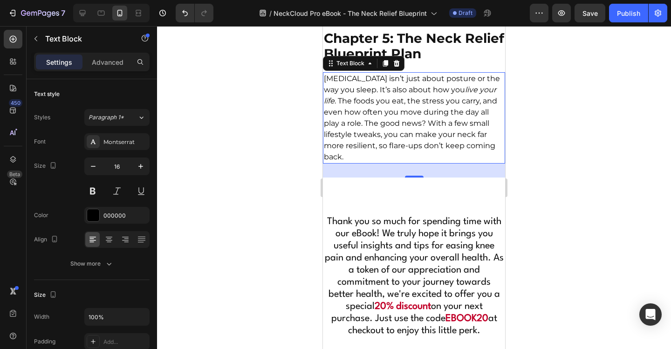
click at [355, 163] on p "[MEDICAL_DATA] isn’t just about posture or the way you sleep. It’s also about h…" at bounding box center [414, 117] width 180 height 89
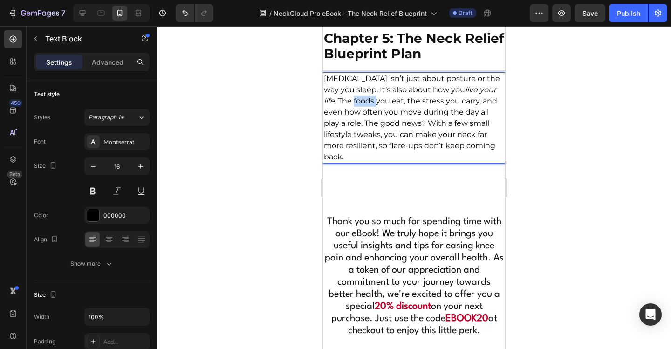
click at [355, 163] on p "[MEDICAL_DATA] isn’t just about posture or the way you sleep. It’s also about h…" at bounding box center [414, 117] width 180 height 89
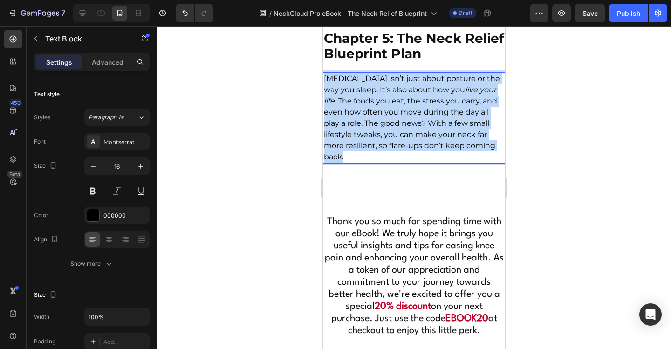
click at [355, 163] on p "[MEDICAL_DATA] isn’t just about posture or the way you sleep. It’s also about h…" at bounding box center [414, 117] width 180 height 89
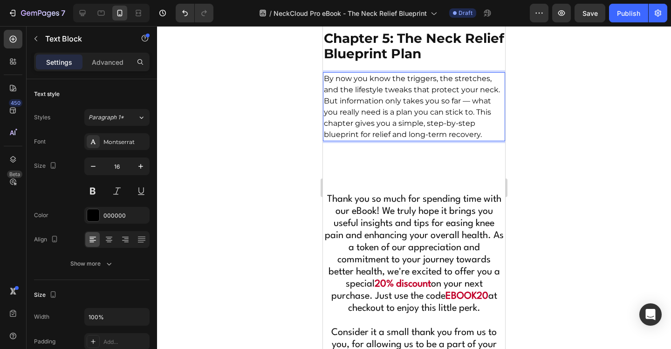
click at [492, 140] on p "By now you know the triggers, the stretches, and the lifestyle tweaks that prot…" at bounding box center [414, 106] width 180 height 67
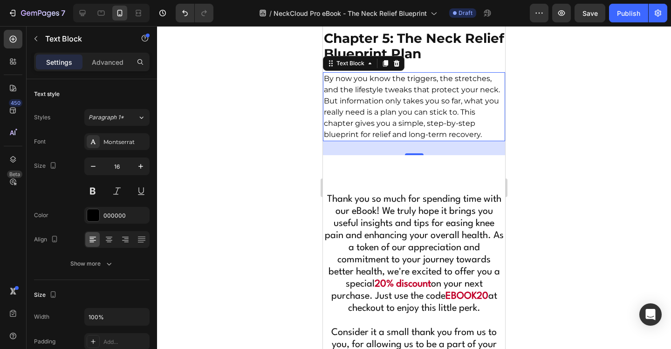
click at [559, 160] on div at bounding box center [414, 187] width 514 height 323
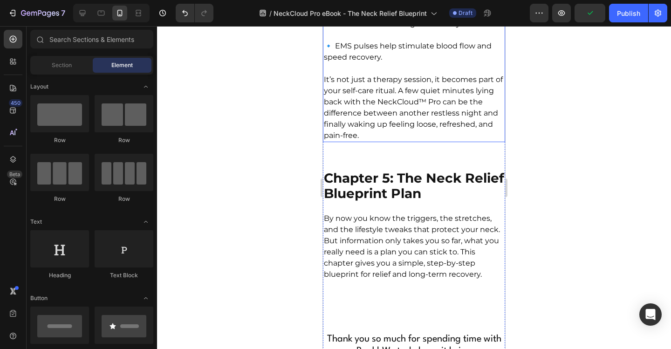
scroll to position [6353, 0]
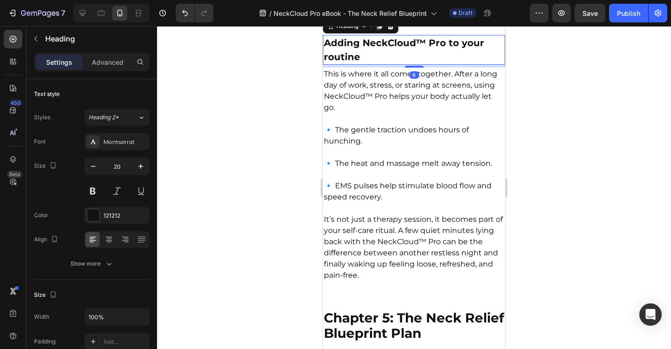
click at [418, 65] on h2 "Adding NeckCloud™ Pro to your routine" at bounding box center [414, 50] width 182 height 30
click at [376, 32] on div at bounding box center [379, 26] width 11 height 11
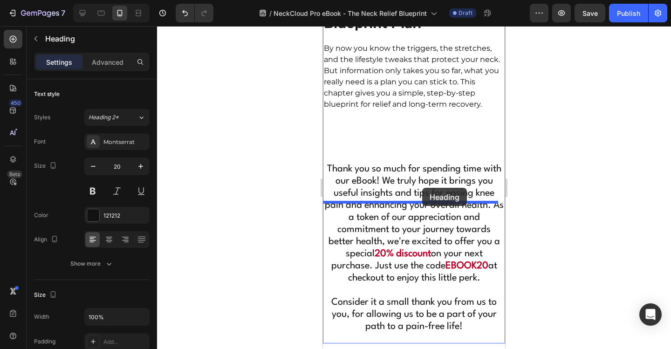
drag, startPoint x: 434, startPoint y: 125, endPoint x: 422, endPoint y: 188, distance: 64.1
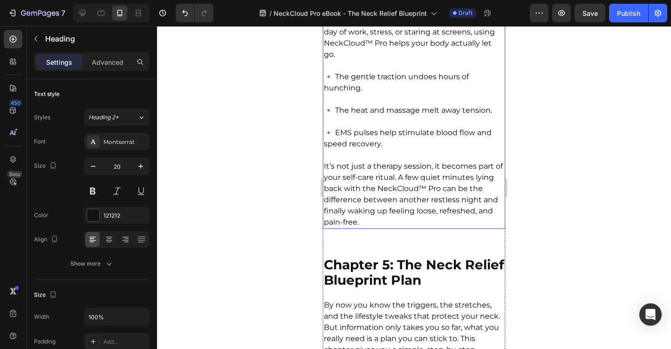
scroll to position [6383, 0]
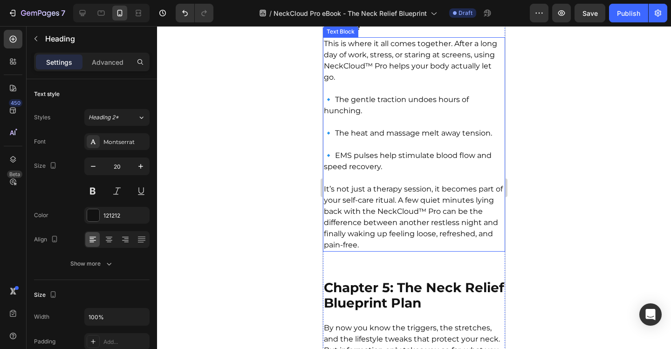
click at [426, 117] on p "🔹 The gentle traction undoes hours of hunching." at bounding box center [414, 100] width 180 height 34
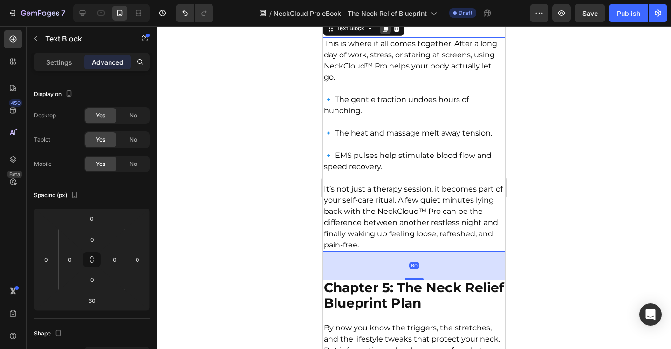
click at [385, 32] on icon at bounding box center [385, 28] width 7 height 7
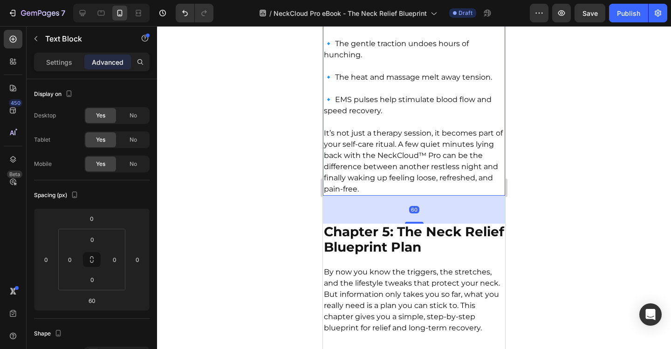
scroll to position [6588, 0]
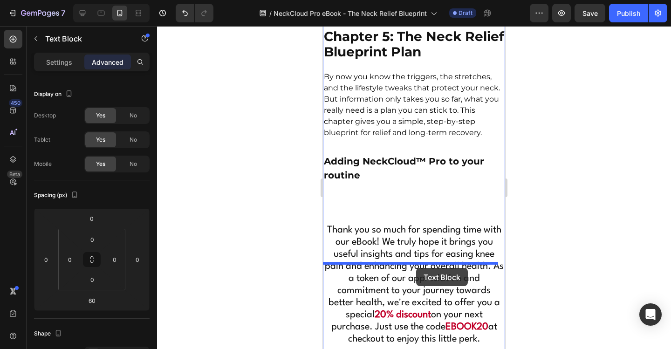
drag, startPoint x: 427, startPoint y: 100, endPoint x: 416, endPoint y: 268, distance: 168.1
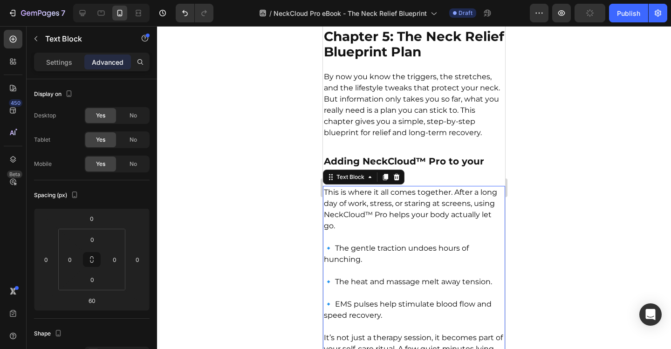
click at [575, 203] on div at bounding box center [414, 187] width 514 height 323
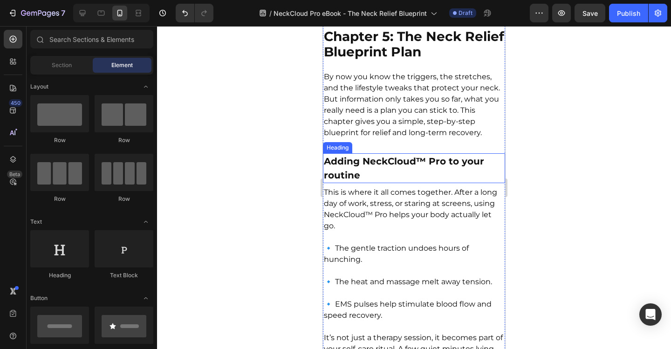
click at [369, 181] on strong "Adding NeckCloud™ Pro to your routine" at bounding box center [404, 168] width 160 height 25
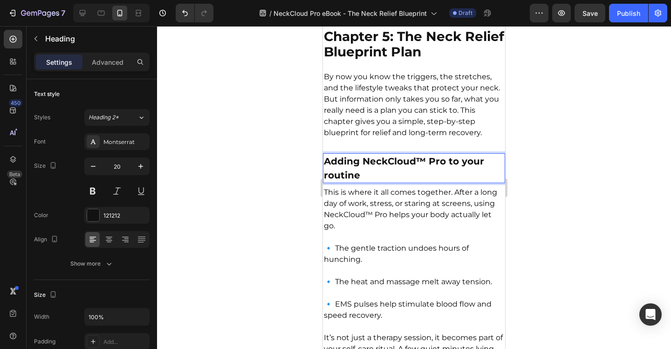
click at [369, 181] on strong "Adding NeckCloud™ Pro to your routine" at bounding box center [404, 168] width 160 height 25
click at [370, 181] on strong "Adding NeckCloud™ Pro to your routine" at bounding box center [404, 168] width 160 height 25
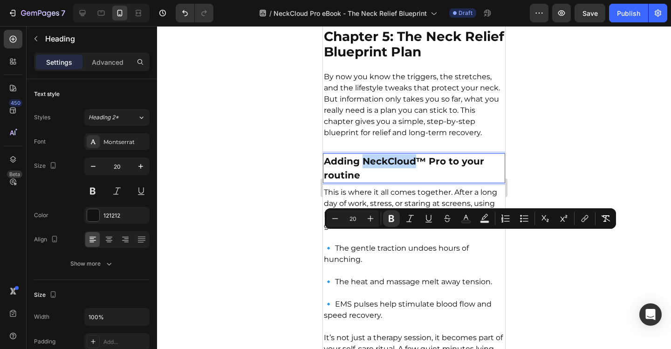
click at [370, 181] on strong "Adding NeckCloud™ Pro to your routine" at bounding box center [404, 168] width 160 height 25
click at [373, 182] on p "Adding NeckCloud™ Pro to your routine" at bounding box center [414, 168] width 180 height 28
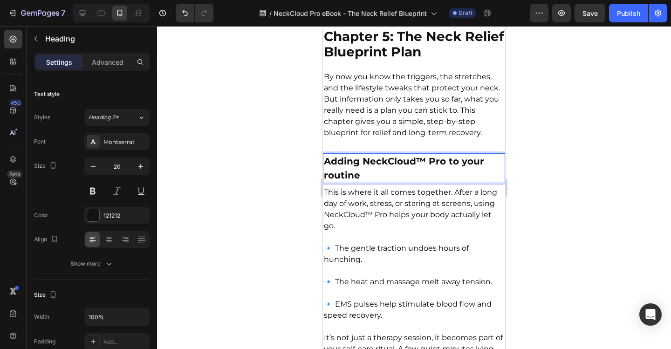
click at [373, 182] on p "Adding NeckCloud™ Pro to your routine" at bounding box center [414, 168] width 180 height 28
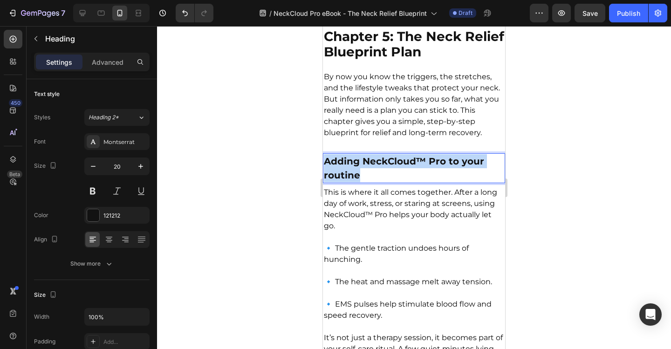
click at [373, 182] on p "Adding NeckCloud™ Pro to your routine" at bounding box center [414, 168] width 180 height 28
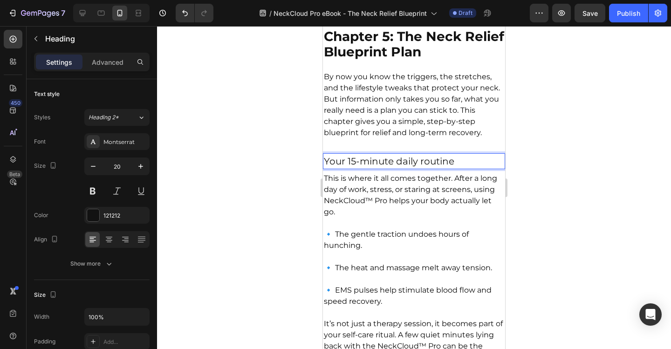
click at [389, 168] on p "Your 15-minute daily routine" at bounding box center [414, 161] width 180 height 14
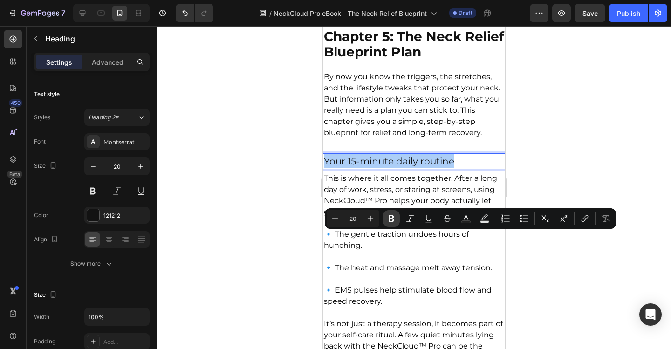
click at [389, 217] on icon "Editor contextual toolbar" at bounding box center [392, 218] width 6 height 7
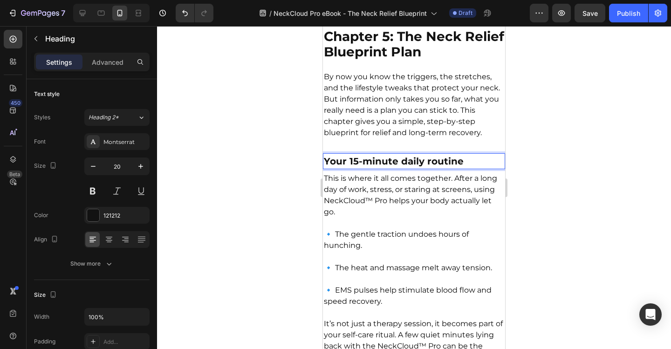
click at [532, 255] on div at bounding box center [414, 187] width 514 height 323
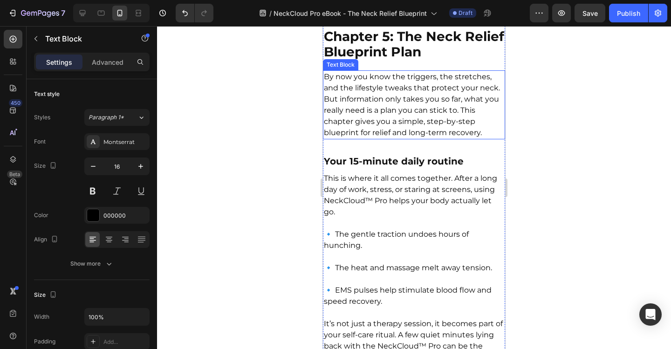
click at [370, 138] on p "By now you know the triggers, the stretches, and the lifestyle tweaks that prot…" at bounding box center [414, 104] width 180 height 67
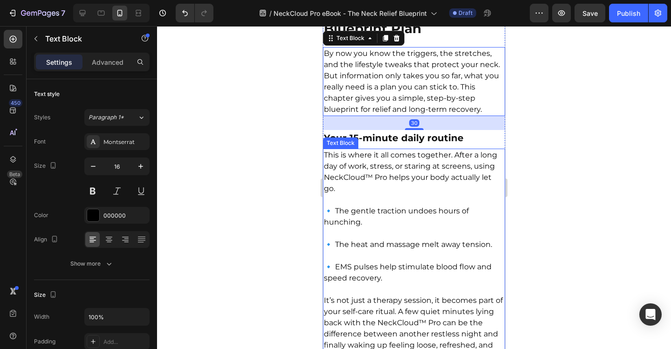
scroll to position [6681, 0]
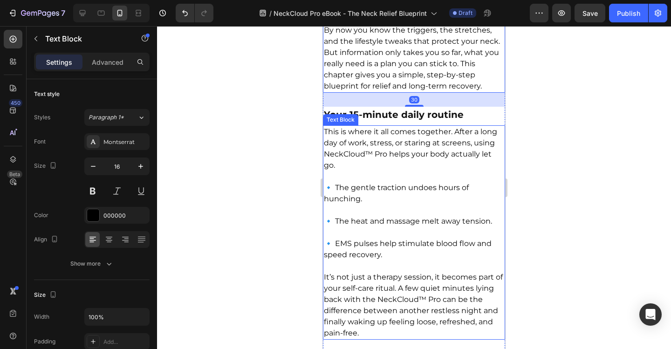
click at [398, 171] on p "This is where it all comes together. After a long day of work, stress, or stari…" at bounding box center [414, 148] width 180 height 45
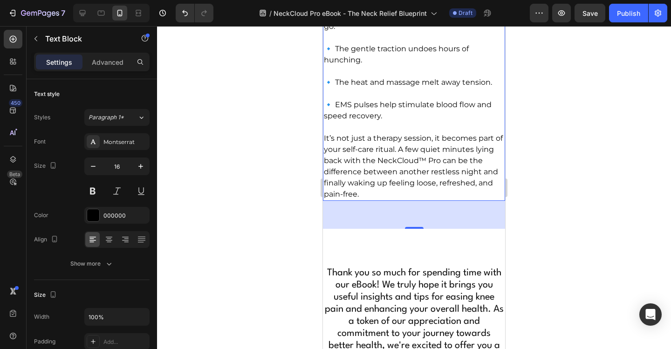
scroll to position [6821, 0]
click at [404, 199] on p "It’s not just a therapy session, it becomes part of your self-care ritual. A fe…" at bounding box center [414, 165] width 180 height 67
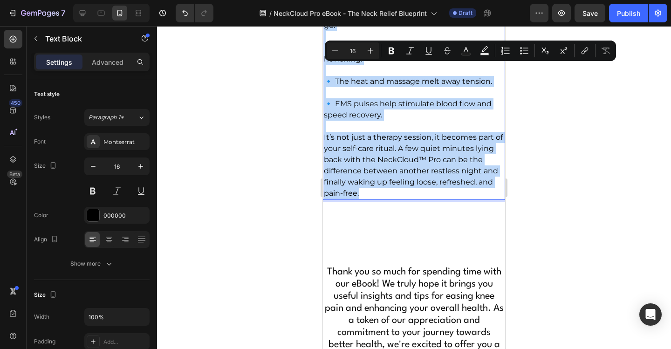
drag, startPoint x: 326, startPoint y: 70, endPoint x: 487, endPoint y: 268, distance: 255.8
click at [487, 200] on div "This is where it all comes together. After a long day of work, stress, or stari…" at bounding box center [414, 93] width 182 height 214
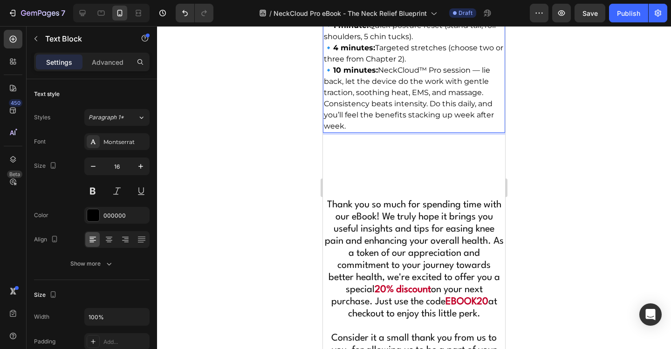
click at [439, 85] on p "Just one short session a day can reset your neck, improve posture, and reduce p…" at bounding box center [414, 42] width 180 height 112
click at [439, 97] on p "Just one short session a day can reset your neck, improve posture, and reduce p…" at bounding box center [414, 42] width 180 height 112
click at [439, 94] on p "Just one short session a day can reset your neck, improve posture, and reduce p…" at bounding box center [414, 42] width 180 height 112
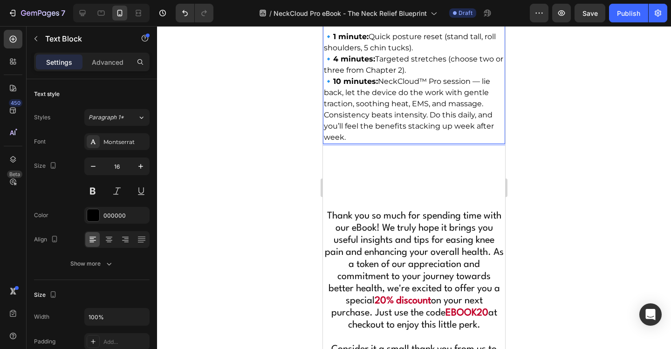
click at [441, 110] on p "⁠⁠⁠⁠⁠⁠⁠ 🔹 1 minute: Quick posture reset (stand tall, roll shoulders, 5 chin tuc…" at bounding box center [414, 64] width 180 height 89
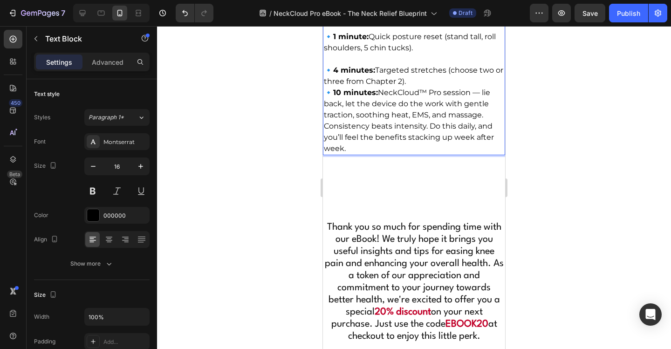
click at [432, 121] on p "⁠⁠⁠⁠⁠⁠⁠ 🔹 4 minutes: Targeted stretches (choose two or three from Chapter 2). 🔹…" at bounding box center [414, 87] width 180 height 67
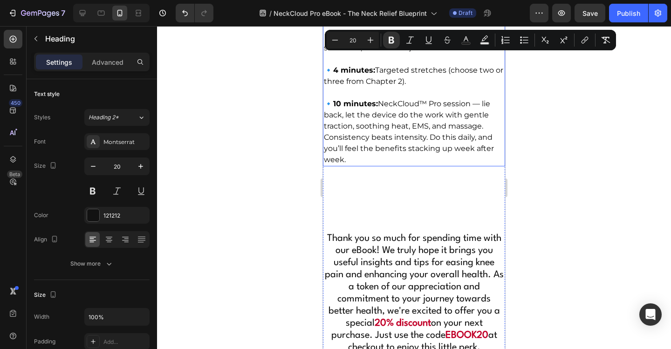
scroll to position [6727, 0]
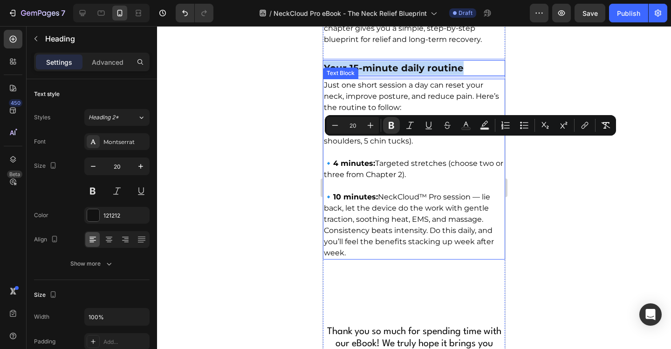
click at [372, 113] on p "Just one short session a day can reset your neck, improve posture, and reduce p…" at bounding box center [414, 97] width 180 height 34
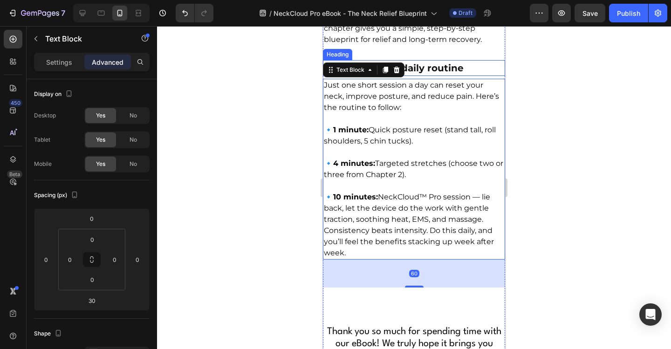
click at [385, 45] on p "By now you know the triggers, the stretches, and the lifestyle tweaks that prot…" at bounding box center [414, 11] width 180 height 67
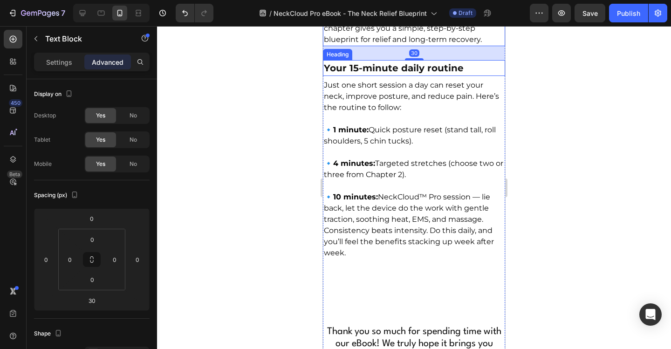
click at [350, 74] on strong "Your 15-minute daily routine" at bounding box center [394, 67] width 140 height 11
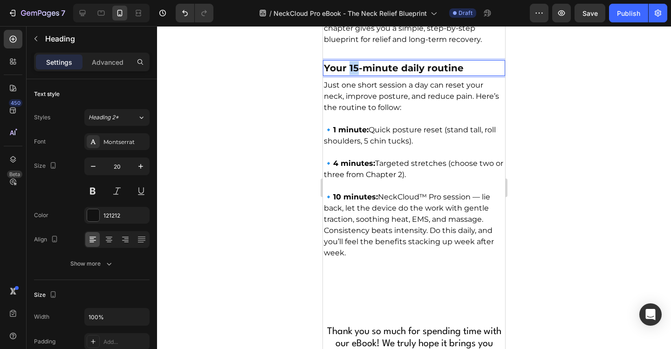
click at [354, 74] on strong "Your 15-minute daily routine" at bounding box center [394, 67] width 140 height 11
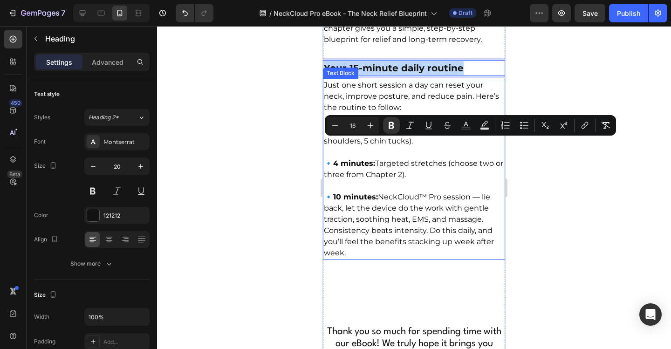
drag, startPoint x: 371, startPoint y: 165, endPoint x: 362, endPoint y: 154, distance: 14.2
click at [371, 113] on p "Just one short session a day can reset your neck, improve posture, and reduce p…" at bounding box center [414, 97] width 180 height 34
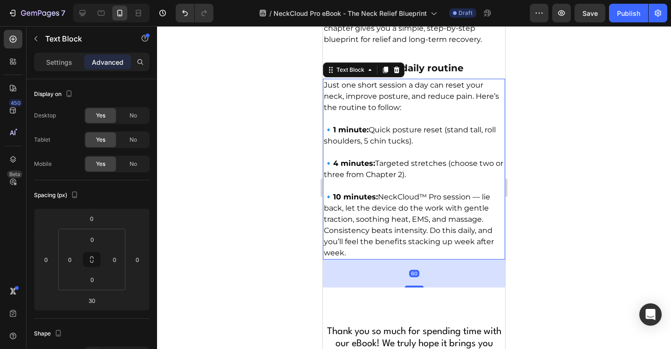
click at [350, 46] on div "By now you know the triggers, the stretches, and the lifestyle tweaks that prot…" at bounding box center [414, 11] width 182 height 69
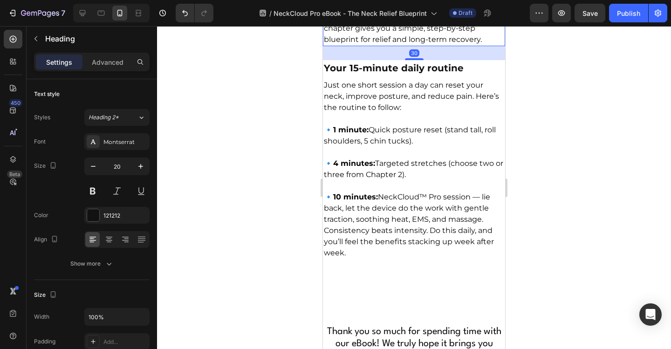
click at [351, 74] on strong "Your 15-minute daily routine" at bounding box center [394, 67] width 140 height 11
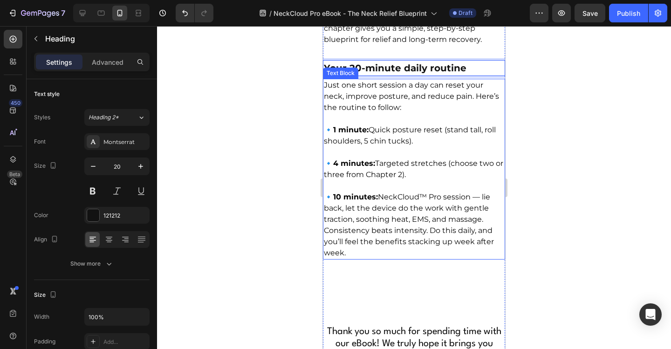
click at [341, 201] on strong "10 minutes:" at bounding box center [355, 196] width 45 height 9
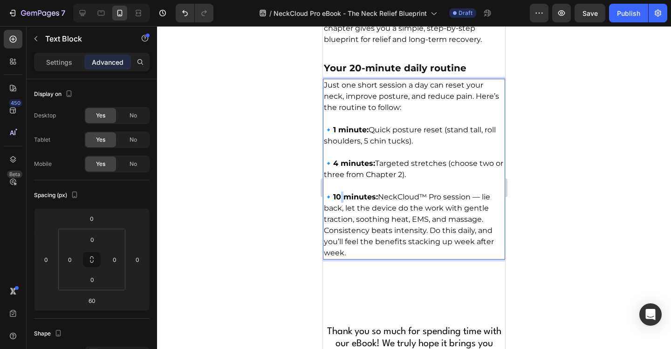
click at [343, 201] on strong "10 minutes:" at bounding box center [355, 196] width 45 height 9
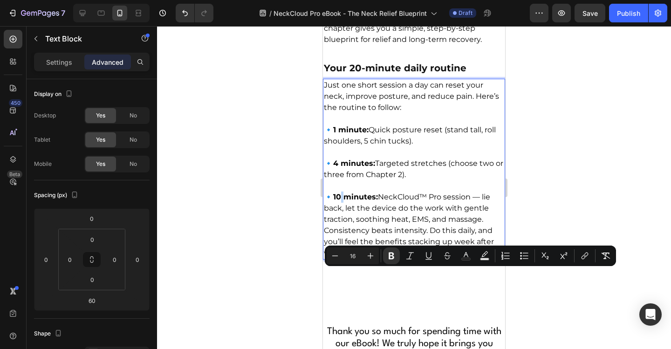
click at [343, 201] on strong "10 minutes:" at bounding box center [355, 196] width 45 height 9
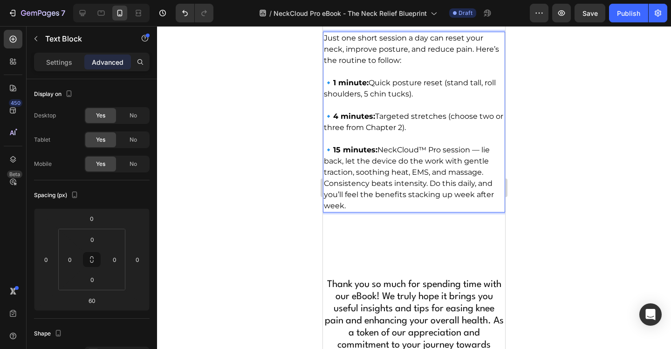
scroll to position [6867, 0]
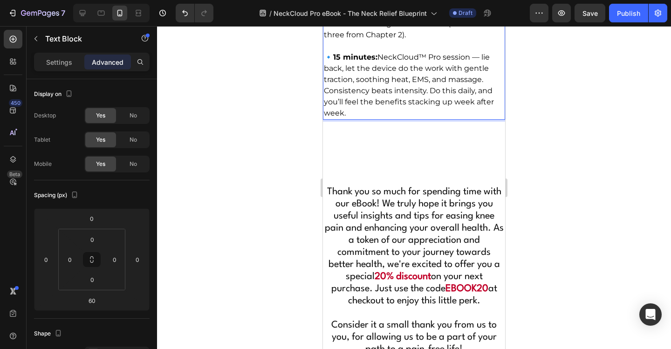
click at [579, 207] on div at bounding box center [414, 187] width 514 height 323
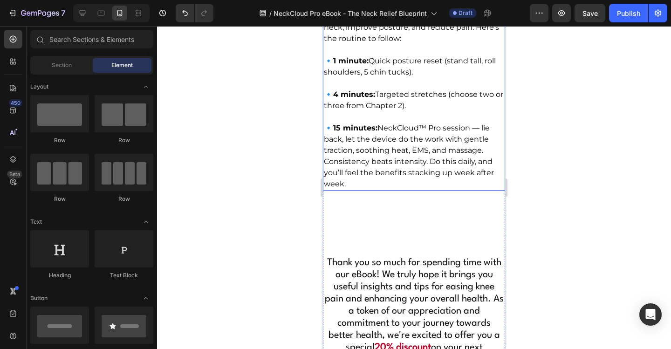
scroll to position [6774, 0]
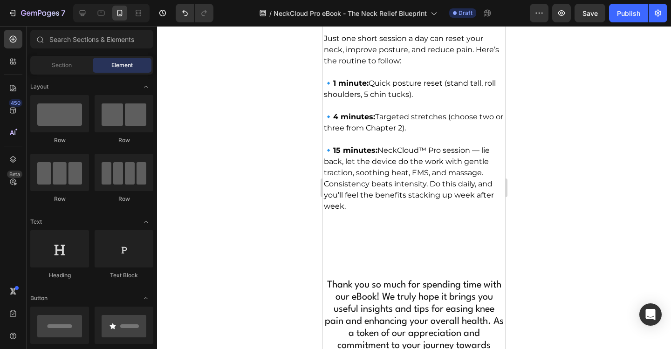
click at [576, 84] on div at bounding box center [414, 187] width 514 height 323
click at [470, 28] on p "⁠⁠⁠⁠⁠⁠⁠ Your 20-minute daily routine" at bounding box center [414, 21] width 180 height 14
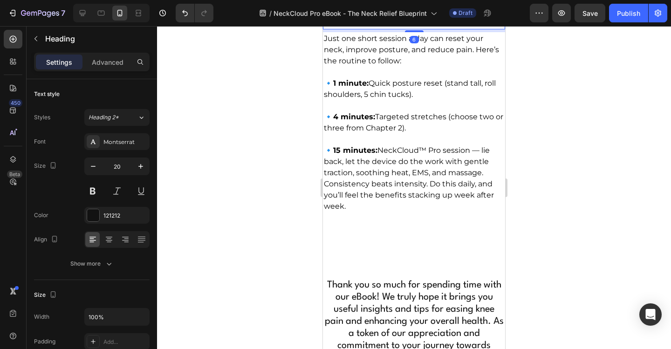
click at [377, 8] on icon at bounding box center [379, 4] width 5 height 7
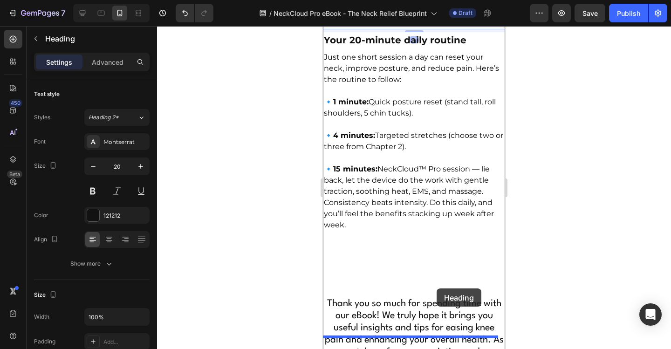
drag, startPoint x: 461, startPoint y: 101, endPoint x: 437, endPoint y: 295, distance: 195.0
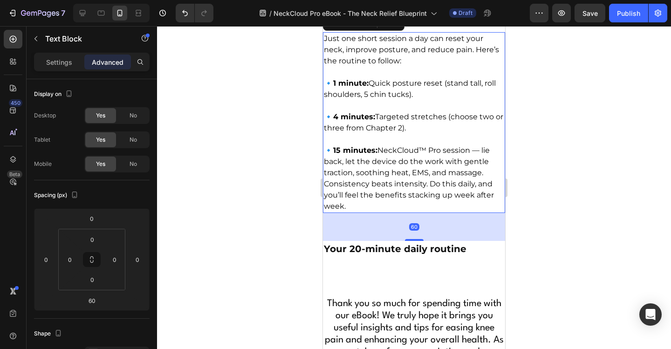
click at [458, 134] on p "🔹 4 minutes: Targeted stretches (choose two or three from Chapter 2)." at bounding box center [414, 117] width 180 height 34
click at [387, 27] on icon at bounding box center [385, 23] width 5 height 7
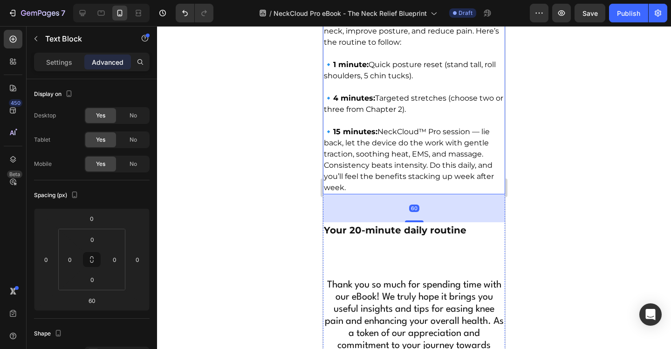
scroll to position [6894, 0]
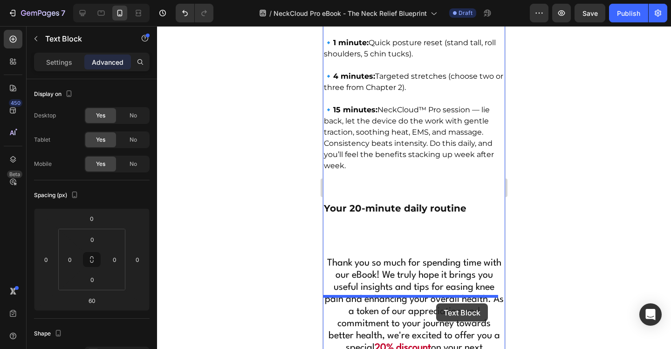
drag, startPoint x: 433, startPoint y: 93, endPoint x: 437, endPoint y: 302, distance: 209.3
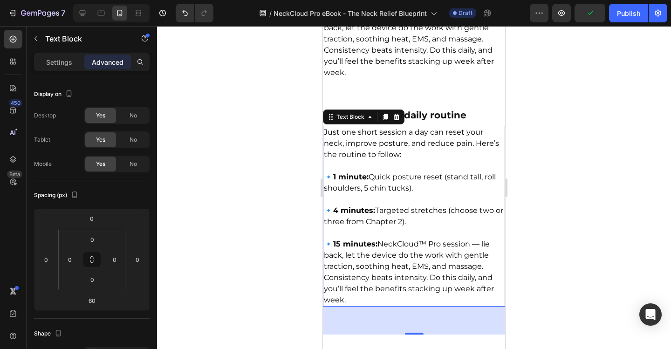
scroll to position [6954, 0]
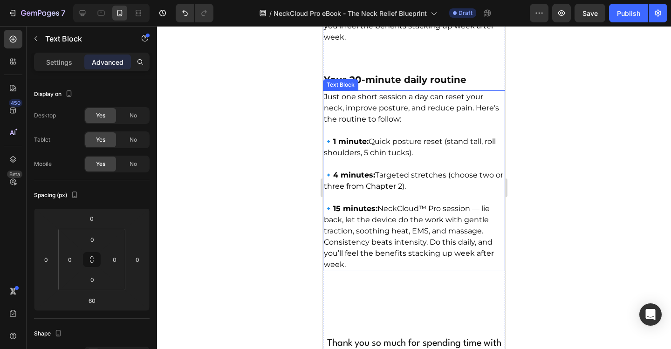
click at [411, 125] on p "Just one short session a day can reset your neck, improve posture, and reduce p…" at bounding box center [414, 108] width 180 height 34
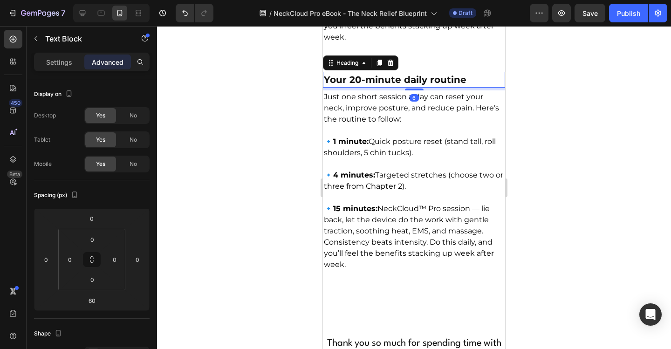
click at [485, 87] on p "⁠⁠⁠⁠⁠⁠⁠ Your 20-minute daily routine" at bounding box center [414, 80] width 180 height 14
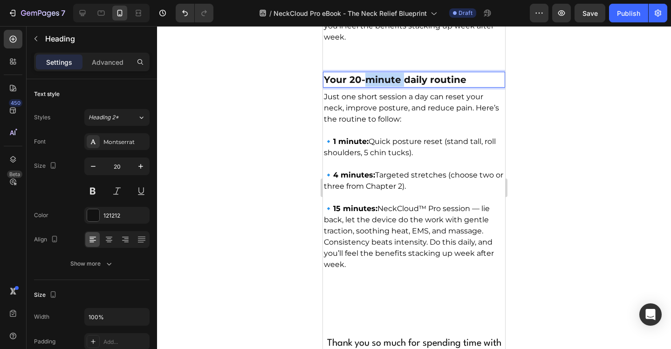
click at [388, 85] on strong "Your 20-minute daily routine" at bounding box center [395, 79] width 143 height 11
click at [416, 87] on p "The 30-day roadmap" at bounding box center [414, 80] width 180 height 14
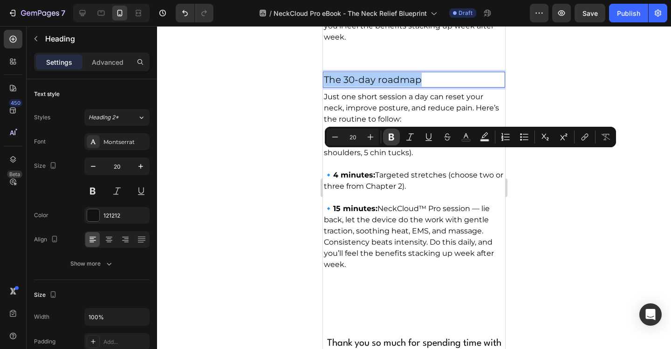
click at [391, 138] on icon "Editor contextual toolbar" at bounding box center [391, 136] width 9 height 9
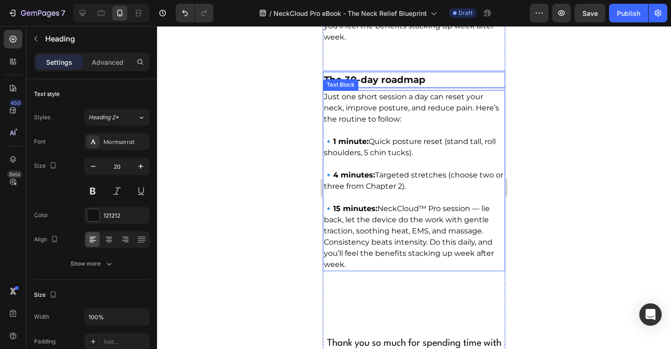
click at [388, 158] on p "🔹 1 minute: Quick posture reset (stand tall, roll shoulders, 5 chin tucks)." at bounding box center [414, 142] width 180 height 34
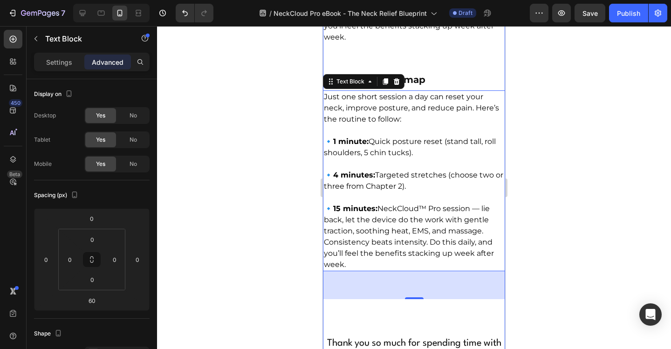
scroll to position [7001, 0]
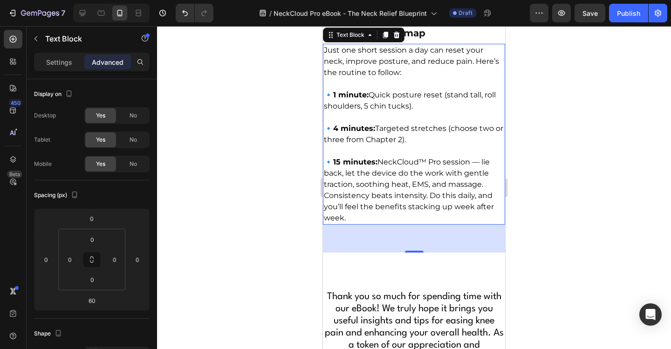
click at [572, 93] on div at bounding box center [414, 187] width 514 height 323
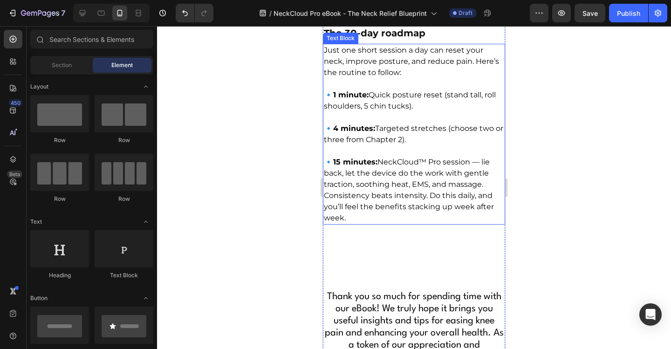
click at [410, 78] on p "Just one short session a day can reset your neck, improve posture, and reduce p…" at bounding box center [414, 62] width 180 height 34
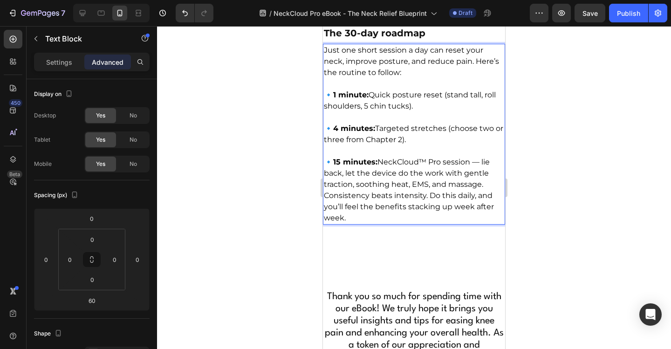
click at [330, 78] on p "Just one short session a day can reset your neck, improve posture, and reduce p…" at bounding box center [414, 62] width 180 height 34
click at [328, 78] on p "Just one short session a day can reset your neck, improve posture, and reduce p…" at bounding box center [414, 62] width 180 height 34
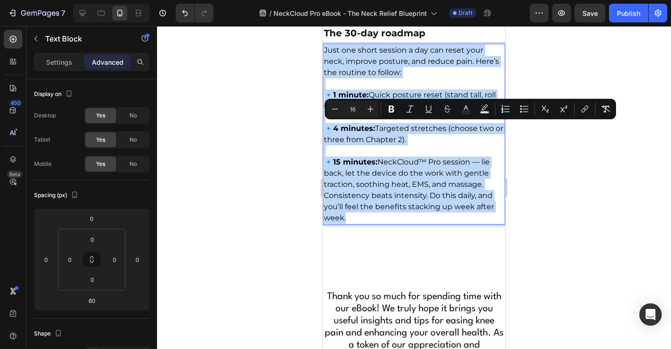
drag, startPoint x: 324, startPoint y: 125, endPoint x: 475, endPoint y: 295, distance: 227.8
click at [475, 225] on div "Just one short session a day can reset your neck, improve posture, and reduce p…" at bounding box center [414, 134] width 182 height 181
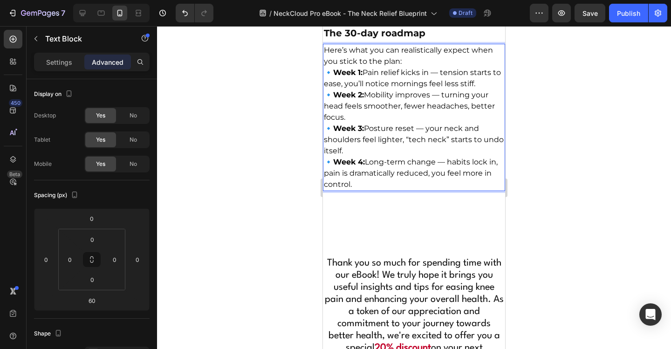
click at [418, 139] on p "Here’s what you can realistically expect when you stick to the plan: 🔹 Week 1: …" at bounding box center [414, 117] width 180 height 145
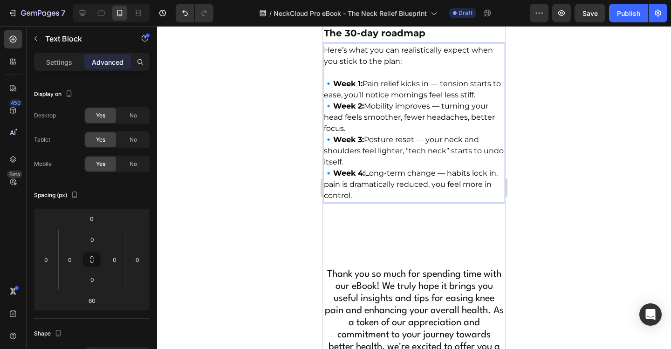
click at [488, 173] on p "⁠⁠⁠⁠⁠⁠⁠ 🔹 Week 1: Pain relief kicks in — tension starts to ease, you’ll notice …" at bounding box center [414, 134] width 180 height 134
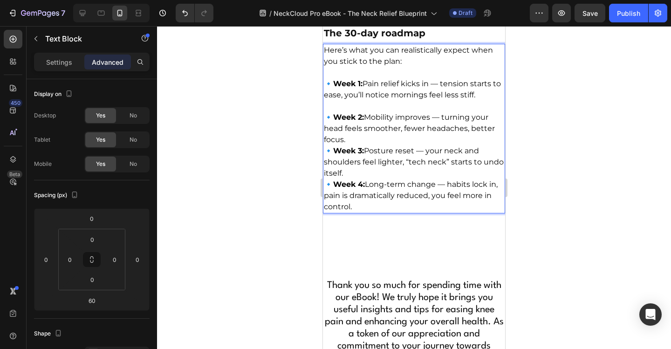
click at [426, 213] on p "⁠⁠⁠⁠⁠⁠⁠ 🔹 Week 2: Mobility improves — turning your head feels smoother, fewer h…" at bounding box center [414, 157] width 180 height 112
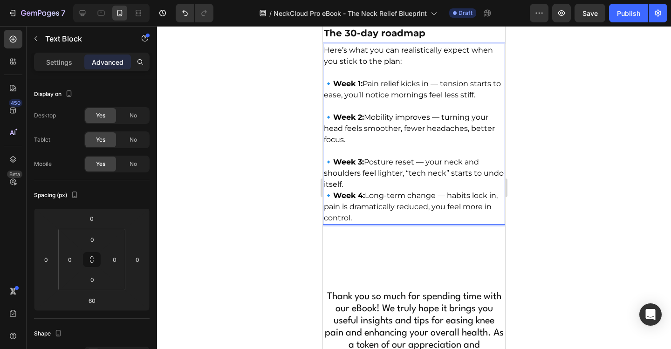
click at [426, 224] on p "⁠⁠⁠⁠⁠⁠⁠ 🔹 Week 3: Posture reset — your neck and shoulders feel lighter, “tech n…" at bounding box center [414, 184] width 180 height 78
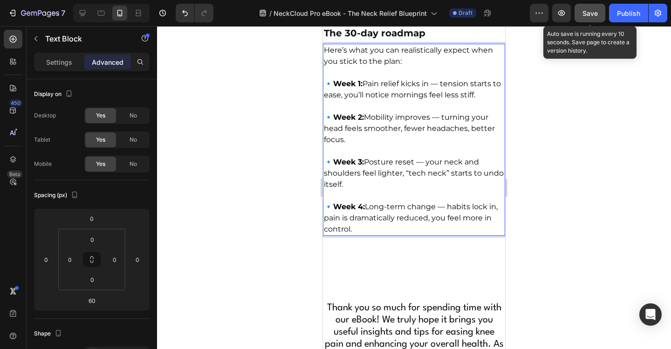
click at [590, 14] on span "Save" at bounding box center [590, 13] width 15 height 8
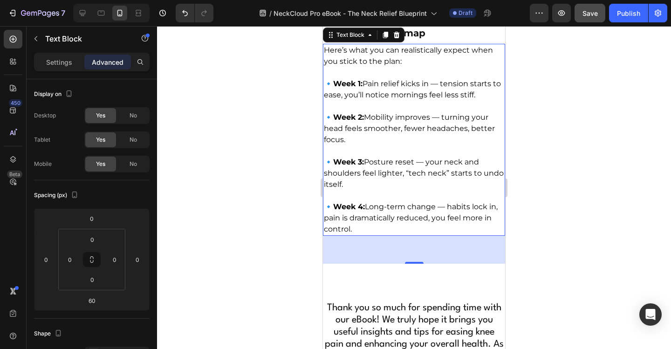
click at [460, 40] on p "⁠⁠⁠⁠⁠⁠⁠ The 30-day roadmap" at bounding box center [414, 33] width 180 height 14
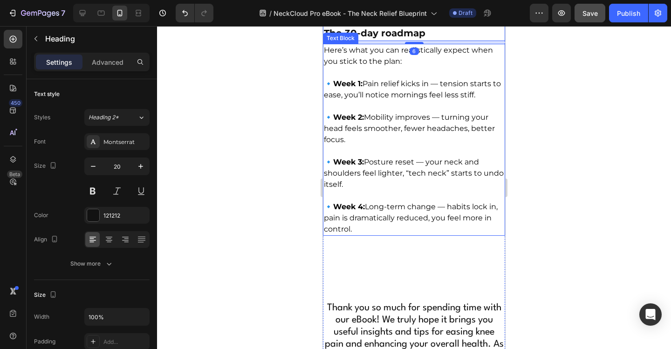
click at [571, 146] on div at bounding box center [414, 187] width 514 height 323
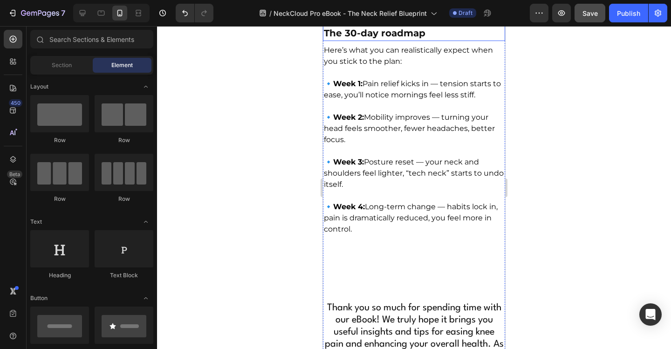
click at [420, 39] on strong "The 30-day roadmap" at bounding box center [375, 32] width 102 height 11
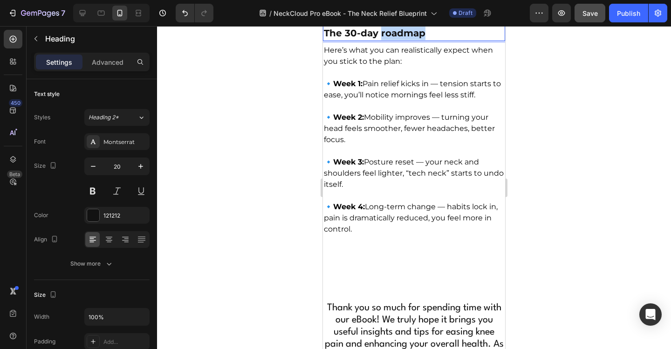
click at [421, 39] on strong "The 30-day roadmap" at bounding box center [375, 32] width 102 height 11
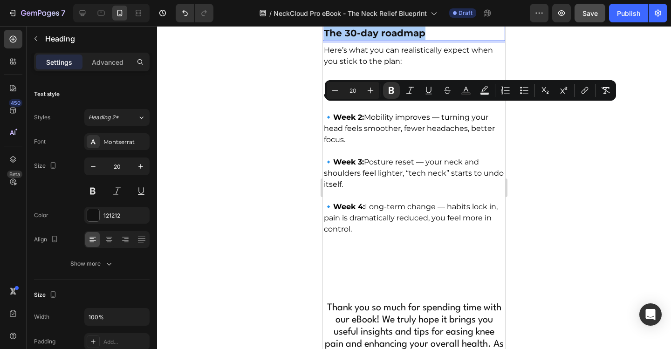
click at [535, 139] on div at bounding box center [414, 187] width 514 height 323
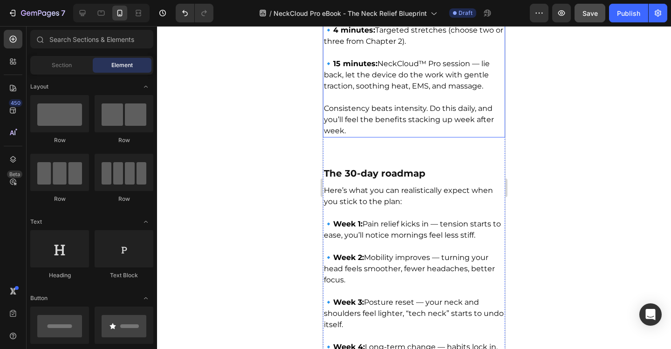
scroll to position [6861, 0]
click at [473, 103] on p "Rich Text Editor. Editing area: main" at bounding box center [414, 96] width 180 height 11
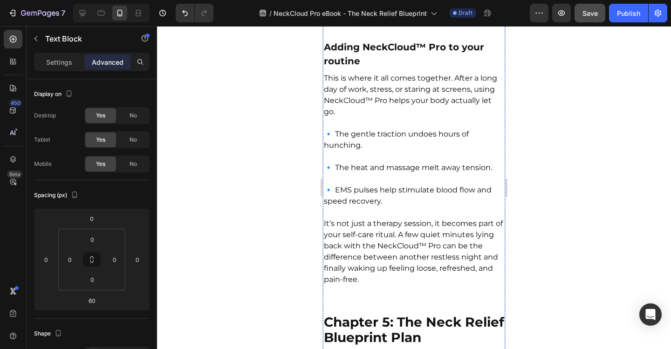
click at [434, 24] on p "🔹 Gentle activities like yoga or [MEDICAL_DATA] can ease both body and mind." at bounding box center [414, 8] width 180 height 34
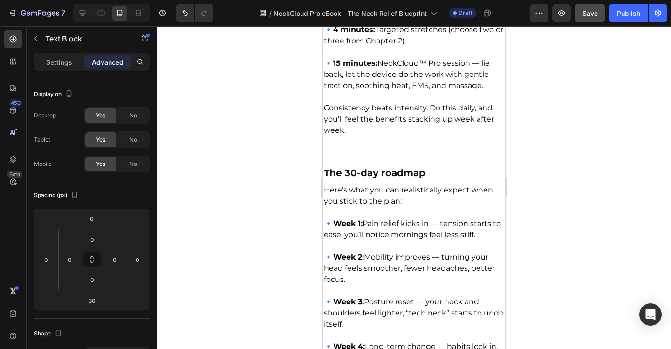
click at [431, 91] on p "🔹 15 minutes: NeckCloud™ Pro session — lie back, let the device do the work wit…" at bounding box center [414, 69] width 180 height 45
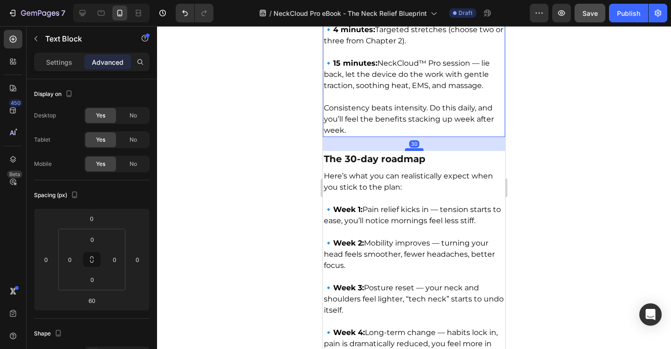
drag, startPoint x: 416, startPoint y: 240, endPoint x: 419, endPoint y: 226, distance: 14.2
click at [419, 151] on div at bounding box center [414, 149] width 19 height 3
type input "30"
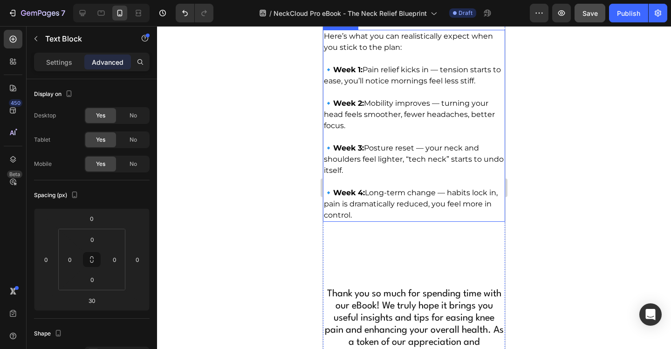
click at [434, 176] on p "🔹 Week 3: Posture reset — your neck and shoulders feel lighter, “tech neck” sta…" at bounding box center [414, 153] width 180 height 45
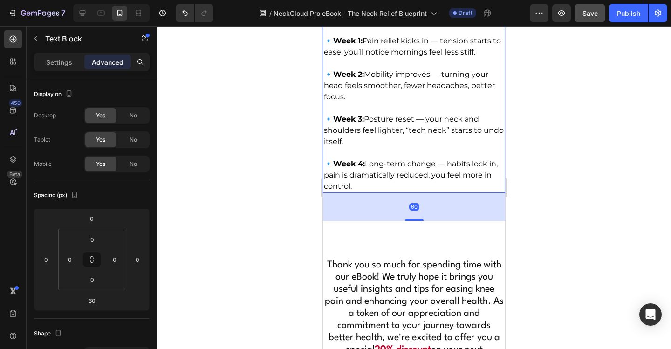
scroll to position [7048, 0]
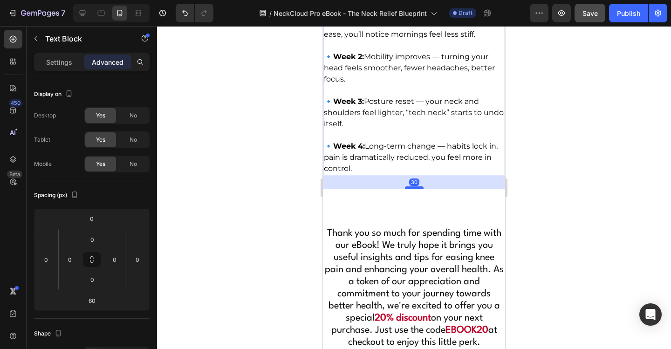
drag, startPoint x: 417, startPoint y: 280, endPoint x: 419, endPoint y: 266, distance: 14.3
click at [419, 189] on div at bounding box center [414, 187] width 19 height 3
type input "30"
click at [560, 218] on div at bounding box center [414, 187] width 514 height 323
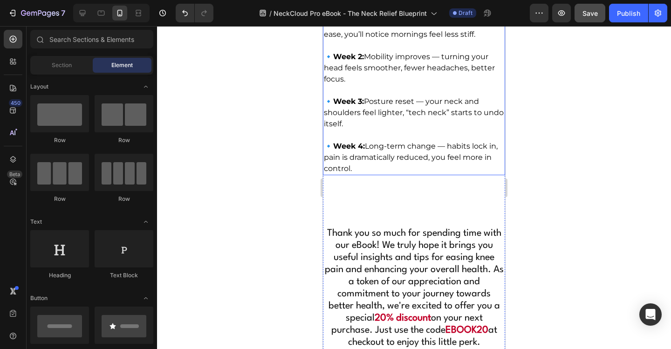
scroll to position [7001, 0]
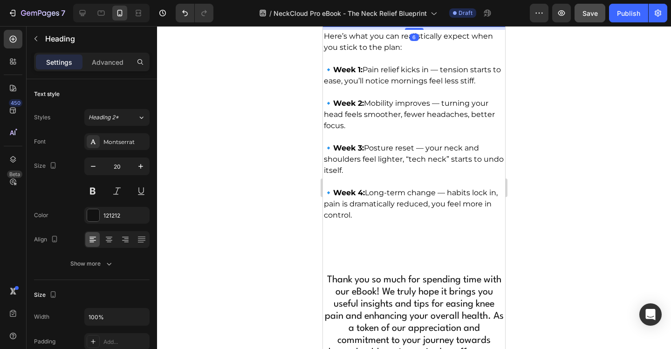
click at [420, 25] on strong "The 30-day roadmap" at bounding box center [375, 19] width 102 height 11
click at [381, 6] on icon at bounding box center [379, 2] width 5 height 7
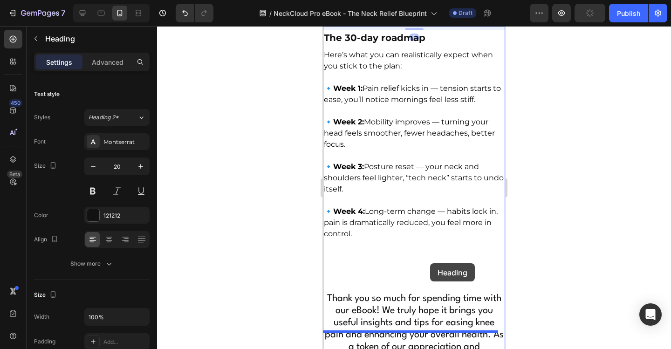
drag, startPoint x: 441, startPoint y: 96, endPoint x: 429, endPoint y: 275, distance: 178.9
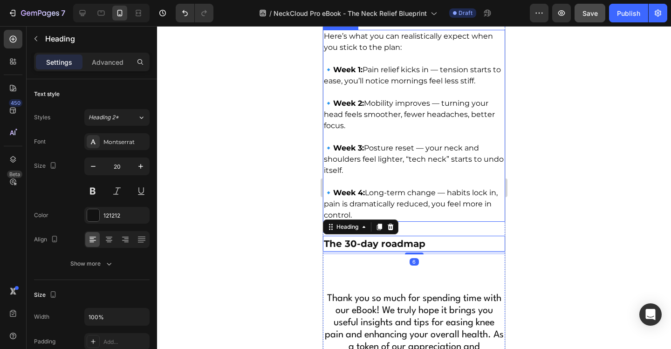
click at [441, 131] on p "🔹 Week 2: Mobility improves — turning your head feels smoother, fewer headaches…" at bounding box center [414, 109] width 180 height 45
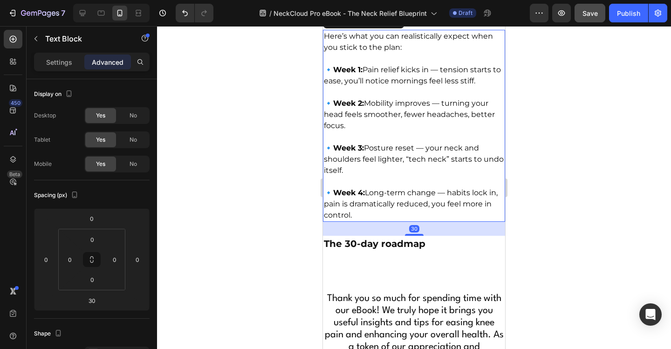
click at [384, 25] on icon at bounding box center [385, 20] width 7 height 7
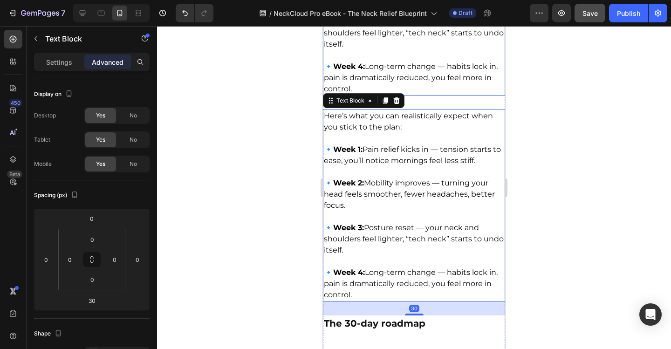
scroll to position [7116, 0]
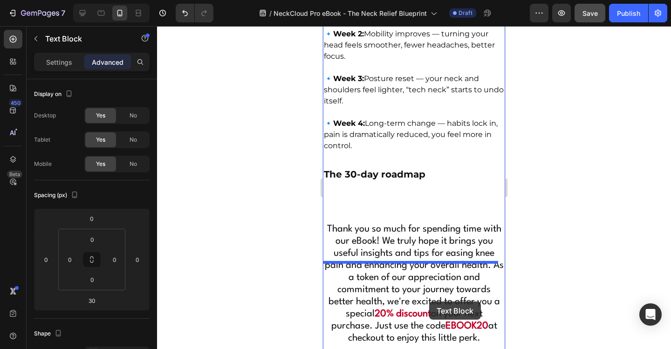
drag, startPoint x: 445, startPoint y: 142, endPoint x: 430, endPoint y: 291, distance: 150.3
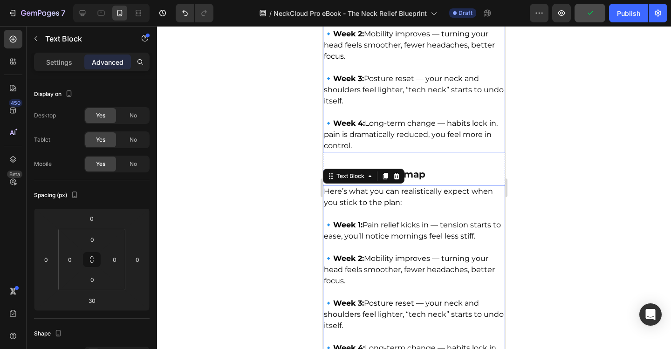
scroll to position [7164, 0]
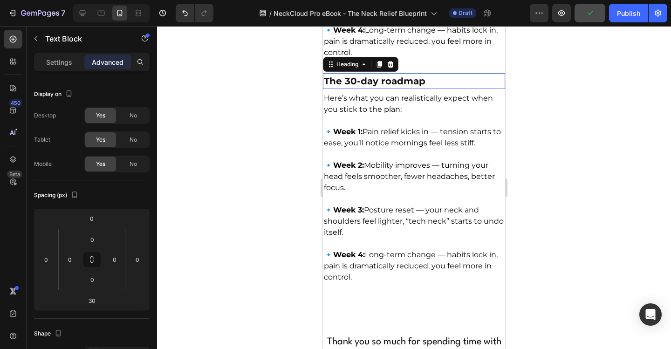
click at [436, 88] on p "⁠⁠⁠⁠⁠⁠⁠ The 30-day roadmap" at bounding box center [414, 81] width 180 height 14
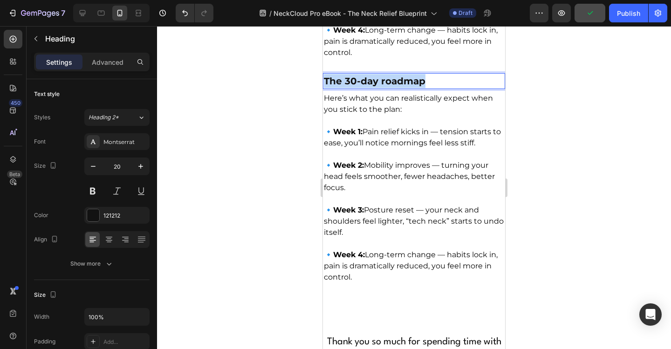
click at [431, 88] on p "The 30-day roadmap" at bounding box center [414, 81] width 180 height 14
click at [431, 88] on p "Printable habit tracker" at bounding box center [414, 81] width 180 height 14
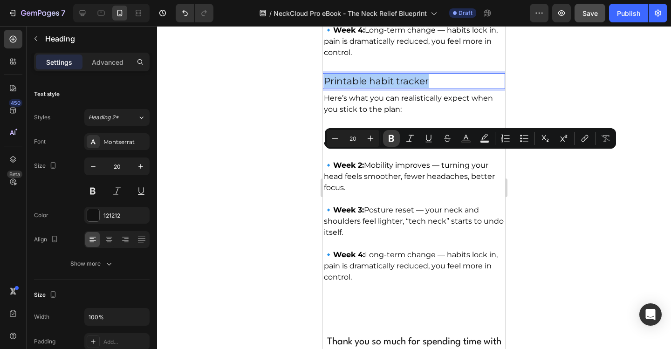
click at [393, 139] on icon "Editor contextual toolbar" at bounding box center [392, 138] width 6 height 7
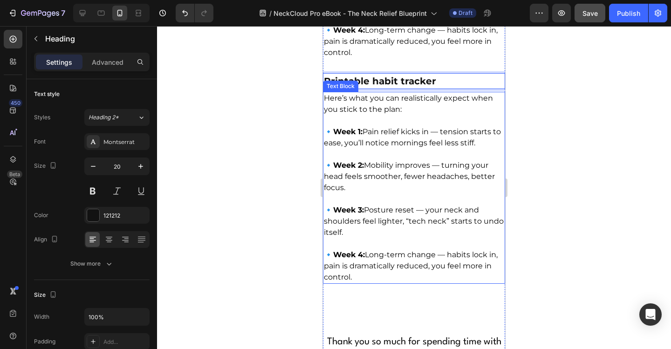
click at [455, 115] on p "Here’s what you can realistically expect when you stick to the plan:" at bounding box center [414, 104] width 180 height 22
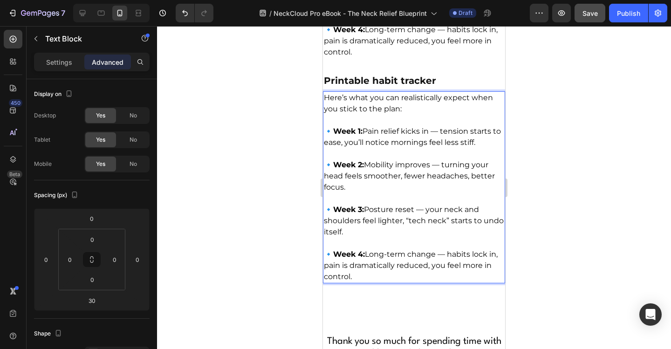
scroll to position [7257, 0]
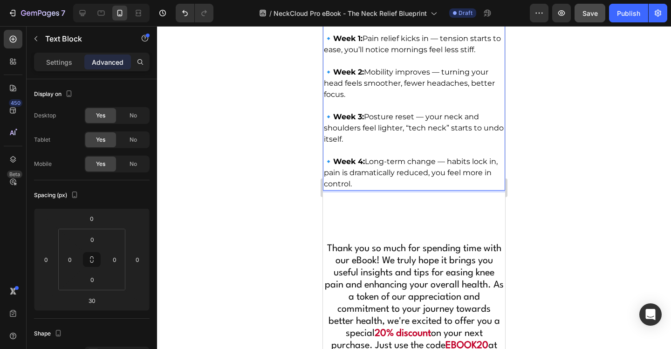
drag, startPoint x: 325, startPoint y: 82, endPoint x: 435, endPoint y: 260, distance: 209.4
click at [435, 191] on div "Here’s what you can realistically expect when you stick to the plan: 🔹 Week 1: …" at bounding box center [414, 95] width 182 height 192
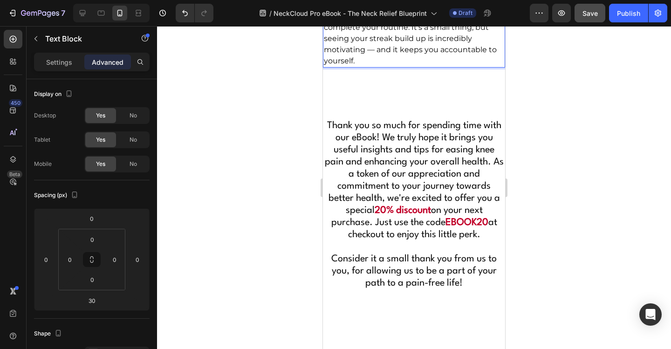
click at [375, 67] on p "We’ve included a printable tracker at the back of this eBook. Use it to tick of…" at bounding box center [414, 33] width 180 height 67
click at [377, 67] on p "We’ve included a printable tracker at the back of this eBook. Use it to tick of…" at bounding box center [414, 33] width 180 height 67
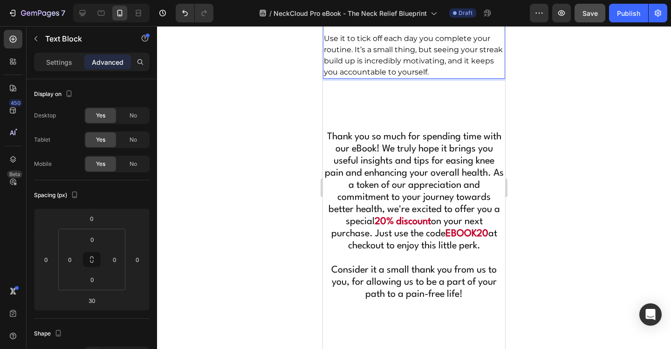
click at [356, 78] on p "Use it to tick off each day you complete your routine. It’s a small thing, but …" at bounding box center [414, 55] width 180 height 45
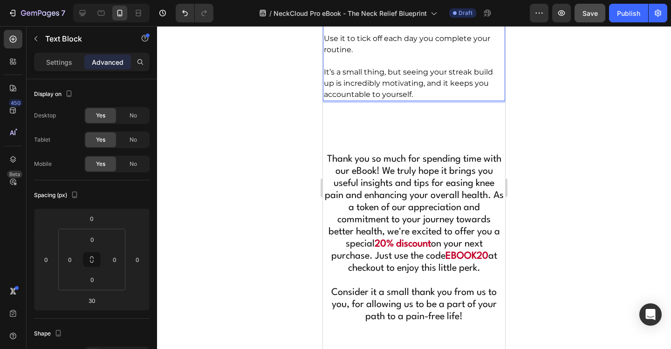
click at [608, 104] on div at bounding box center [414, 187] width 514 height 323
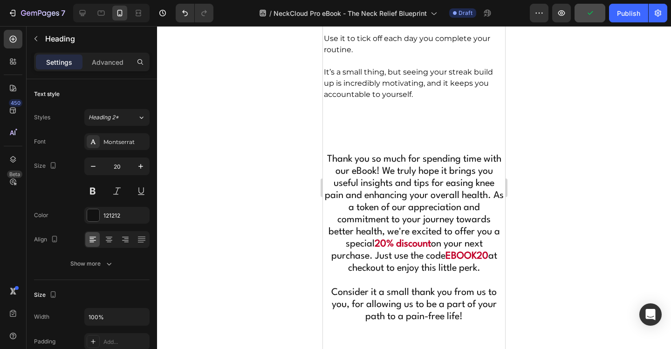
click at [587, 98] on div at bounding box center [414, 187] width 514 height 323
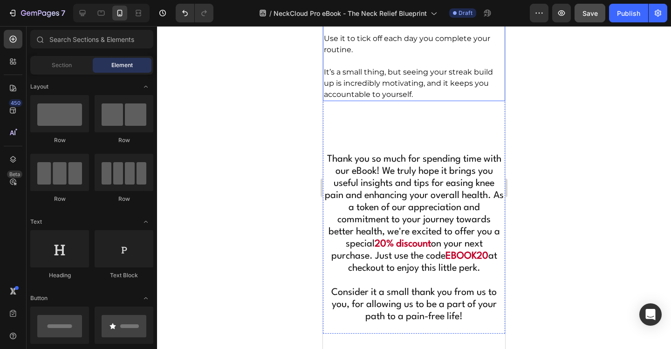
click at [557, 107] on div at bounding box center [414, 187] width 514 height 323
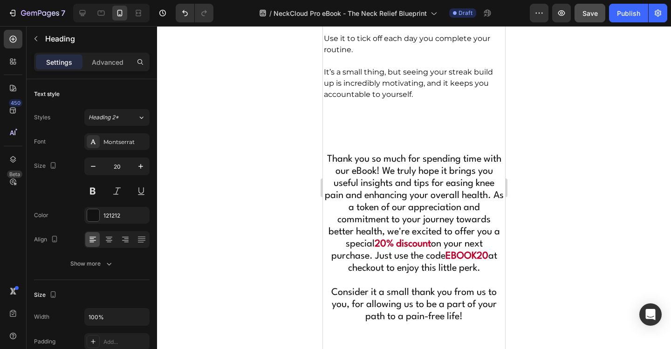
click at [381, 8] on icon at bounding box center [379, 4] width 5 height 7
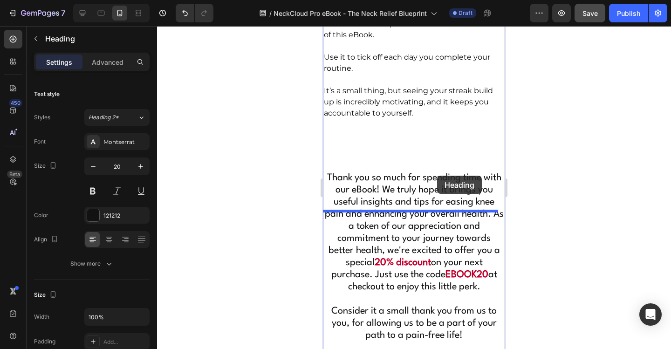
drag, startPoint x: 445, startPoint y: 66, endPoint x: 436, endPoint y: 185, distance: 119.6
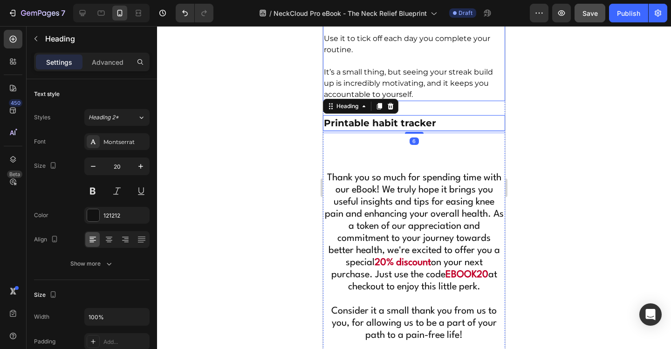
click at [430, 55] on p "Use it to tick off each day you complete your routine." at bounding box center [414, 44] width 180 height 22
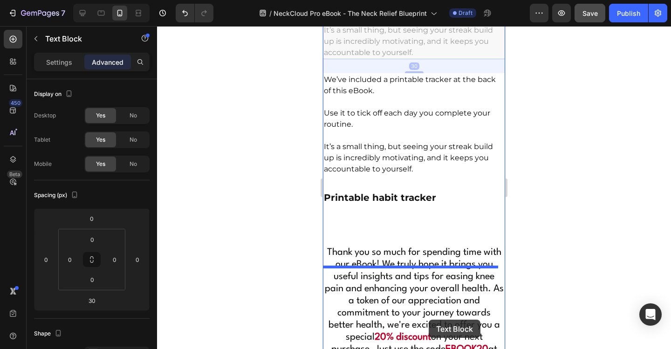
drag, startPoint x: 439, startPoint y: 142, endPoint x: 426, endPoint y: 319, distance: 177.5
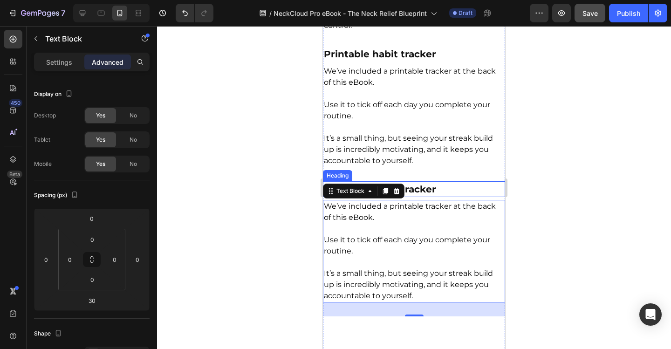
scroll to position [7330, 0]
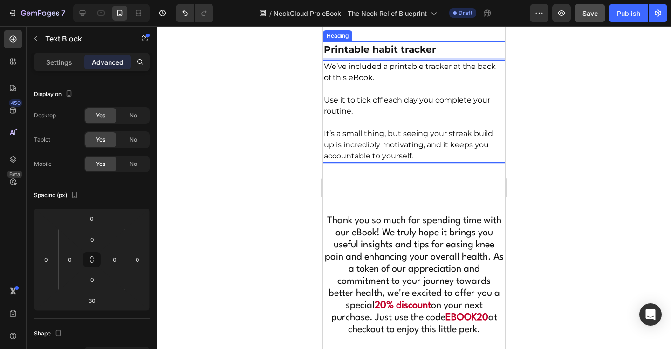
click at [412, 55] on strong "Printable habit tracker" at bounding box center [380, 49] width 112 height 11
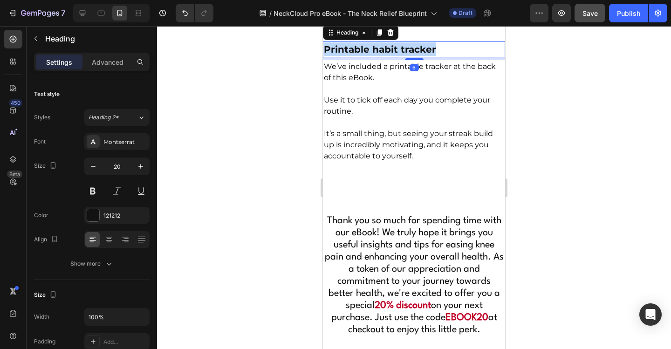
click at [412, 55] on strong "Printable habit tracker" at bounding box center [380, 49] width 112 height 11
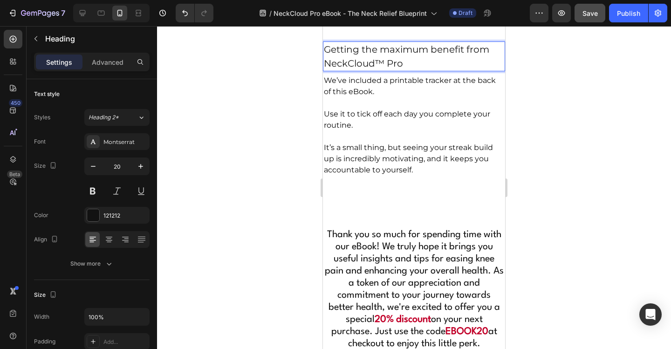
click at [398, 70] on p "Getting the maximum benefit from NeckCloud™ Pro" at bounding box center [414, 56] width 180 height 28
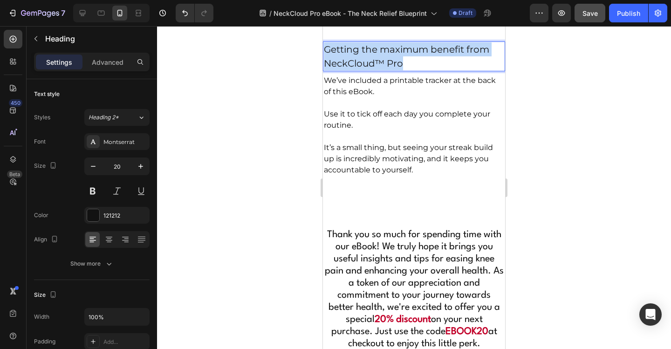
click at [398, 70] on p "Getting the maximum benefit from NeckCloud™ Pro" at bounding box center [414, 56] width 180 height 28
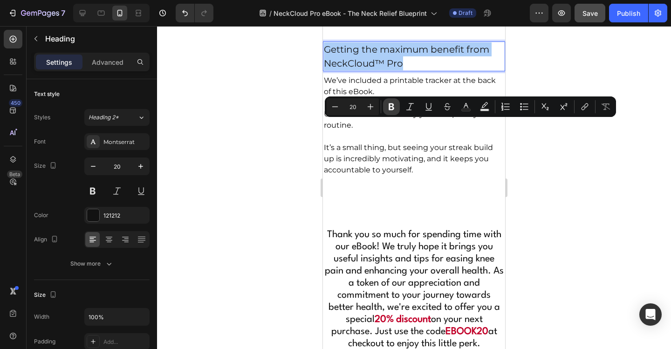
click at [394, 107] on icon "Editor contextual toolbar" at bounding box center [391, 106] width 9 height 9
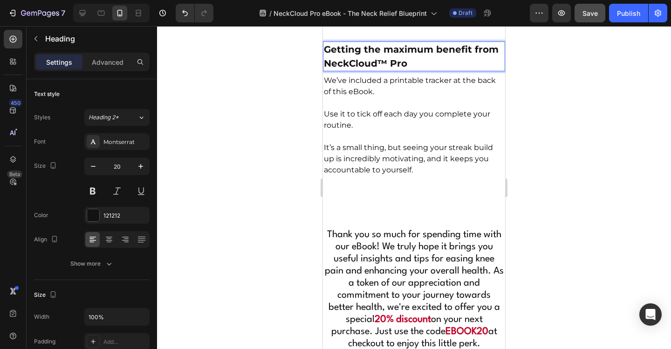
click at [552, 154] on div at bounding box center [414, 187] width 514 height 323
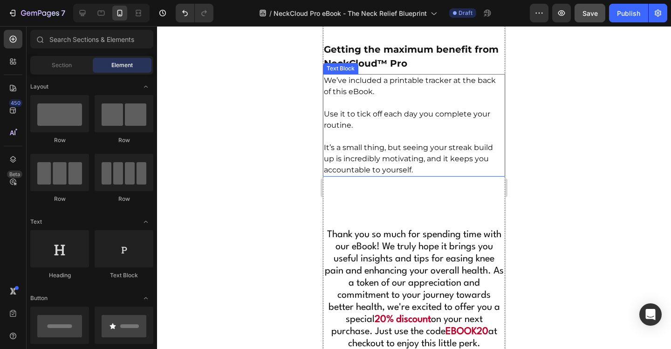
click at [368, 109] on p "Rich Text Editor. Editing area: main" at bounding box center [414, 102] width 180 height 11
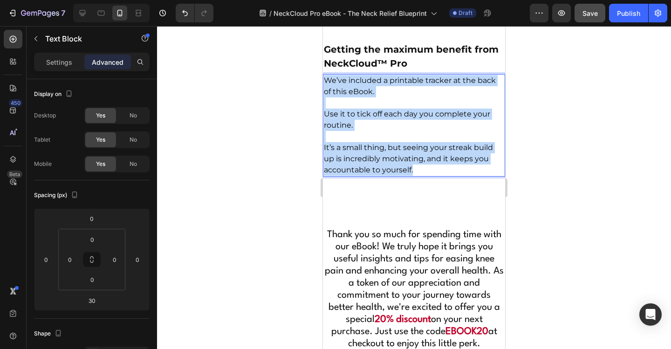
drag, startPoint x: 325, startPoint y: 157, endPoint x: 442, endPoint y: 250, distance: 149.6
click at [442, 177] on div "We’ve included a printable tracker at the back of this eBook. Use it to tick of…" at bounding box center [414, 125] width 182 height 103
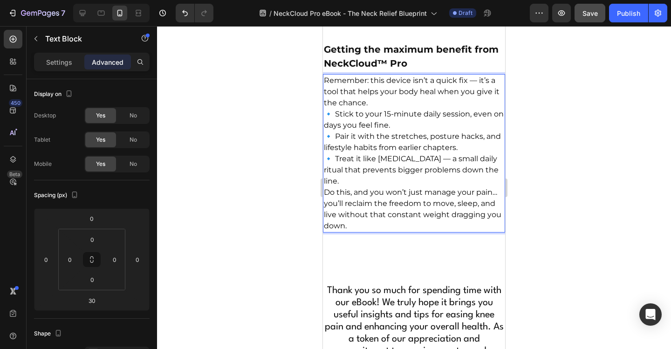
click at [391, 184] on p "Remember: this device isn’t a quick fix — it’s a tool that helps your body heal…" at bounding box center [414, 131] width 180 height 112
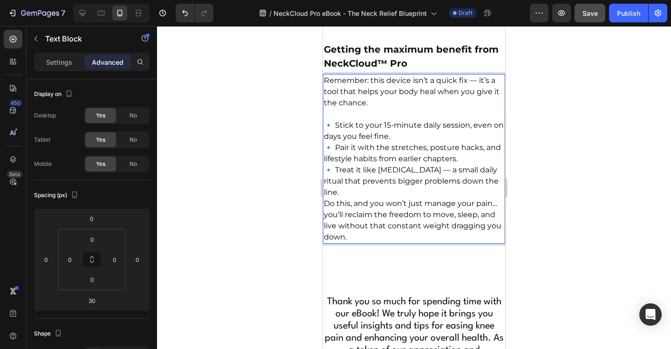
click at [405, 198] on p "⁠⁠⁠⁠⁠⁠⁠ 🔹 Stick to your 15-minute daily session, even on days you feel fine. 🔹 …" at bounding box center [414, 153] width 180 height 89
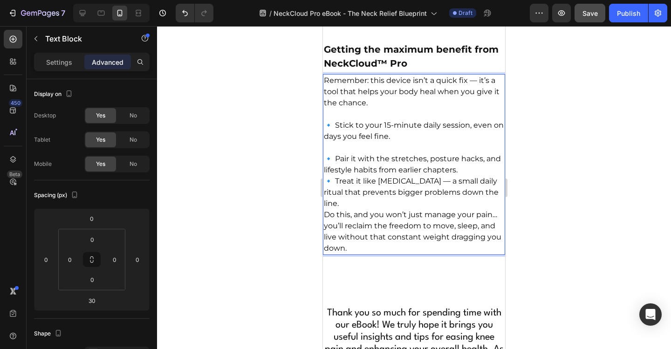
click at [476, 209] on p "⁠⁠⁠⁠⁠⁠⁠ 🔹 Pair it with the stretches, posture hacks, and lifestyle habits from …" at bounding box center [414, 175] width 180 height 67
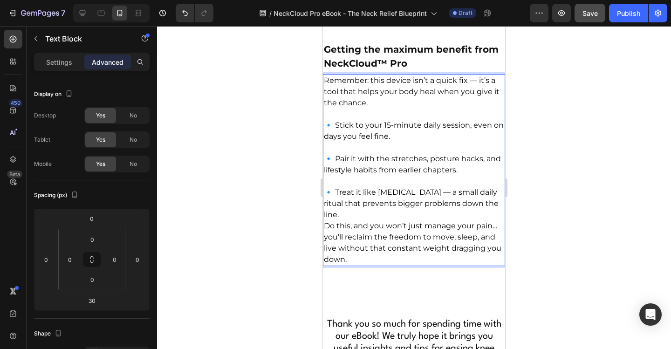
click at [431, 220] on p "⁠⁠⁠⁠⁠⁠⁠ 🔹 Treat it like [MEDICAL_DATA] — a small daily ritual that prevents big…" at bounding box center [414, 198] width 180 height 45
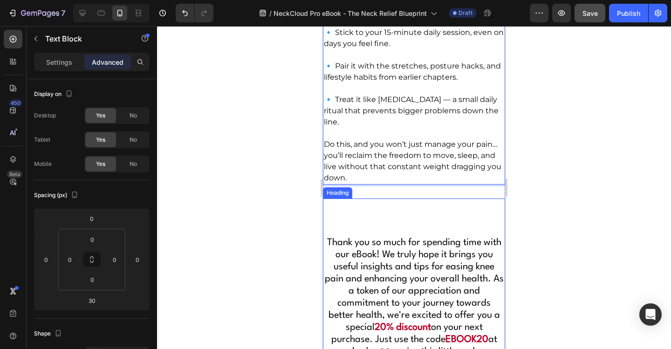
scroll to position [7424, 0]
click at [416, 183] on p "Do this, and you won’t just manage your pain… you’ll reclaim the freedom to mov…" at bounding box center [414, 160] width 180 height 45
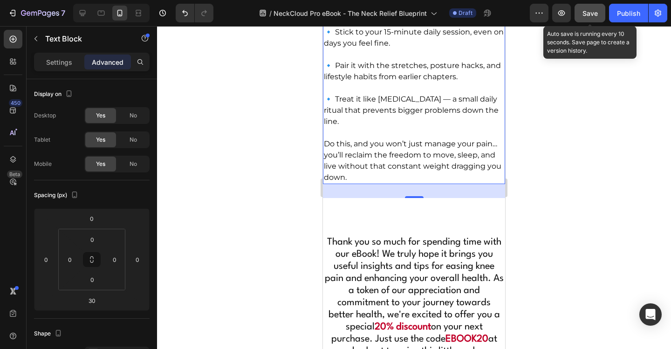
click at [596, 14] on span "Save" at bounding box center [590, 13] width 15 height 8
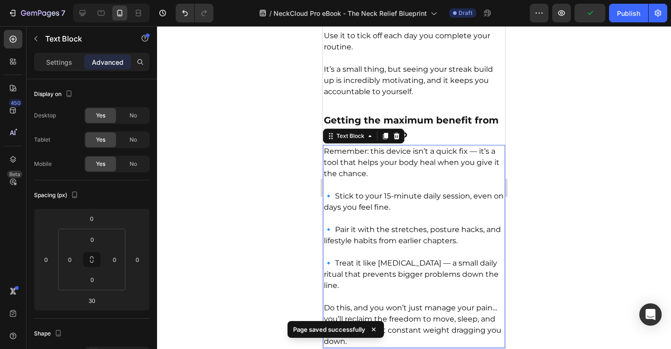
scroll to position [7237, 0]
